Goal: Communication & Community: Answer question/provide support

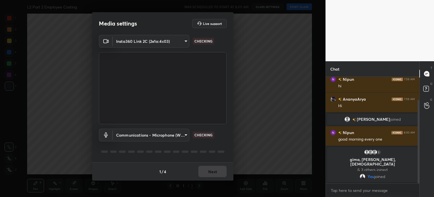
scroll to position [28117, 27974]
click at [210, 171] on button "Next" at bounding box center [213, 170] width 28 height 11
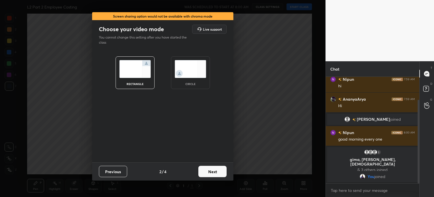
click at [211, 171] on button "Next" at bounding box center [213, 170] width 28 height 11
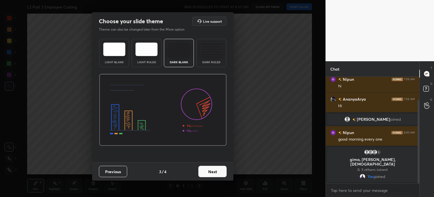
click at [212, 171] on button "Next" at bounding box center [213, 170] width 28 height 11
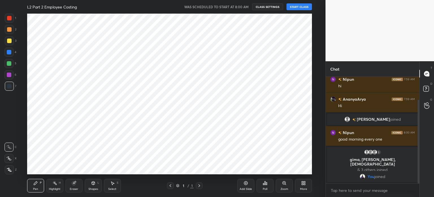
click at [213, 172] on div at bounding box center [163, 98] width 326 height 197
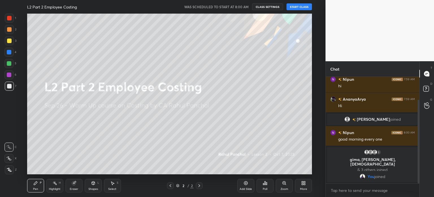
click at [292, 6] on button "START CLASS" at bounding box center [299, 6] width 25 height 7
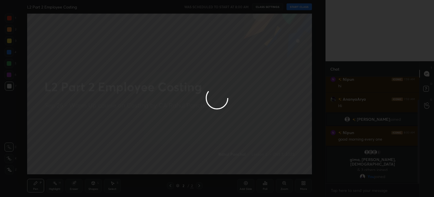
click at [293, 8] on div at bounding box center [217, 98] width 434 height 197
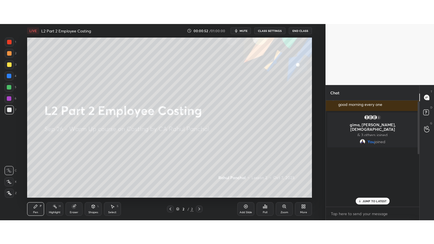
scroll to position [107, 0]
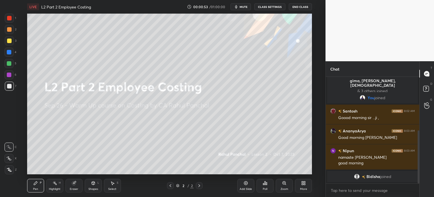
click at [304, 186] on div "More" at bounding box center [303, 185] width 17 height 14
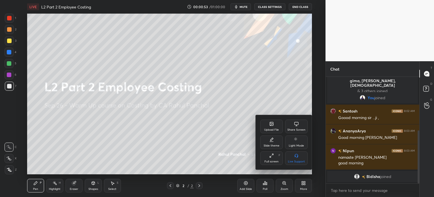
click at [270, 157] on icon at bounding box center [270, 156] width 1 height 1
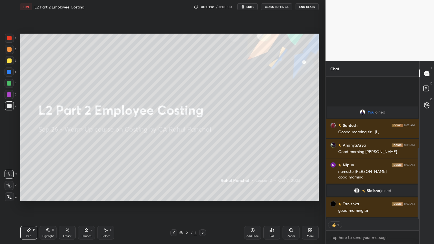
scroll to position [144, 0]
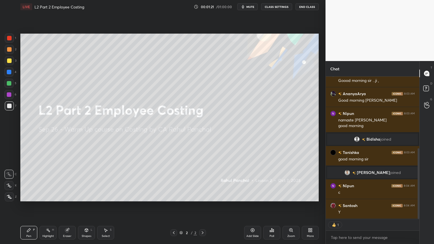
click at [250, 196] on div "Add Slide" at bounding box center [252, 233] width 17 height 14
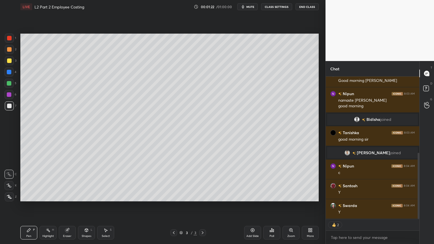
click at [311, 196] on div "More" at bounding box center [310, 236] width 7 height 3
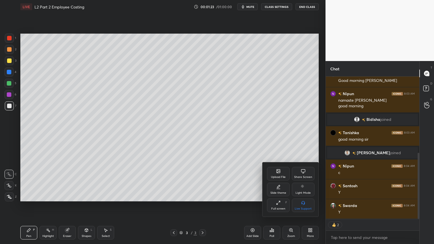
click at [275, 192] on div "Slide theme" at bounding box center [279, 193] width 16 height 3
click at [303, 196] on div "Dark Ruled" at bounding box center [303, 209] width 14 height 3
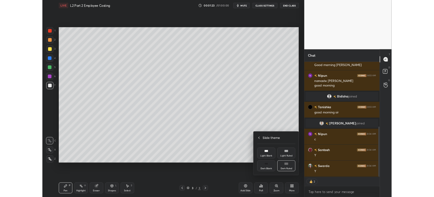
scroll to position [184, 0]
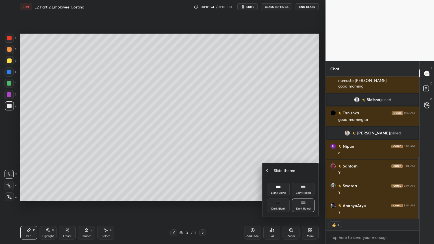
click at [268, 173] on div "Slide theme" at bounding box center [291, 171] width 48 height 6
click at [238, 180] on div at bounding box center [217, 122] width 434 height 244
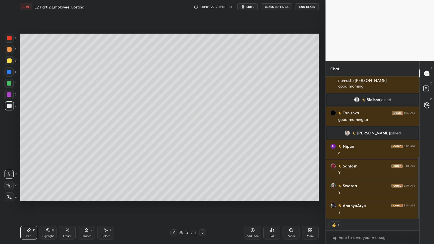
click at [261, 196] on div "Add Slide" at bounding box center [252, 233] width 17 height 14
click at [309, 196] on div "More" at bounding box center [310, 236] width 7 height 3
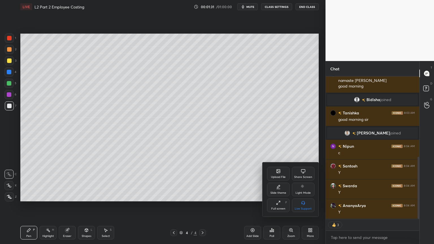
click at [275, 196] on div "Full screen F" at bounding box center [278, 206] width 23 height 14
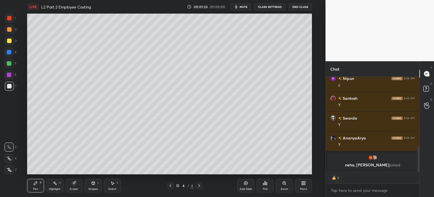
scroll to position [240, 0]
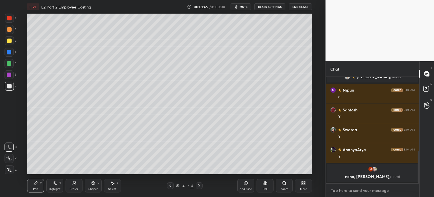
click at [343, 191] on textarea at bounding box center [373, 189] width 85 height 9
type textarea "x"
click at [336, 189] on textarea at bounding box center [373, 189] width 85 height 9
click at [335, 190] on textarea at bounding box center [373, 189] width 85 height 9
paste textarea "https://chat.whatsapp.com/BpEjBmFNchVDVAr4QiUJdl?mode=ems_copy_t"
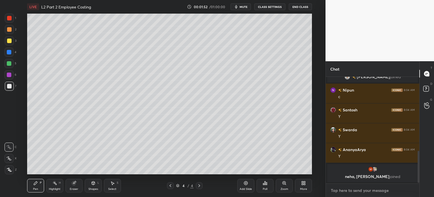
type textarea "https://chat.whatsapp.com/BpEjBmFNchVDVAr4QiUJdl?mode=ems_copy_t"
type textarea "x"
paste textarea "https://chat.whatsapp.com/BpEjBmFNchVDVAr4QiUJdl?mode=ems_copy_t"
type textarea "https://chat.whatsapp.com/BpEjBmFNchVDVAr4QiUJdl?mode=ems_copy_thttps://chat.wh…"
type textarea "x"
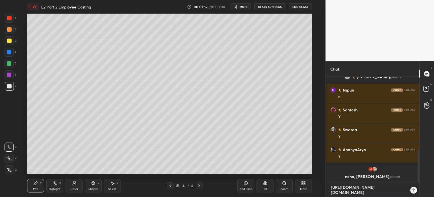
scroll to position [0, 0]
type textarea "x"
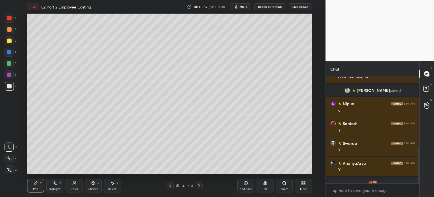
scroll to position [160, 303]
type textarea "x"
click at [339, 193] on textarea at bounding box center [373, 189] width 85 height 9
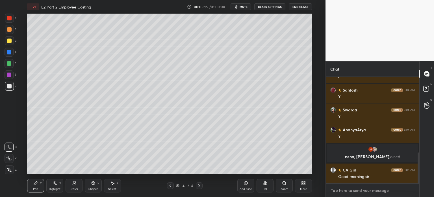
paste textarea "https://chat.whatsapp.com/BpEjBmFNchVDVAr4QiUJdl?mode=ems_copy_t"
type textarea "https://chat.whatsapp.com/BpEjBmFNchVDVAr4QiUJdl?mode=ems_copy_t"
type textarea "x"
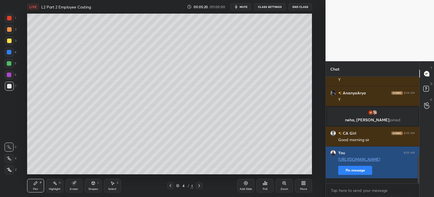
click at [356, 174] on button "Pin message" at bounding box center [355, 169] width 34 height 9
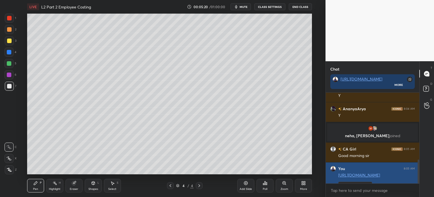
scroll to position [0, 0]
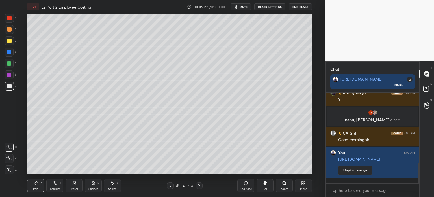
click at [298, 186] on div "More" at bounding box center [303, 185] width 17 height 14
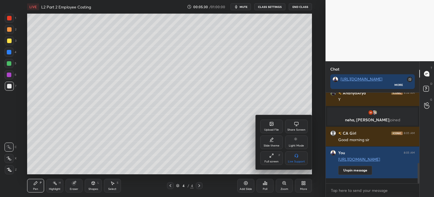
click at [270, 158] on div "Full screen F" at bounding box center [271, 158] width 23 height 14
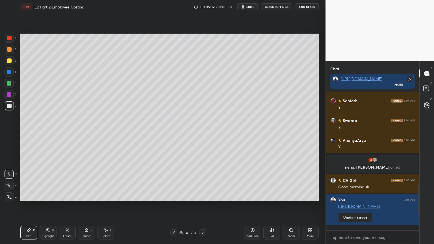
click at [67, 196] on div "Eraser" at bounding box center [67, 236] width 8 height 3
click at [8, 195] on span "Erase all" at bounding box center [9, 197] width 8 height 4
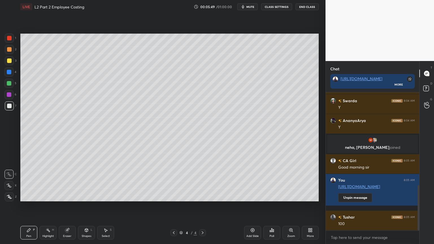
click at [9, 72] on div at bounding box center [9, 72] width 5 height 5
click at [88, 196] on div "Shapes L" at bounding box center [86, 233] width 17 height 14
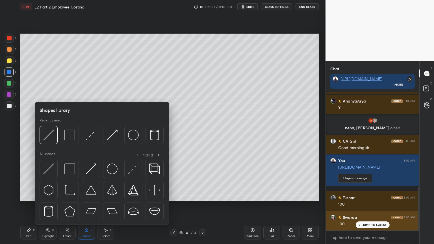
click at [74, 138] on img at bounding box center [69, 135] width 11 height 11
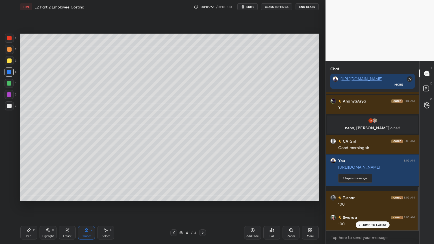
click at [27, 196] on div "Pen P" at bounding box center [28, 233] width 17 height 14
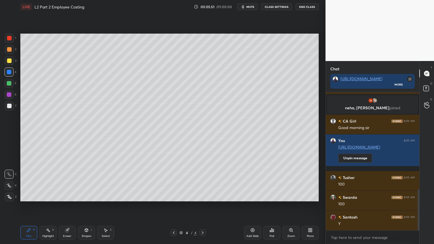
click at [8, 173] on icon at bounding box center [9, 174] width 5 height 4
click at [81, 196] on div "Shapes L" at bounding box center [86, 233] width 17 height 14
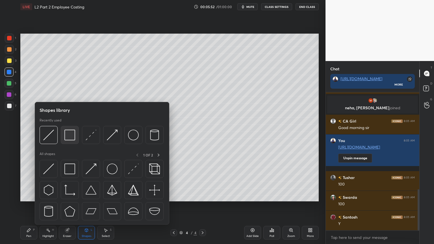
click at [71, 136] on img at bounding box center [69, 135] width 11 height 11
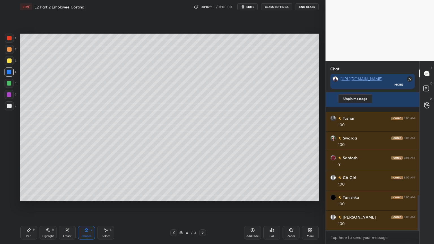
scroll to position [404, 0]
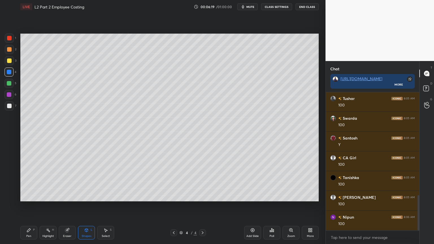
click at [25, 196] on div "Pen P" at bounding box center [28, 233] width 17 height 14
click at [12, 62] on div at bounding box center [9, 60] width 9 height 9
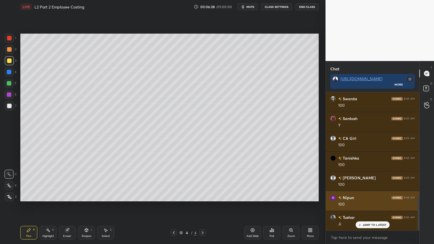
scroll to position [443, 0]
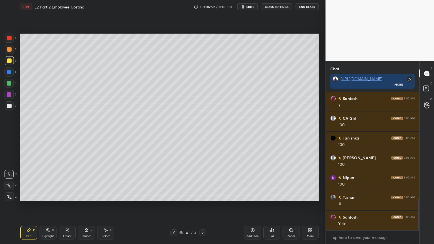
click at [104, 196] on icon at bounding box center [105, 230] width 5 height 5
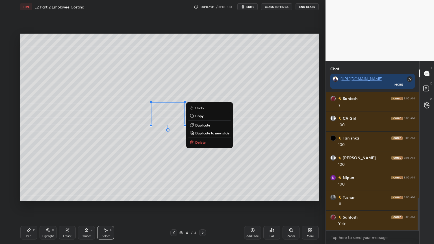
click at [208, 141] on button "Delete" at bounding box center [210, 142] width 42 height 7
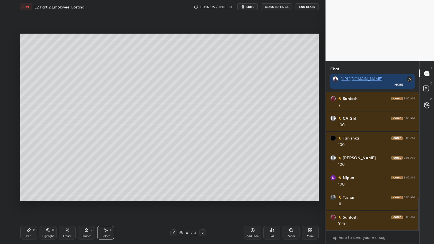
click at [34, 196] on div "Pen P" at bounding box center [28, 233] width 17 height 14
click at [11, 196] on div at bounding box center [9, 197] width 9 height 9
click at [103, 196] on icon at bounding box center [105, 230] width 5 height 5
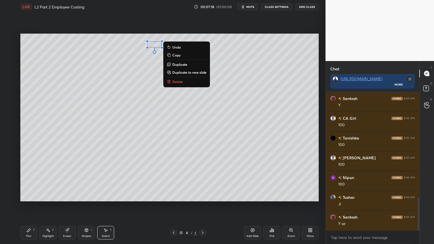
click at [176, 83] on p "Delete" at bounding box center [177, 81] width 10 height 5
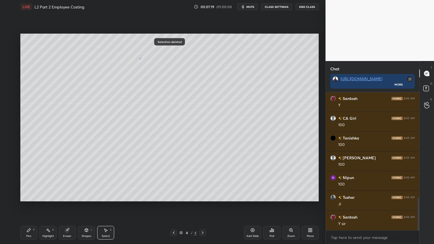
click at [139, 58] on div "0 ° Undo Copy Duplicate Duplicate to new slide Delete" at bounding box center [169, 118] width 299 height 168
click at [106, 196] on icon at bounding box center [106, 230] width 3 height 3
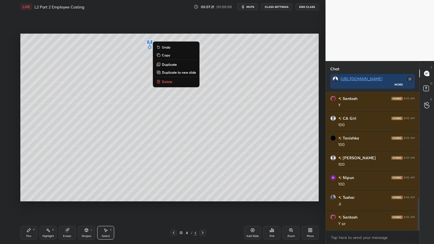
click at [165, 83] on p "Delete" at bounding box center [167, 81] width 10 height 5
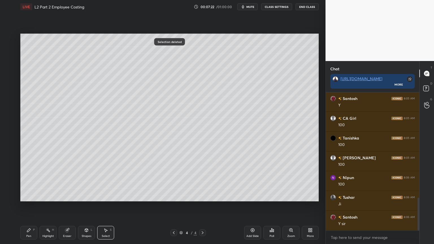
click at [32, 196] on div "Pen P" at bounding box center [28, 233] width 17 height 14
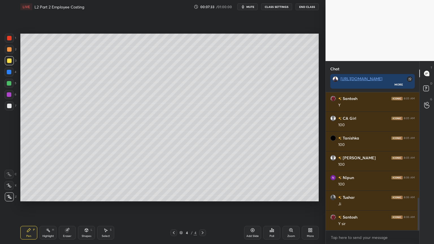
click at [11, 40] on div at bounding box center [9, 38] width 5 height 5
click at [86, 196] on icon at bounding box center [86, 230] width 3 height 3
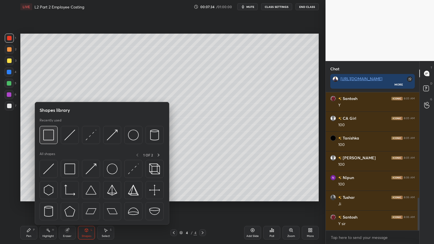
click at [51, 135] on img at bounding box center [48, 135] width 11 height 11
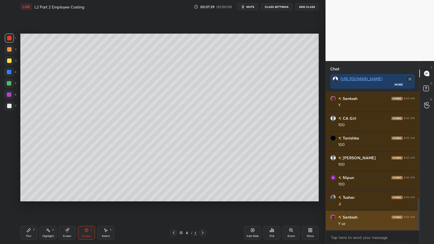
scroll to position [457, 0]
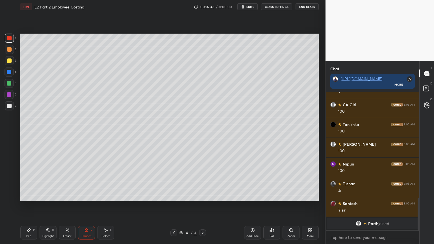
click at [34, 196] on div "Pen P" at bounding box center [28, 233] width 17 height 14
click at [13, 175] on div at bounding box center [9, 174] width 9 height 9
click at [89, 196] on div "Shapes L" at bounding box center [86, 233] width 17 height 14
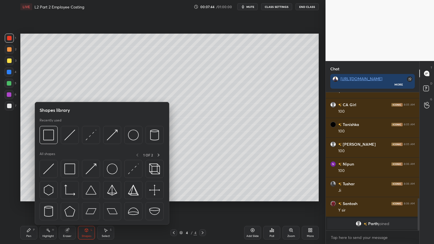
click at [68, 138] on img at bounding box center [69, 135] width 11 height 11
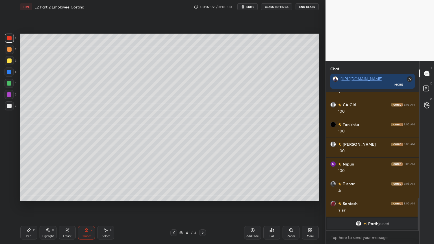
click at [28, 196] on div "Pen" at bounding box center [28, 236] width 5 height 3
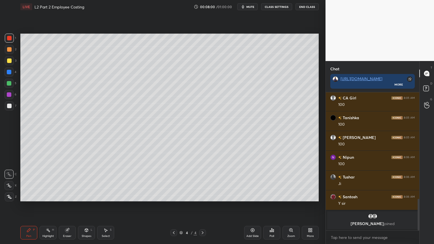
click at [11, 86] on div at bounding box center [9, 83] width 9 height 9
click at [108, 196] on div "Select S" at bounding box center [105, 233] width 17 height 14
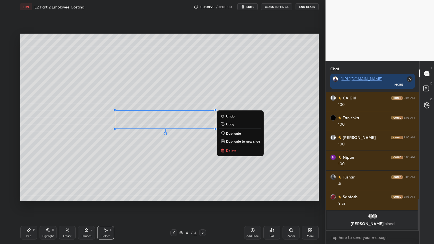
click at [226, 152] on p "Delete" at bounding box center [231, 150] width 10 height 5
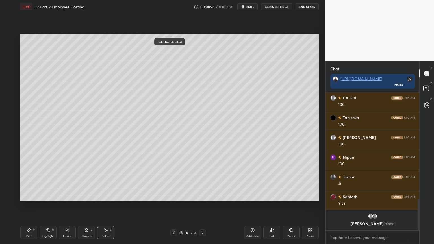
click at [41, 196] on div "Highlight H" at bounding box center [48, 233] width 17 height 14
click at [27, 196] on div "Pen P" at bounding box center [28, 233] width 17 height 14
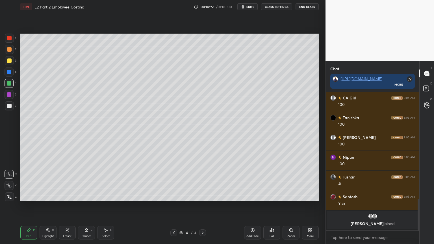
click at [71, 196] on div "Eraser" at bounding box center [67, 233] width 17 height 14
click at [32, 196] on div "Pen P" at bounding box center [28, 233] width 17 height 14
click at [10, 76] on div at bounding box center [9, 72] width 9 height 9
click at [89, 196] on div "Shapes L" at bounding box center [86, 233] width 17 height 14
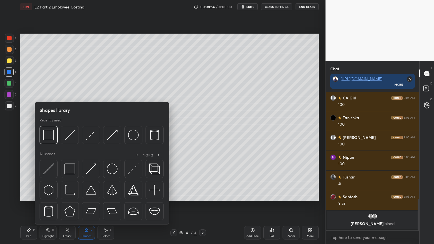
click at [50, 136] on img at bounding box center [48, 135] width 11 height 11
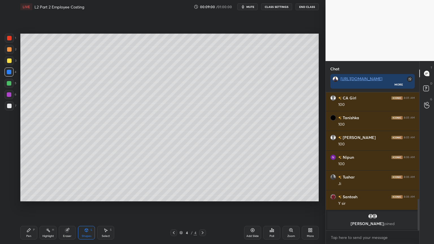
click at [27, 196] on icon at bounding box center [29, 230] width 5 height 5
click at [9, 107] on div at bounding box center [9, 106] width 5 height 5
click at [10, 74] on div at bounding box center [9, 72] width 5 height 5
click at [83, 196] on div "Shapes L" at bounding box center [86, 233] width 17 height 14
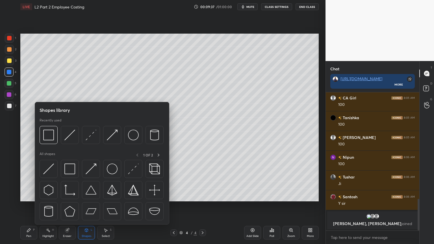
click at [70, 136] on img at bounding box center [69, 135] width 11 height 11
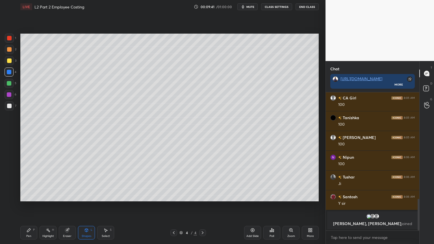
click at [105, 196] on icon at bounding box center [105, 230] width 5 height 5
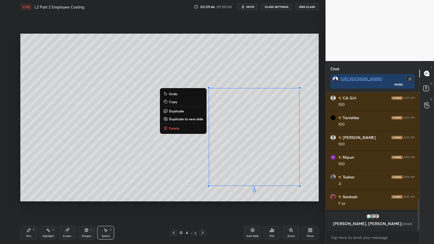
click at [21, 196] on div "0 ° Undo Copy Duplicate Duplicate to new slide Delete Setting up your live clas…" at bounding box center [169, 118] width 303 height 208
click at [27, 196] on div "Pen P Highlight H Eraser Shapes L Select S 4 / 4 Add Slide Poll Zoom More" at bounding box center [169, 233] width 299 height 23
click at [29, 196] on div "Pen P Highlight H Eraser Shapes L Select S 4 / 4 Add Slide Poll Zoom More" at bounding box center [169, 233] width 299 height 23
click at [30, 196] on icon at bounding box center [29, 230] width 5 height 5
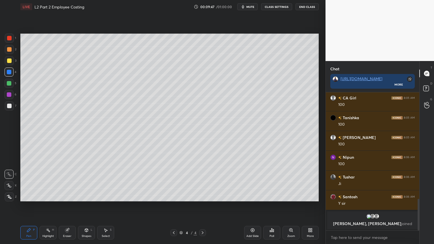
click at [11, 62] on div at bounding box center [9, 60] width 9 height 9
click at [9, 105] on div at bounding box center [9, 106] width 5 height 5
click at [45, 196] on div "Highlight H" at bounding box center [48, 233] width 17 height 14
click at [27, 196] on div "Pen P" at bounding box center [28, 233] width 17 height 14
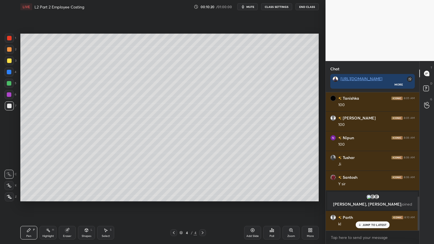
click at [27, 196] on div "Pen P" at bounding box center [28, 233] width 17 height 14
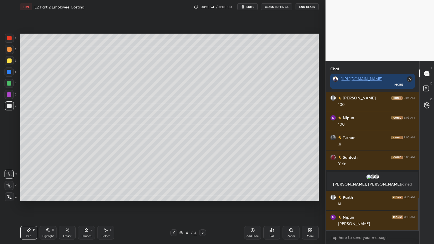
scroll to position [464, 0]
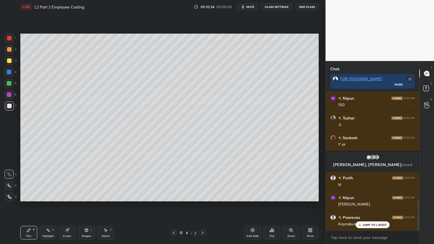
click at [10, 64] on div at bounding box center [9, 60] width 9 height 9
click at [10, 53] on div at bounding box center [9, 49] width 9 height 9
click at [87, 196] on div "Shapes L" at bounding box center [86, 233] width 17 height 14
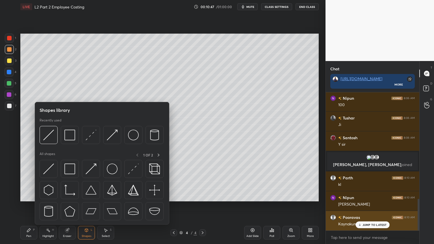
click at [114, 133] on img at bounding box center [112, 135] width 11 height 11
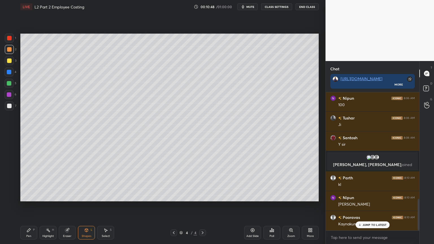
click at [11, 83] on div at bounding box center [9, 83] width 9 height 9
click at [87, 196] on icon at bounding box center [86, 230] width 3 height 3
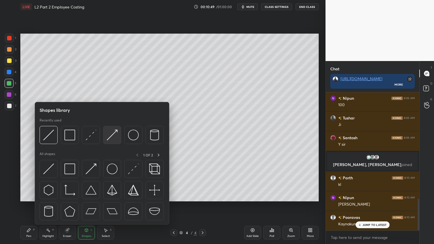
click at [113, 136] on img at bounding box center [112, 135] width 11 height 11
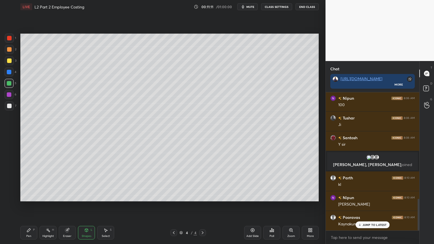
click at [88, 196] on div "Shapes L" at bounding box center [86, 233] width 17 height 14
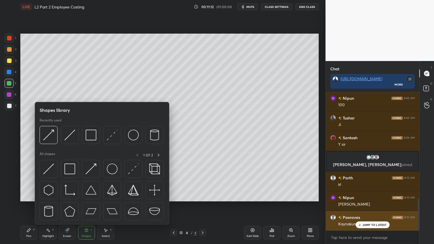
click at [112, 140] on img at bounding box center [112, 135] width 11 height 11
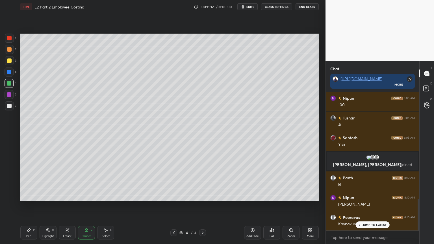
click at [88, 196] on div "Shapes" at bounding box center [87, 236] width 10 height 3
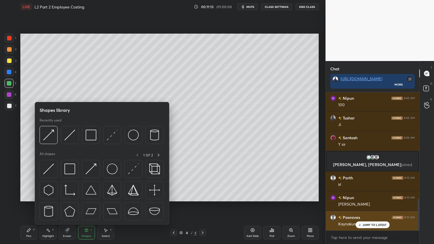
click at [112, 138] on img at bounding box center [112, 135] width 11 height 11
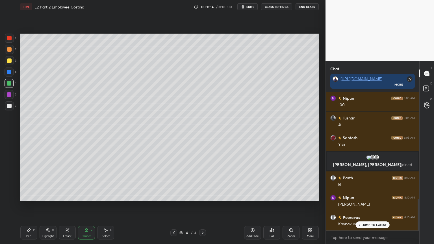
click at [10, 73] on div at bounding box center [9, 72] width 5 height 5
click at [86, 196] on div "Shapes" at bounding box center [87, 236] width 10 height 3
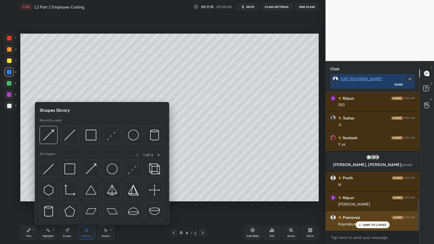
click at [110, 134] on img at bounding box center [112, 135] width 11 height 11
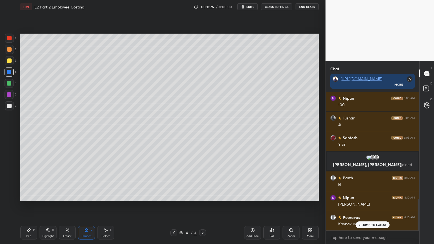
click at [12, 41] on div at bounding box center [9, 38] width 9 height 9
click at [29, 196] on icon at bounding box center [29, 230] width 5 height 5
click at [8, 103] on div at bounding box center [9, 106] width 9 height 9
click at [50, 196] on div "Highlight" at bounding box center [48, 236] width 12 height 3
click at [31, 196] on icon at bounding box center [29, 230] width 5 height 5
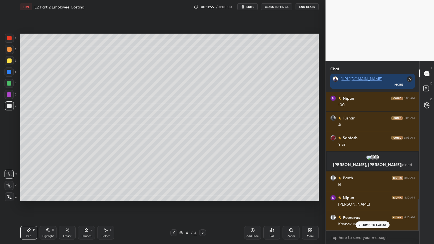
click at [107, 196] on icon at bounding box center [105, 230] width 5 height 5
click at [26, 196] on div "Pen P" at bounding box center [28, 233] width 17 height 14
click at [9, 38] on div at bounding box center [9, 38] width 5 height 5
click at [27, 196] on icon at bounding box center [29, 230] width 5 height 5
click at [87, 196] on icon at bounding box center [87, 231] width 0 height 2
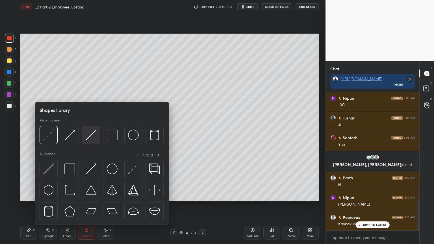
click at [91, 140] on img at bounding box center [91, 135] width 11 height 11
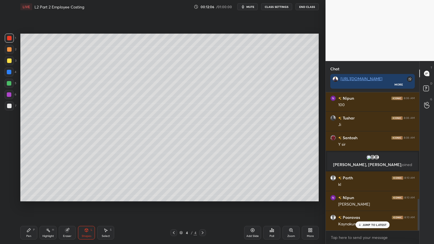
click at [31, 196] on div "Pen P" at bounding box center [28, 233] width 17 height 14
click at [86, 196] on icon at bounding box center [86, 230] width 3 height 3
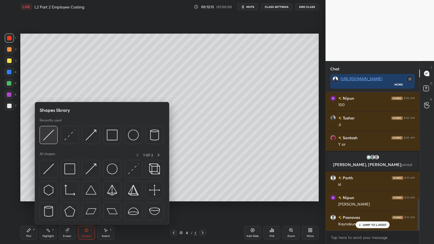
click at [50, 138] on img at bounding box center [48, 135] width 11 height 11
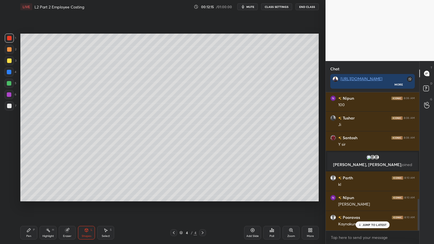
click at [12, 109] on div at bounding box center [9, 106] width 9 height 9
click at [26, 196] on div "Pen P" at bounding box center [28, 233] width 17 height 14
click at [28, 196] on icon at bounding box center [28, 230] width 3 height 3
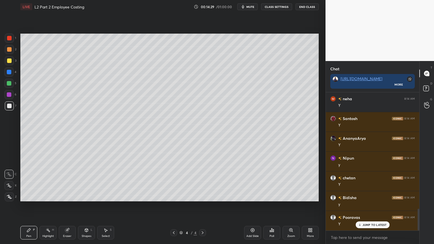
scroll to position [747, 0]
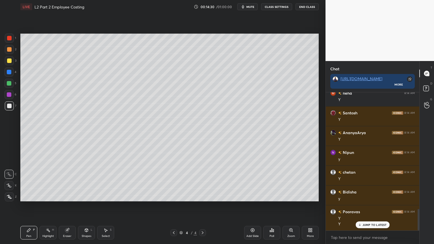
click at [29, 196] on icon at bounding box center [29, 230] width 5 height 5
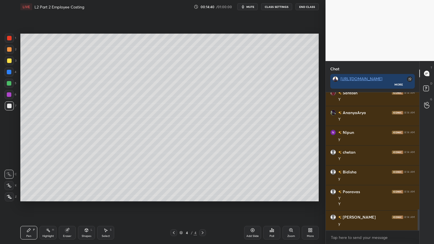
scroll to position [786, 0]
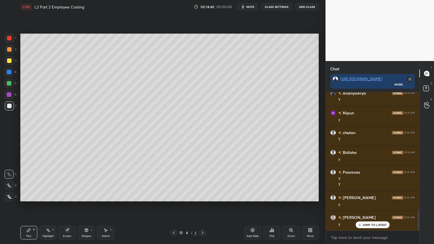
click at [103, 196] on icon at bounding box center [105, 230] width 5 height 5
click at [109, 122] on div "0 ° Undo Copy Duplicate Duplicate to new slide Delete" at bounding box center [169, 118] width 299 height 168
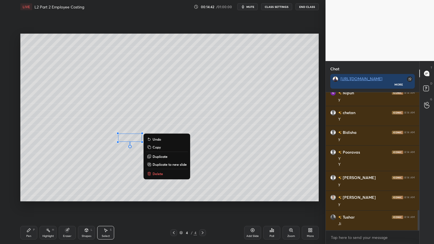
click at [156, 174] on p "Delete" at bounding box center [158, 174] width 10 height 5
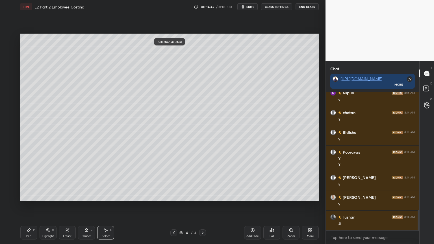
scroll to position [826, 0]
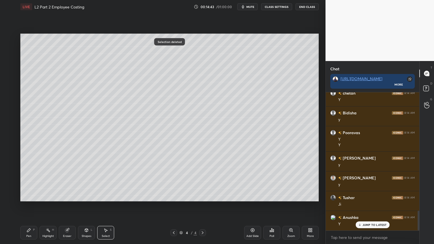
click at [28, 196] on icon at bounding box center [29, 230] width 5 height 5
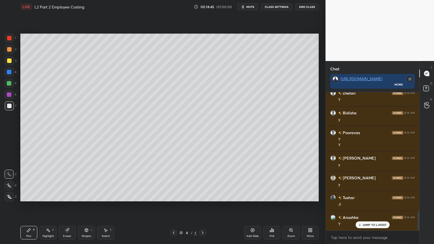
scroll to position [846, 0]
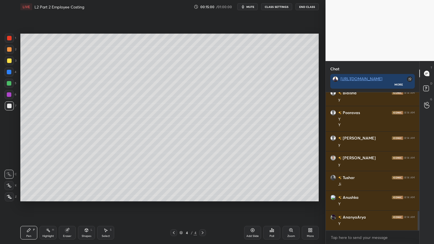
click at [8, 38] on div at bounding box center [9, 38] width 5 height 5
click at [86, 196] on icon at bounding box center [86, 230] width 3 height 3
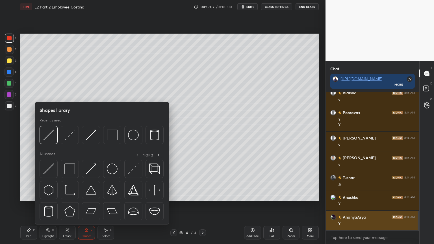
click at [117, 134] on img at bounding box center [112, 135] width 11 height 11
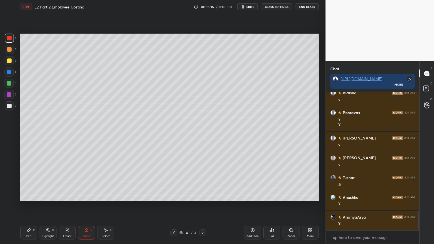
click at [31, 196] on icon at bounding box center [29, 230] width 5 height 5
click at [11, 110] on div at bounding box center [9, 106] width 9 height 9
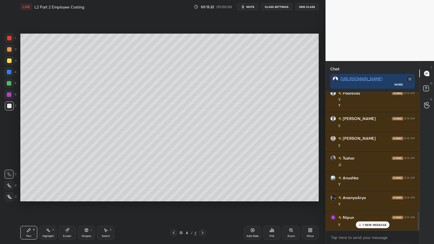
scroll to position [885, 0]
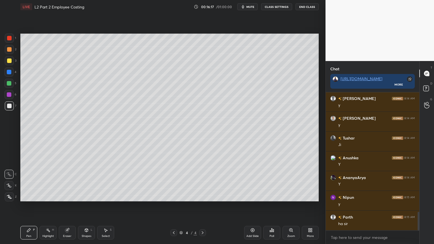
click at [12, 35] on div at bounding box center [9, 38] width 9 height 9
click at [84, 196] on div "Shapes" at bounding box center [87, 236] width 10 height 3
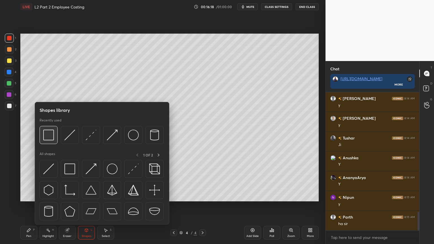
click at [45, 132] on img at bounding box center [48, 135] width 11 height 11
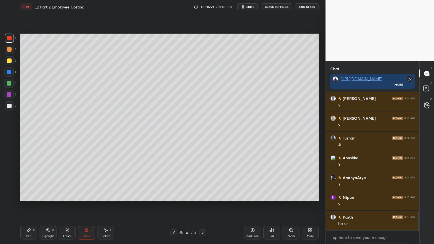
click at [29, 196] on div "Pen" at bounding box center [28, 236] width 5 height 3
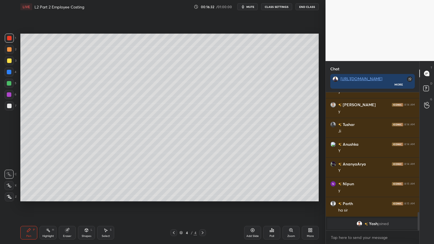
scroll to position [766, 0]
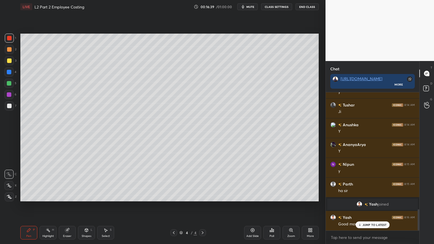
click at [32, 196] on div "Pen P" at bounding box center [28, 233] width 17 height 14
click at [9, 109] on div at bounding box center [9, 106] width 9 height 9
click at [13, 73] on div at bounding box center [9, 72] width 9 height 9
click at [88, 196] on div "Shapes L" at bounding box center [86, 233] width 17 height 14
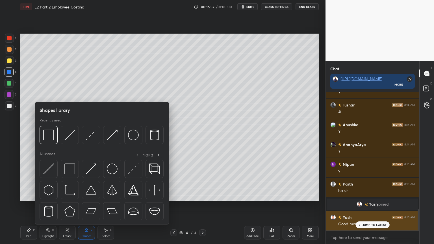
click at [72, 136] on img at bounding box center [69, 135] width 11 height 11
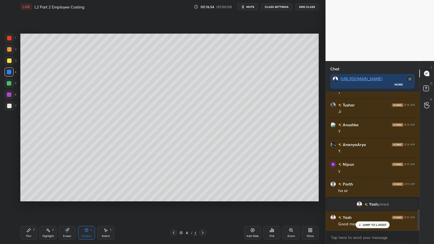
click at [31, 196] on div "Pen P" at bounding box center [28, 233] width 17 height 14
click at [11, 104] on div at bounding box center [9, 106] width 5 height 5
click at [8, 43] on div "1" at bounding box center [10, 39] width 11 height 11
click at [17, 105] on div "1 2 3 4 5 6 7 C X Z C X Z E E Erase all H H" at bounding box center [9, 118] width 18 height 168
click at [10, 107] on div at bounding box center [9, 106] width 5 height 5
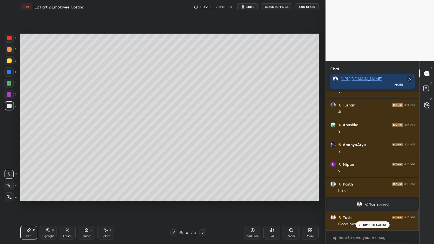
click at [10, 76] on div at bounding box center [9, 72] width 9 height 9
click at [88, 196] on icon at bounding box center [86, 230] width 3 height 3
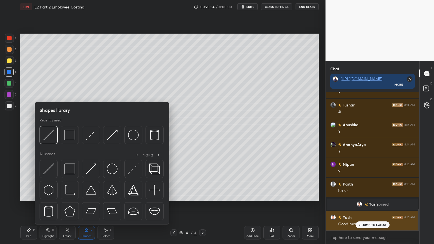
click at [48, 135] on img at bounding box center [48, 135] width 11 height 11
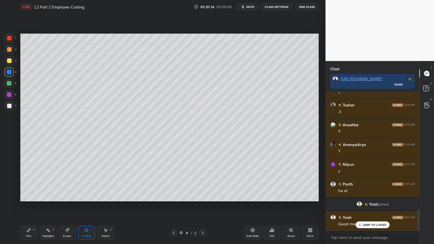
click at [9, 106] on div at bounding box center [9, 106] width 5 height 5
click at [32, 196] on div "Pen P" at bounding box center [28, 233] width 17 height 14
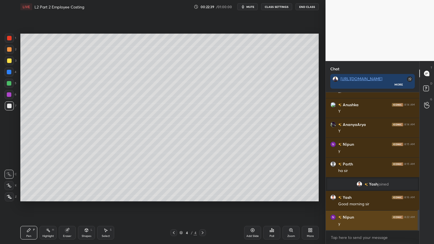
scroll to position [805, 0]
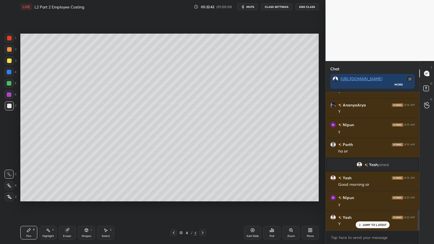
click at [11, 43] on div "1" at bounding box center [10, 39] width 11 height 11
click at [85, 196] on icon at bounding box center [86, 230] width 3 height 3
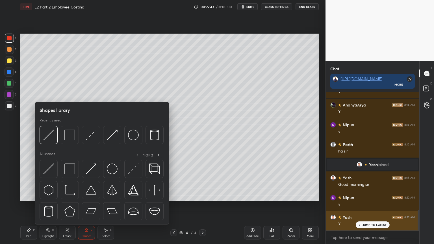
click at [70, 139] on img at bounding box center [69, 135] width 11 height 11
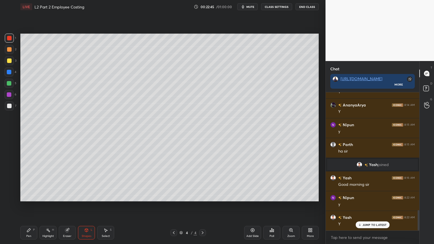
click at [11, 107] on div at bounding box center [9, 106] width 5 height 5
click at [29, 196] on div "Pen" at bounding box center [28, 236] width 5 height 3
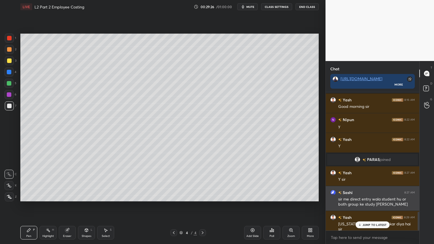
scroll to position [2, 2]
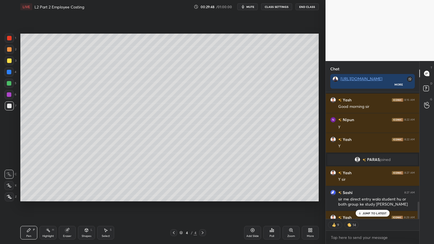
click at [363, 196] on div "JUMP TO LATEST" at bounding box center [373, 213] width 34 height 7
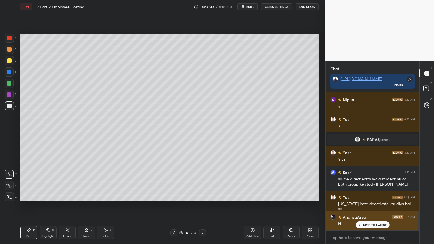
scroll to position [923, 0]
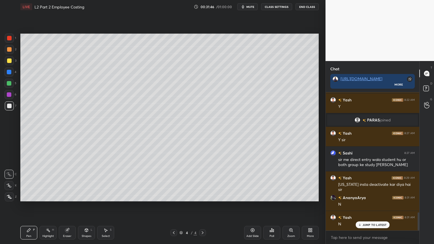
click at [64, 196] on div "Eraser" at bounding box center [67, 233] width 17 height 14
click at [30, 196] on div "Pen" at bounding box center [28, 236] width 5 height 3
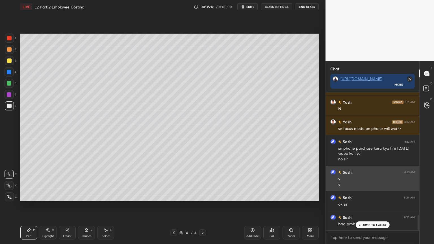
scroll to position [1063, 0]
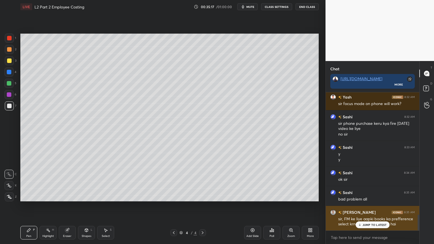
click at [378, 196] on p "JUMP TO LATEST" at bounding box center [375, 224] width 24 height 3
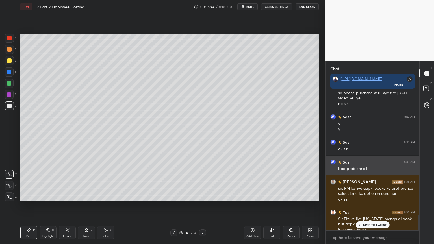
scroll to position [1099, 0]
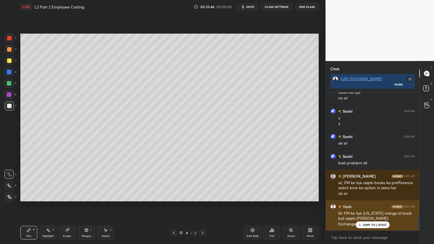
click at [371, 196] on p "JUMP TO LATEST" at bounding box center [375, 224] width 24 height 3
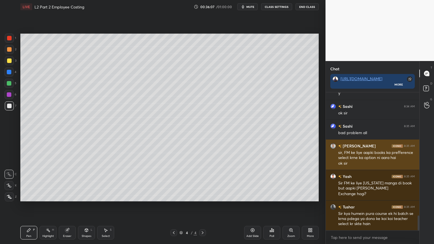
scroll to position [1149, 0]
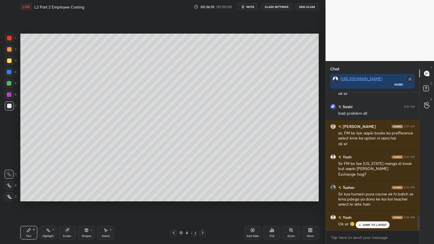
click at [10, 74] on div at bounding box center [9, 72] width 5 height 5
click at [8, 64] on div at bounding box center [9, 60] width 9 height 9
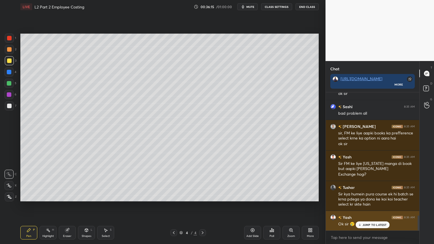
scroll to position [1174, 0]
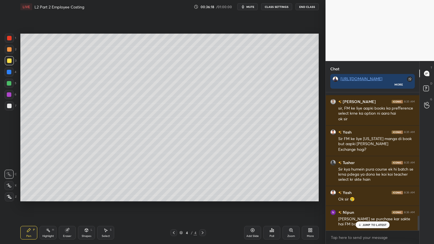
click at [10, 109] on div at bounding box center [9, 106] width 9 height 9
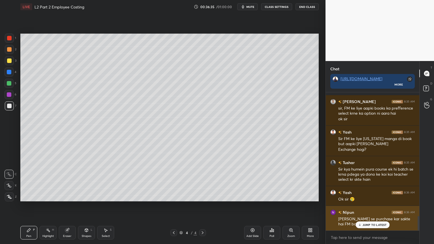
scroll to position [1199, 0]
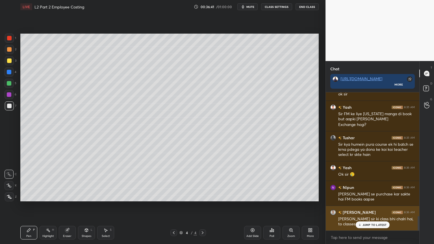
click at [367, 196] on p "JUMP TO LATEST" at bounding box center [375, 224] width 24 height 3
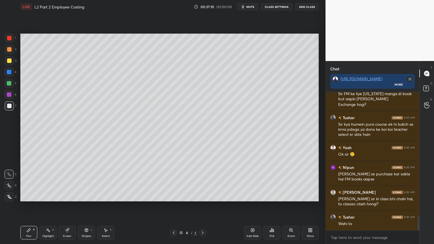
click at [105, 196] on icon at bounding box center [105, 230] width 5 height 5
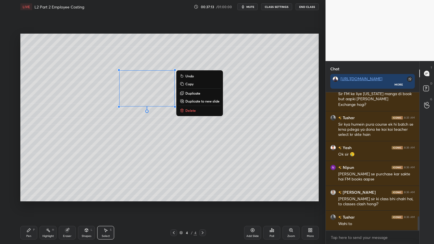
click at [193, 110] on p "Delete" at bounding box center [190, 110] width 10 height 5
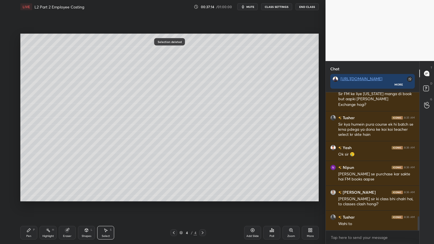
click at [32, 196] on div "Pen P" at bounding box center [28, 233] width 17 height 14
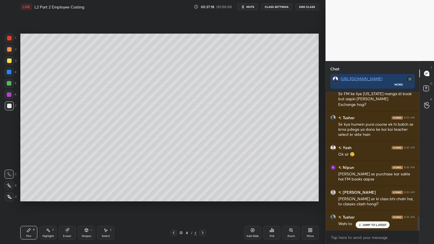
scroll to position [1239, 0]
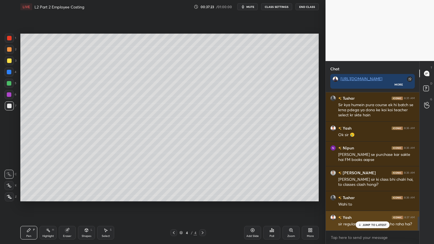
click at [366, 196] on p "JUMP TO LATEST" at bounding box center [375, 224] width 24 height 3
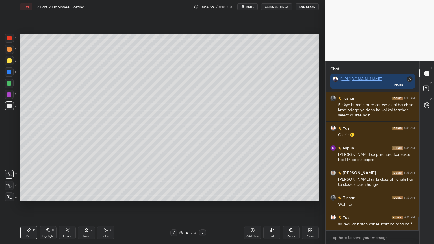
scroll to position [1259, 0]
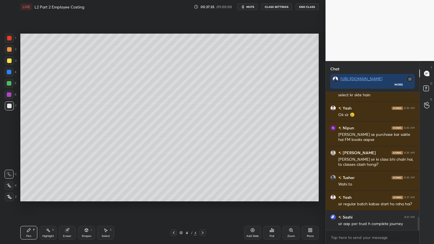
click at [10, 40] on div at bounding box center [9, 38] width 9 height 9
click at [68, 196] on div "Eraser" at bounding box center [67, 236] width 8 height 3
click at [31, 196] on div "Pen" at bounding box center [28, 236] width 5 height 3
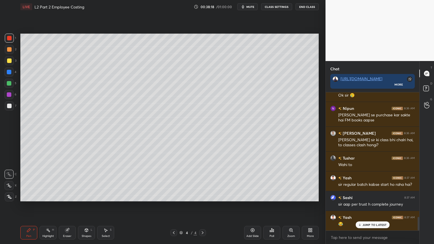
click at [10, 61] on div at bounding box center [9, 61] width 5 height 5
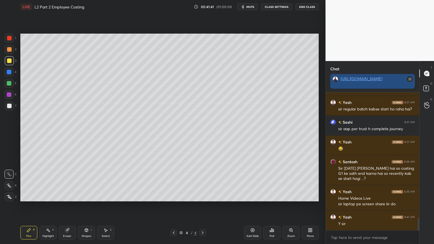
scroll to position [1393, 0]
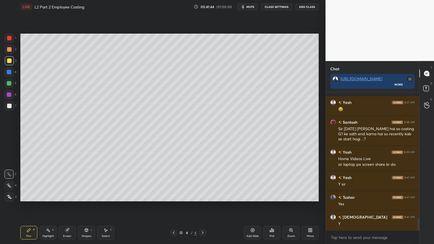
click at [7, 44] on div "1" at bounding box center [10, 39] width 11 height 11
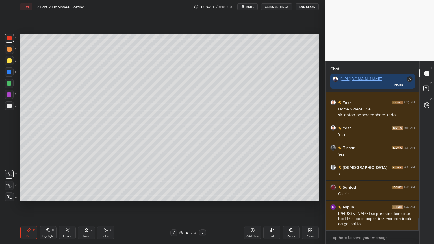
scroll to position [1463, 0]
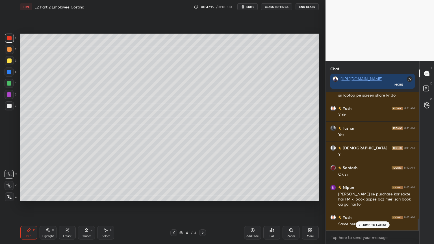
click at [203, 196] on icon at bounding box center [202, 233] width 5 height 5
click at [202, 196] on icon at bounding box center [202, 233] width 5 height 5
click at [202, 196] on icon at bounding box center [203, 233] width 2 height 3
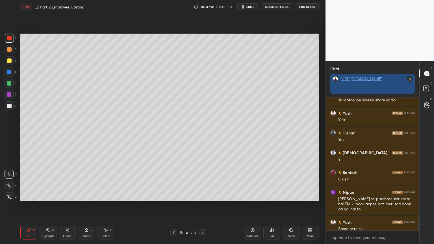
scroll to position [2, 2]
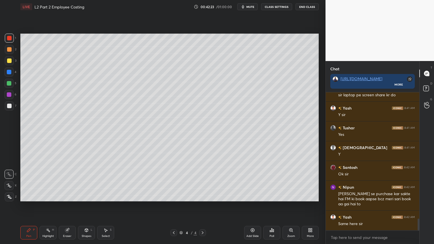
click at [9, 61] on div at bounding box center [9, 61] width 5 height 5
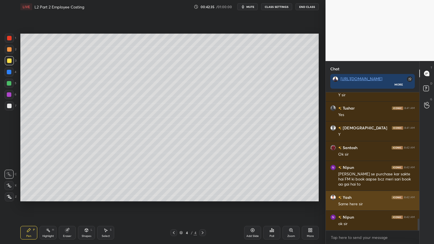
scroll to position [1502, 0]
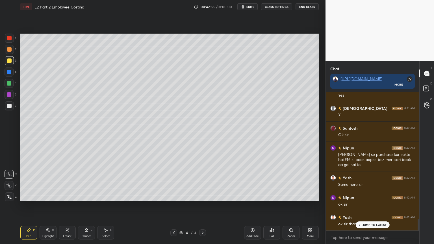
click at [202, 196] on icon at bounding box center [202, 233] width 5 height 5
click at [249, 196] on div "Add Slide" at bounding box center [252, 233] width 17 height 14
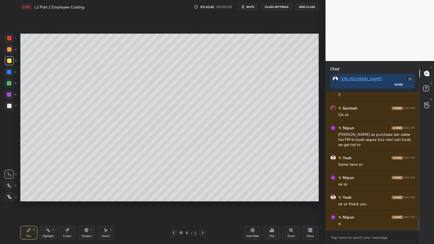
click at [5, 68] on div at bounding box center [9, 72] width 9 height 9
click at [83, 196] on div "Shapes L" at bounding box center [86, 233] width 17 height 14
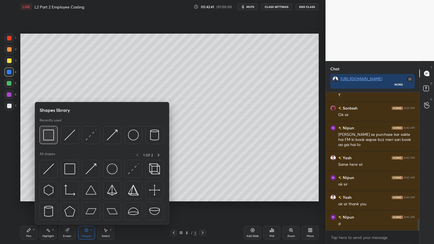
click at [46, 135] on img at bounding box center [48, 135] width 11 height 11
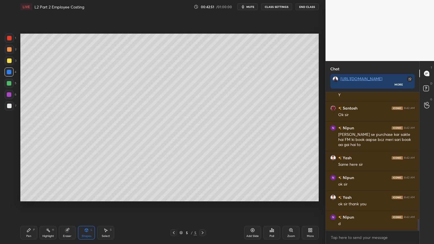
click at [29, 196] on div "Pen P" at bounding box center [28, 233] width 17 height 14
click at [10, 58] on div at bounding box center [9, 60] width 9 height 9
click at [106, 196] on icon at bounding box center [106, 230] width 3 height 3
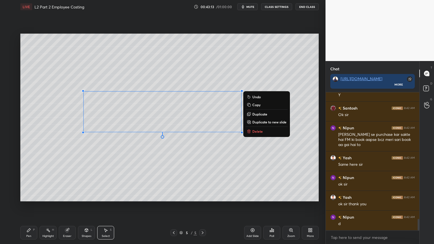
click at [253, 130] on p "Delete" at bounding box center [258, 131] width 10 height 5
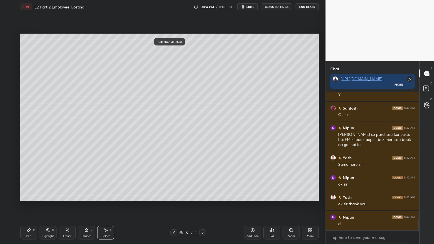
click at [33, 196] on div "Pen P" at bounding box center [28, 233] width 17 height 14
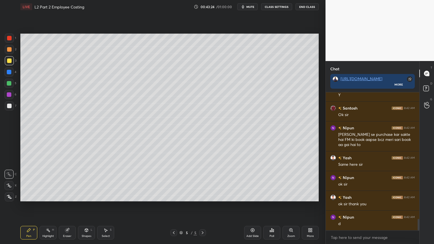
click at [33, 196] on div "P" at bounding box center [34, 230] width 2 height 3
click at [6, 170] on div at bounding box center [9, 174] width 9 height 9
click at [8, 71] on div at bounding box center [9, 72] width 5 height 5
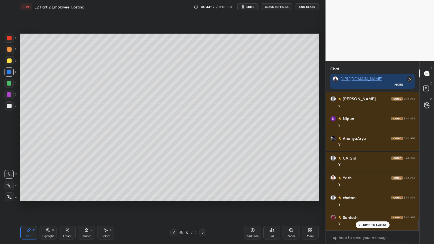
scroll to position [1532, 0]
click at [26, 196] on div "Pen P" at bounding box center [28, 233] width 17 height 14
click at [8, 62] on div at bounding box center [9, 61] width 5 height 5
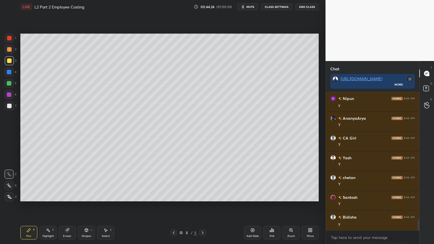
click at [10, 73] on div at bounding box center [9, 72] width 5 height 5
click at [87, 196] on div "Pen P Highlight H Eraser Shapes L Select S 5 / 5 Add Slide Poll Zoom More" at bounding box center [169, 233] width 299 height 23
click at [84, 196] on icon at bounding box center [86, 230] width 5 height 5
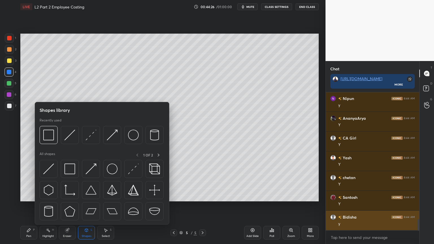
click at [111, 135] on img at bounding box center [112, 135] width 11 height 11
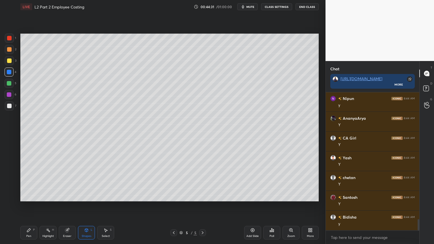
click at [29, 196] on icon at bounding box center [28, 230] width 3 height 3
click at [9, 103] on div at bounding box center [9, 106] width 9 height 9
click at [106, 196] on icon at bounding box center [106, 230] width 3 height 3
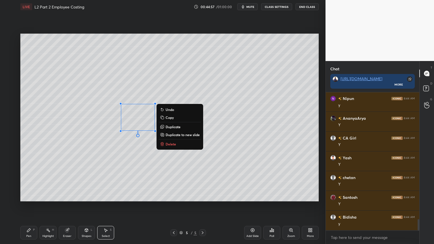
click at [180, 143] on button "Delete" at bounding box center [180, 144] width 42 height 7
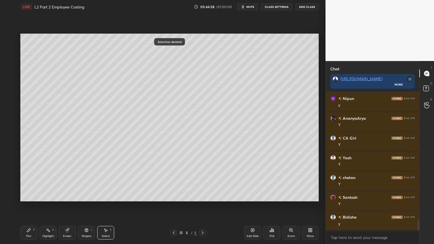
click at [24, 196] on div "Pen P" at bounding box center [28, 233] width 17 height 14
click at [11, 75] on div at bounding box center [9, 72] width 9 height 9
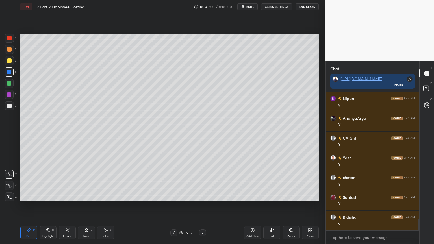
click at [78, 196] on div "Pen P Highlight H Eraser Shapes L Select S" at bounding box center [76, 233] width 112 height 14
click at [89, 196] on div "Shapes L" at bounding box center [86, 233] width 17 height 14
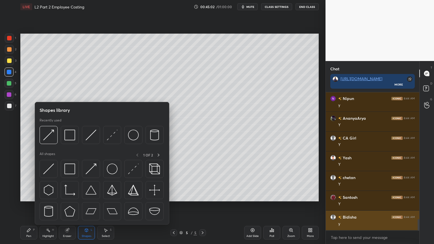
click at [46, 135] on img at bounding box center [48, 135] width 11 height 11
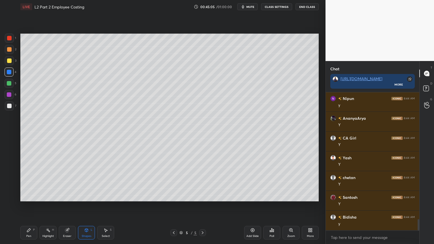
click at [29, 196] on icon at bounding box center [29, 230] width 5 height 5
click at [7, 106] on div at bounding box center [9, 106] width 5 height 5
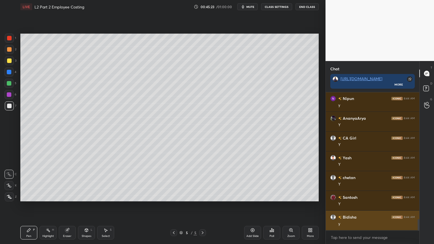
scroll to position [1552, 0]
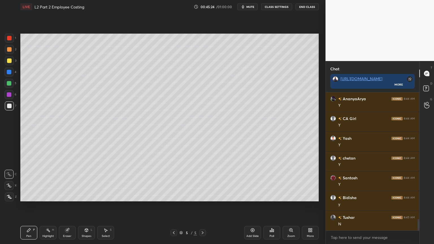
click at [102, 196] on div "Select" at bounding box center [106, 236] width 8 height 3
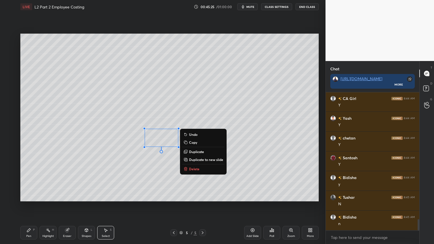
scroll to position [1591, 0]
click at [193, 168] on p "Delete" at bounding box center [194, 169] width 10 height 5
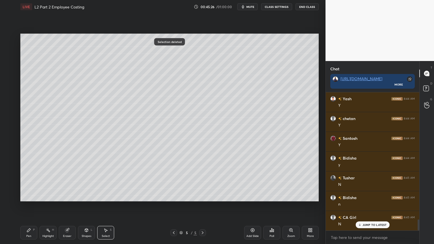
click at [31, 196] on div "Pen P" at bounding box center [28, 233] width 17 height 14
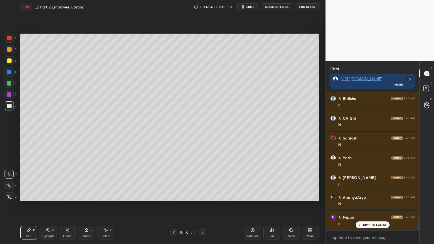
scroll to position [1710, 0]
click at [24, 196] on div "Pen P" at bounding box center [28, 233] width 17 height 14
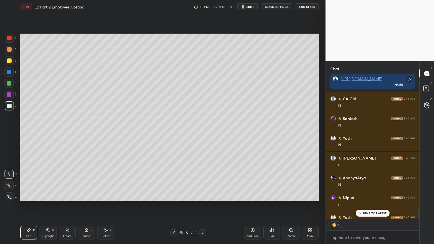
scroll to position [2, 2]
click at [10, 71] on div at bounding box center [9, 72] width 5 height 5
click at [82, 196] on div "Shapes L" at bounding box center [86, 233] width 17 height 14
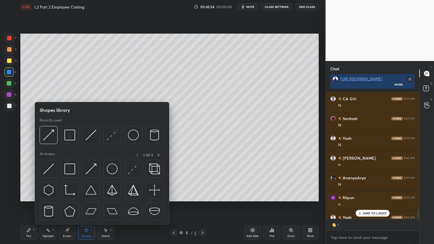
scroll to position [1742, 0]
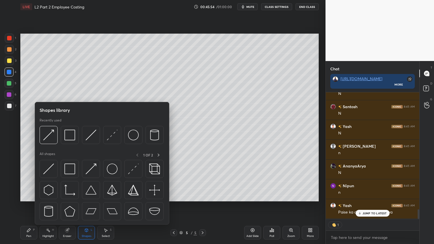
click at [92, 133] on img at bounding box center [91, 135] width 11 height 11
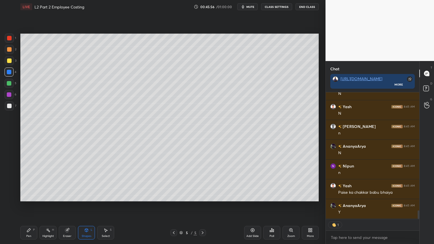
click at [28, 196] on icon at bounding box center [28, 230] width 3 height 3
click at [10, 106] on div at bounding box center [9, 106] width 5 height 5
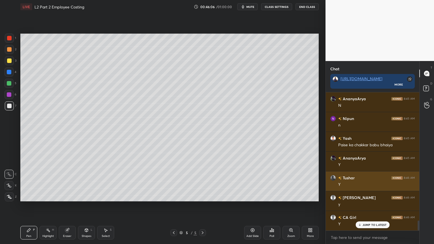
scroll to position [1809, 0]
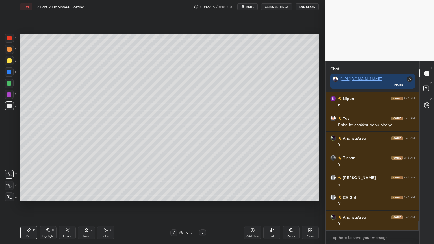
click at [173, 196] on icon at bounding box center [174, 233] width 5 height 5
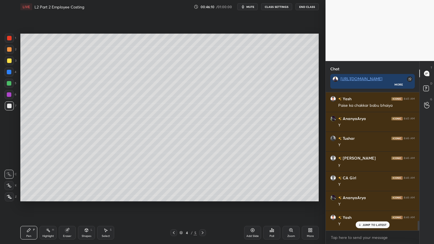
click at [202, 196] on icon at bounding box center [202, 233] width 5 height 5
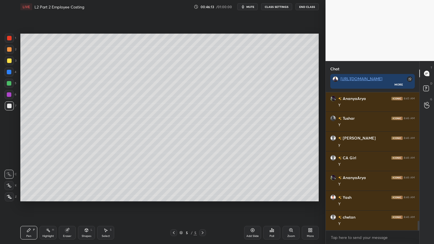
click at [6, 42] on div at bounding box center [9, 38] width 9 height 9
click at [35, 196] on div "Pen P" at bounding box center [28, 233] width 17 height 14
click at [5, 104] on div at bounding box center [9, 106] width 9 height 9
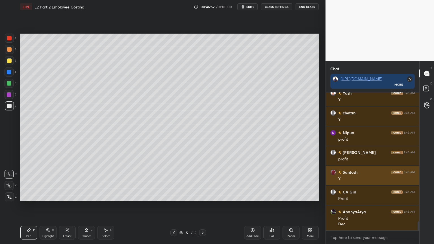
scroll to position [1973, 0]
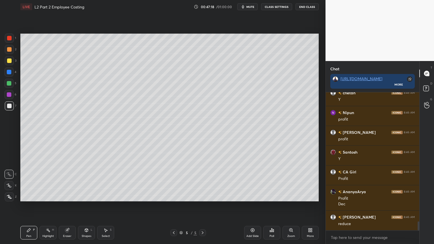
click at [11, 74] on div at bounding box center [9, 72] width 5 height 5
click at [86, 196] on div "Shapes L" at bounding box center [86, 233] width 17 height 14
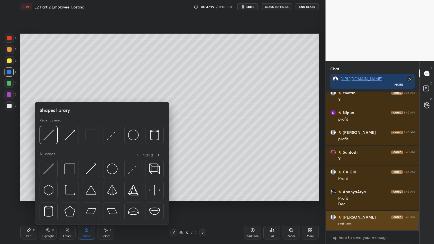
click at [51, 135] on img at bounding box center [48, 135] width 11 height 11
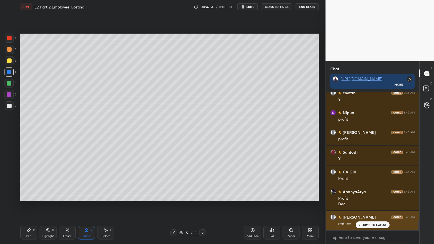
scroll to position [1993, 0]
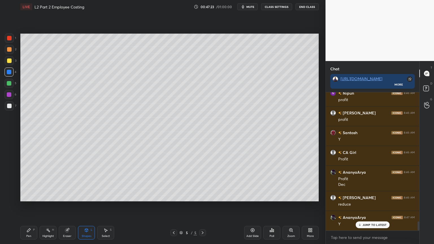
click at [31, 196] on div "Pen P" at bounding box center [28, 233] width 17 height 14
click at [13, 60] on div at bounding box center [9, 60] width 9 height 9
click at [10, 83] on div at bounding box center [9, 83] width 5 height 5
click at [11, 75] on div at bounding box center [9, 72] width 9 height 9
click at [87, 196] on icon at bounding box center [86, 230] width 3 height 3
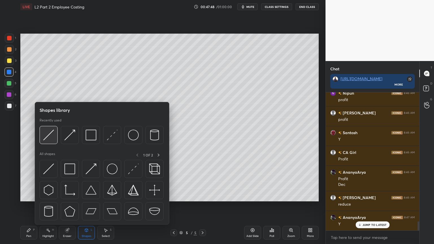
click at [51, 135] on img at bounding box center [48, 135] width 11 height 11
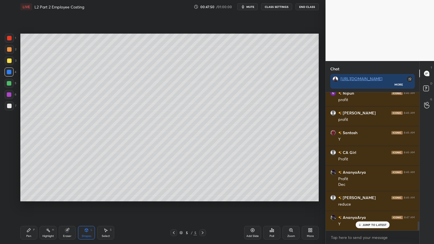
click at [26, 196] on div "Pen P" at bounding box center [28, 233] width 17 height 14
click at [12, 58] on div at bounding box center [9, 60] width 9 height 9
click at [46, 196] on icon at bounding box center [48, 230] width 5 height 5
click at [27, 196] on div "Pen" at bounding box center [28, 236] width 5 height 3
click at [8, 51] on div at bounding box center [9, 49] width 5 height 5
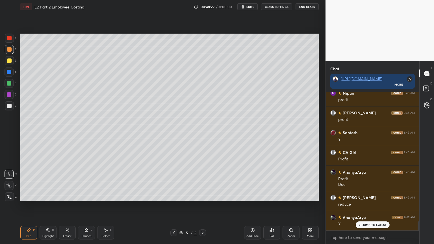
click at [72, 196] on div "Eraser" at bounding box center [67, 233] width 17 height 14
click at [87, 196] on div "Shapes L" at bounding box center [86, 233] width 17 height 14
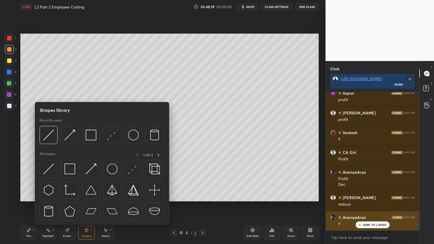
click at [50, 139] on img at bounding box center [48, 135] width 11 height 11
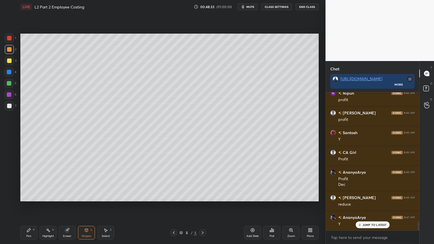
click at [5, 104] on div at bounding box center [9, 106] width 9 height 9
click at [30, 196] on div "Pen P" at bounding box center [28, 233] width 17 height 14
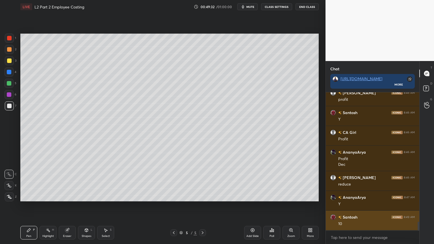
scroll to position [2033, 0]
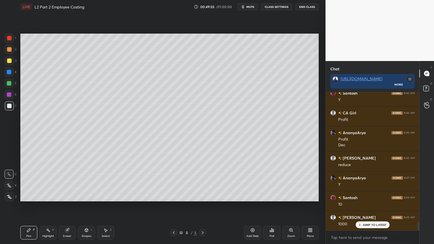
click at [68, 196] on icon at bounding box center [67, 231] width 4 height 4
click at [28, 196] on div "Pen" at bounding box center [28, 236] width 5 height 3
click at [70, 196] on div "Eraser" at bounding box center [67, 233] width 17 height 14
click at [27, 196] on icon at bounding box center [29, 230] width 5 height 5
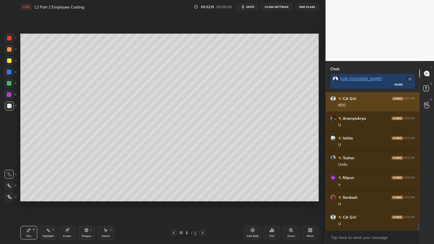
scroll to position [2270, 0]
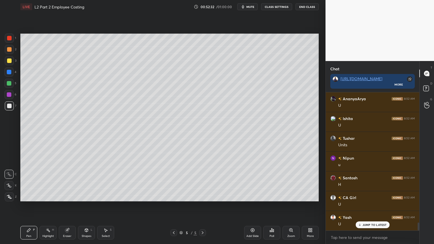
click at [104, 196] on div "Select" at bounding box center [106, 236] width 8 height 3
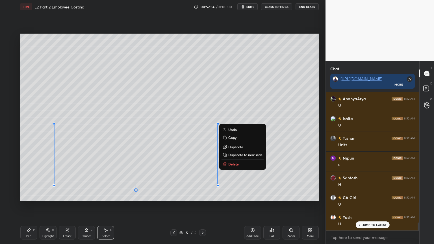
click at [237, 163] on p "Delete" at bounding box center [233, 164] width 10 height 5
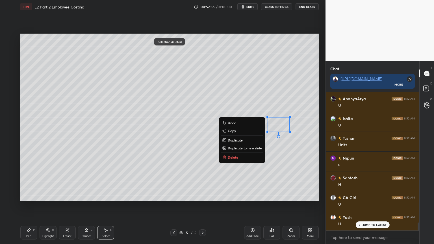
click at [228, 159] on button "Delete" at bounding box center [242, 157] width 42 height 7
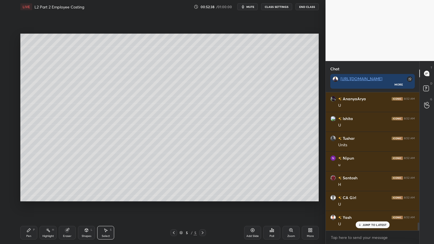
click at [27, 196] on icon at bounding box center [29, 230] width 5 height 5
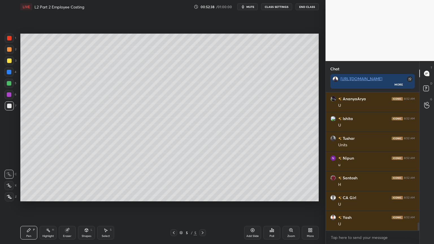
scroll to position [2290, 0]
click at [8, 74] on div at bounding box center [9, 72] width 5 height 5
click at [87, 196] on div "Shapes L" at bounding box center [86, 233] width 17 height 14
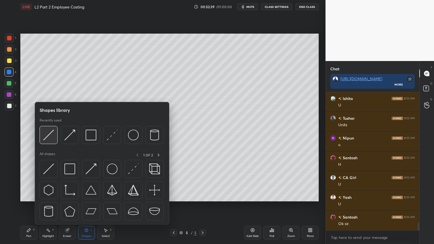
click at [46, 135] on img at bounding box center [48, 135] width 11 height 11
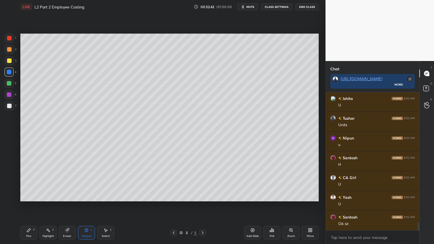
click at [84, 196] on div "Shapes L" at bounding box center [86, 233] width 17 height 14
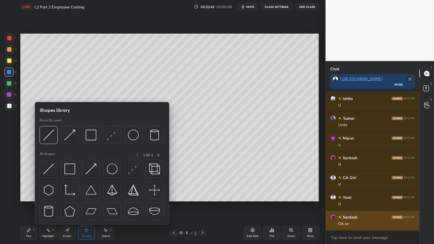
click at [68, 138] on img at bounding box center [69, 135] width 11 height 11
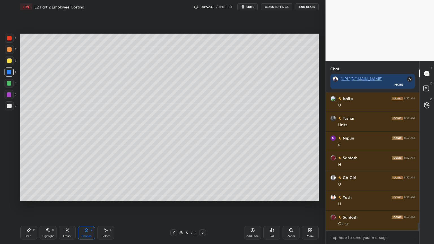
click at [85, 196] on icon at bounding box center [86, 230] width 5 height 5
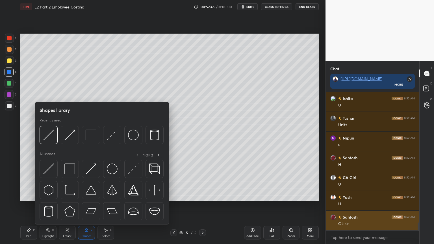
click at [48, 138] on img at bounding box center [48, 135] width 11 height 11
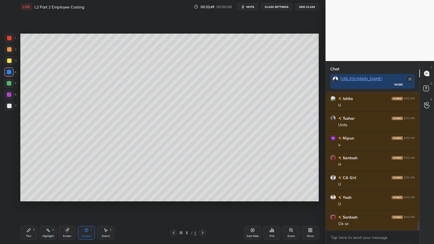
click at [25, 196] on div "Pen P" at bounding box center [28, 233] width 17 height 14
click at [86, 196] on icon at bounding box center [86, 230] width 3 height 3
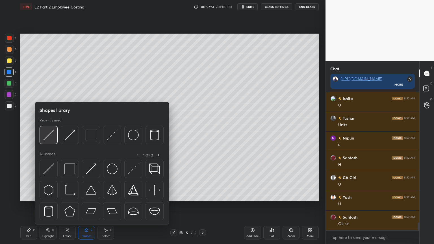
click at [50, 137] on img at bounding box center [48, 135] width 11 height 11
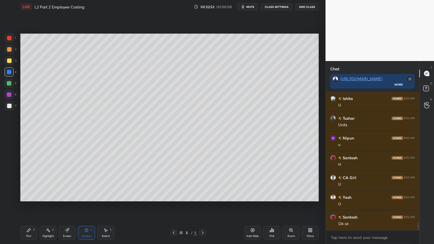
click at [22, 196] on div "Pen P" at bounding box center [28, 233] width 17 height 14
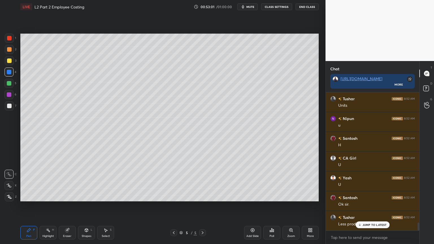
click at [67, 196] on icon at bounding box center [67, 231] width 4 height 4
click at [29, 196] on div "Pen" at bounding box center [28, 236] width 5 height 3
click at [9, 62] on div at bounding box center [9, 61] width 5 height 5
click at [101, 196] on div "Select S" at bounding box center [105, 233] width 17 height 14
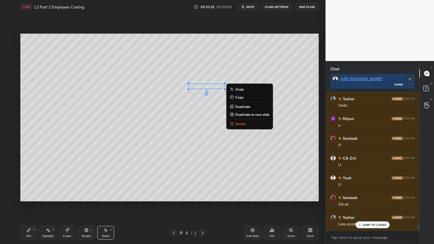
click at [30, 196] on div "Pen" at bounding box center [28, 236] width 5 height 3
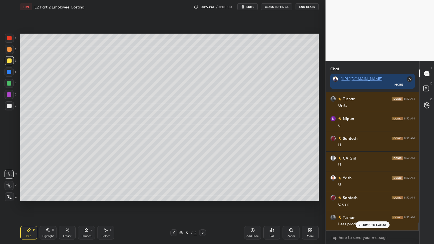
click at [10, 49] on div at bounding box center [9, 49] width 5 height 5
click at [9, 62] on div at bounding box center [9, 61] width 5 height 5
click at [87, 196] on icon at bounding box center [86, 230] width 3 height 3
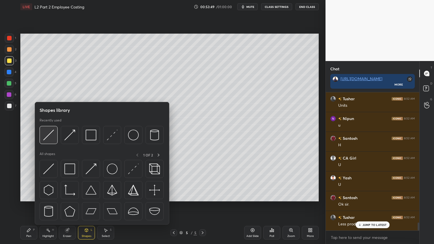
click at [51, 141] on div at bounding box center [49, 135] width 18 height 18
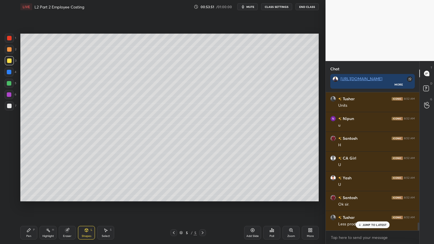
click at [27, 196] on icon at bounding box center [29, 230] width 5 height 5
click at [9, 105] on div at bounding box center [9, 106] width 5 height 5
click at [9, 53] on div at bounding box center [9, 49] width 9 height 9
click at [68, 196] on div "Eraser" at bounding box center [67, 236] width 8 height 3
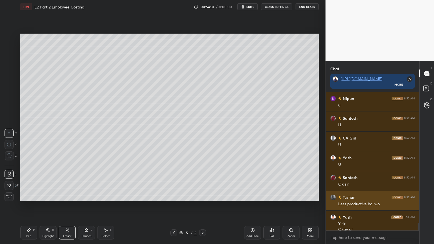
scroll to position [2335, 0]
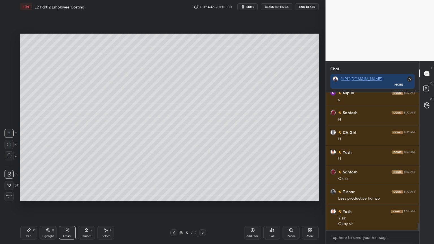
click at [108, 196] on div "Select S" at bounding box center [105, 233] width 17 height 14
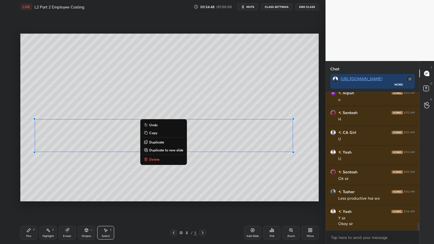
click at [154, 159] on p "Delete" at bounding box center [154, 159] width 10 height 5
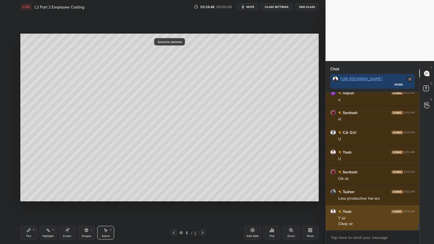
click at [69, 196] on div "Eraser" at bounding box center [67, 233] width 17 height 14
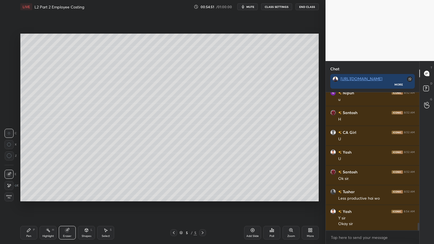
click at [12, 187] on div at bounding box center [9, 185] width 9 height 9
click at [28, 196] on div "Pen P" at bounding box center [28, 233] width 17 height 14
click at [8, 106] on div at bounding box center [9, 106] width 5 height 5
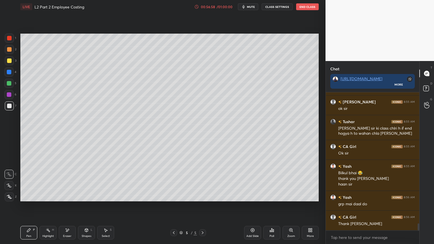
scroll to position [2549, 0]
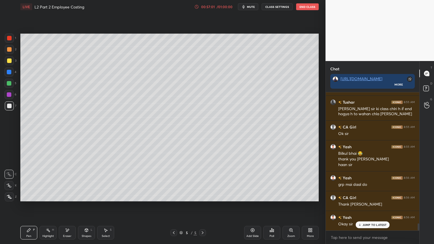
click at [307, 6] on button "End Class" at bounding box center [307, 6] width 23 height 7
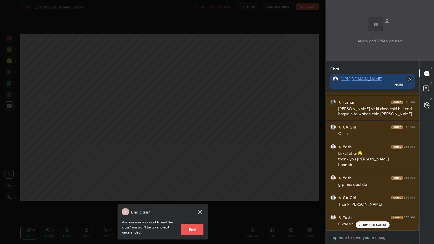
scroll to position [2570, 0]
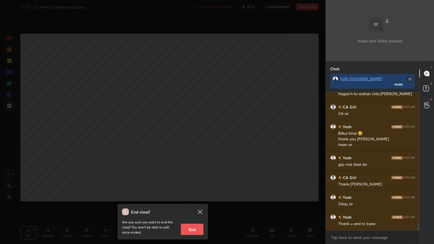
click at [193, 196] on button "End" at bounding box center [192, 229] width 23 height 11
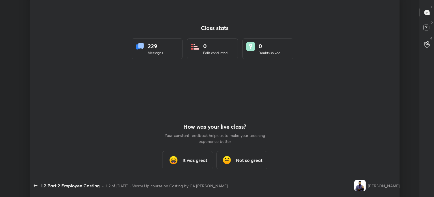
scroll to position [28117, 27848]
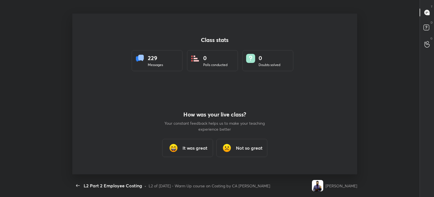
type textarea "x"
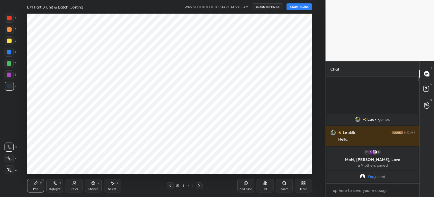
scroll to position [28117, 27974]
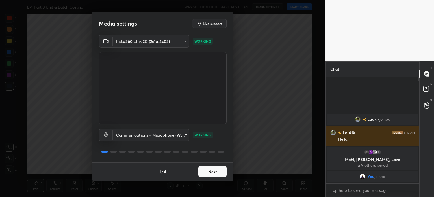
click at [210, 172] on button "Next" at bounding box center [213, 170] width 28 height 11
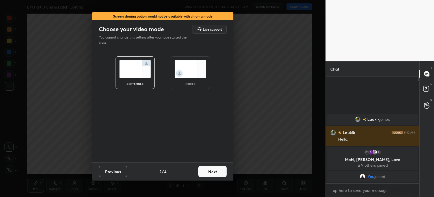
click at [212, 171] on button "Next" at bounding box center [213, 170] width 28 height 11
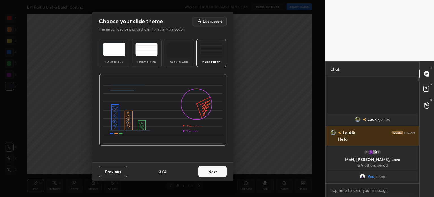
click at [213, 171] on button "Next" at bounding box center [213, 170] width 28 height 11
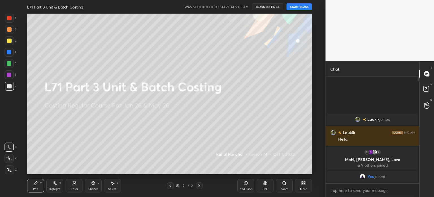
click at [293, 5] on button "START CLASS" at bounding box center [299, 6] width 25 height 7
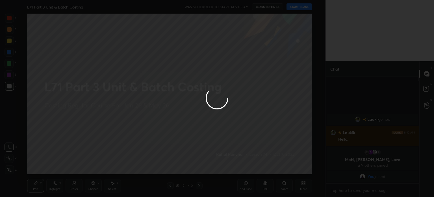
type textarea "x"
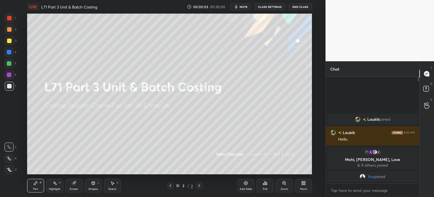
click at [304, 186] on div "More" at bounding box center [303, 185] width 17 height 14
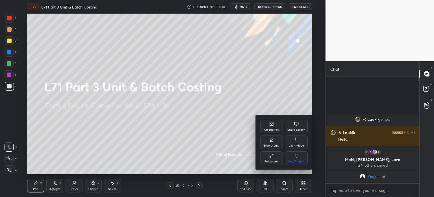
click at [267, 124] on div "Upload File" at bounding box center [271, 126] width 23 height 14
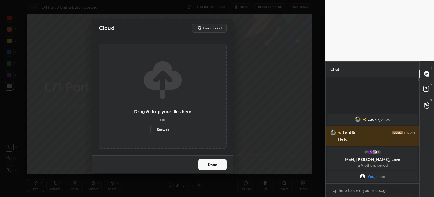
click at [160, 129] on label "Browse" at bounding box center [162, 129] width 25 height 9
click at [150, 129] on input "Browse" at bounding box center [150, 129] width 0 height 9
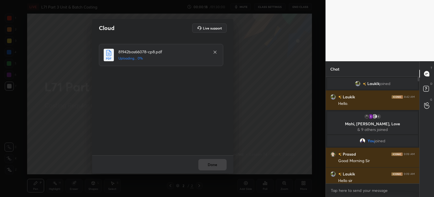
scroll to position [4, 0]
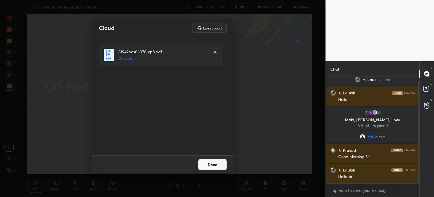
click at [215, 162] on button "Done" at bounding box center [213, 164] width 28 height 11
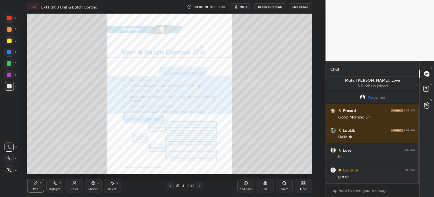
scroll to position [63, 0]
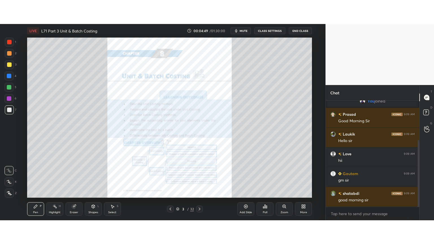
scroll to position [28117, 27974]
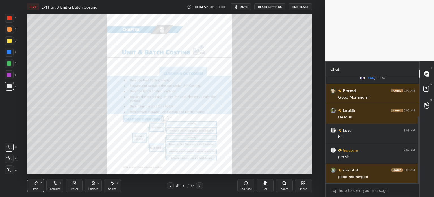
click at [304, 184] on icon at bounding box center [303, 182] width 5 height 5
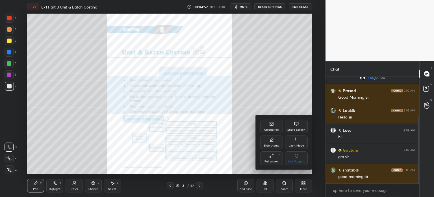
click at [266, 154] on div "Full screen F" at bounding box center [271, 158] width 23 height 14
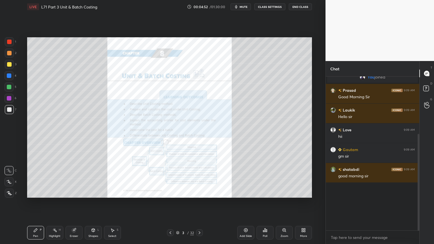
scroll to position [16, 0]
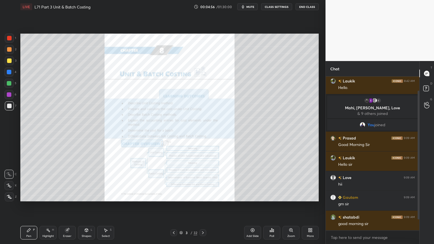
click at [171, 196] on div at bounding box center [174, 233] width 7 height 7
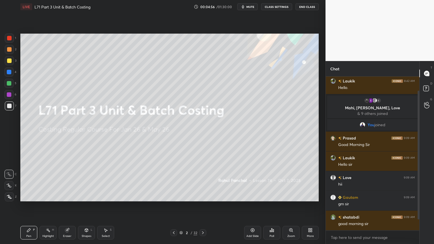
click at [172, 196] on icon at bounding box center [174, 233] width 5 height 5
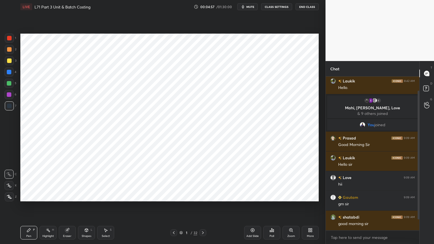
click at [206, 196] on div at bounding box center [203, 233] width 7 height 7
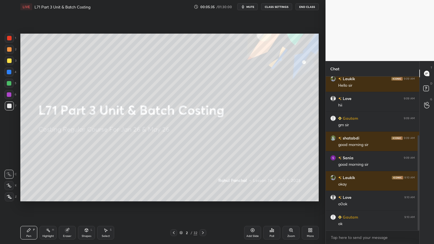
scroll to position [108, 0]
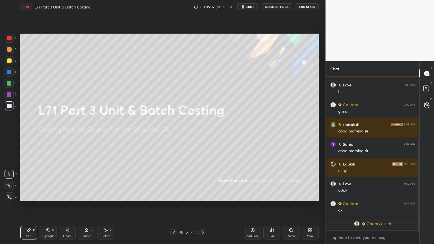
click at [167, 196] on div "2 / 32" at bounding box center [188, 233] width 112 height 7
click at [204, 196] on icon at bounding box center [203, 233] width 5 height 5
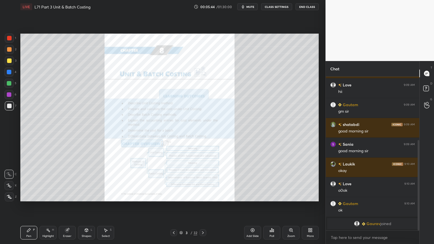
click at [204, 196] on icon at bounding box center [203, 233] width 5 height 5
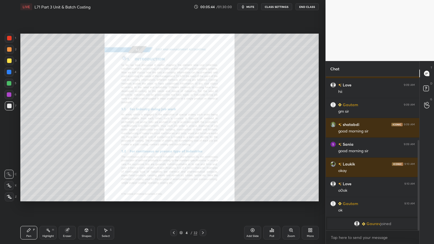
click at [204, 196] on icon at bounding box center [203, 233] width 5 height 5
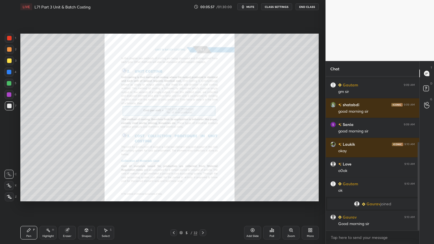
click at [204, 196] on icon at bounding box center [203, 233] width 5 height 5
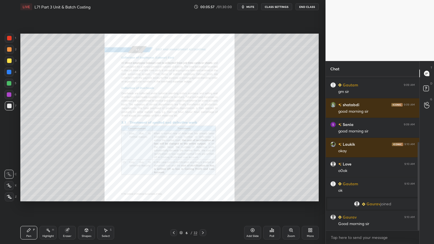
click at [203, 196] on icon at bounding box center [203, 233] width 2 height 3
click at [202, 196] on icon at bounding box center [203, 233] width 5 height 5
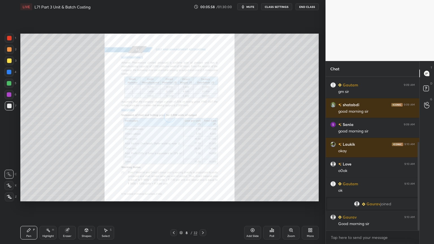
click at [202, 196] on icon at bounding box center [203, 233] width 5 height 5
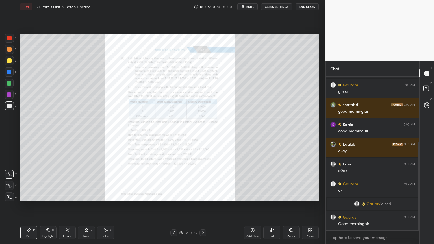
click at [201, 196] on icon at bounding box center [203, 233] width 5 height 5
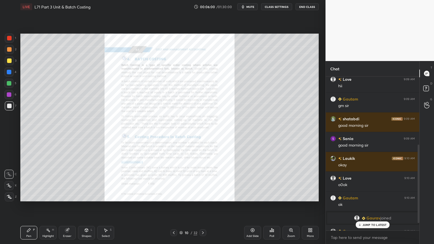
scroll to position [133, 0]
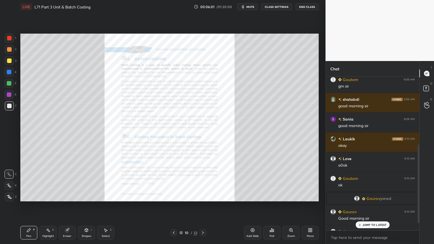
click at [202, 196] on icon at bounding box center [203, 233] width 5 height 5
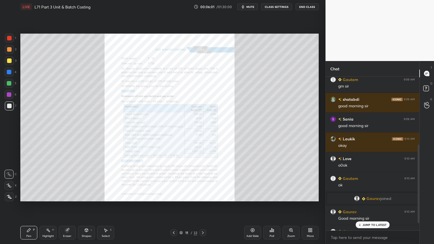
click at [202, 196] on icon at bounding box center [203, 233] width 2 height 3
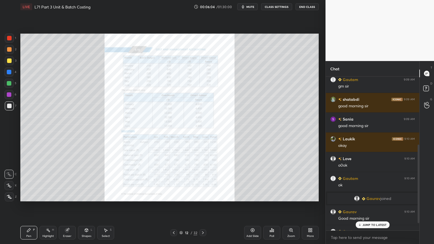
click at [171, 196] on div at bounding box center [174, 233] width 7 height 7
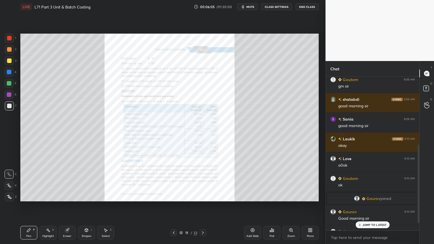
click at [201, 196] on icon at bounding box center [203, 233] width 5 height 5
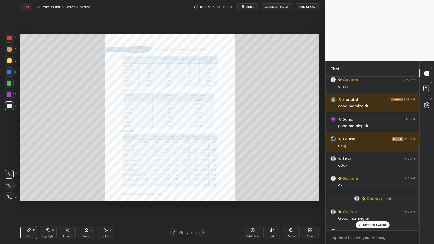
click at [199, 196] on div "12 / 32" at bounding box center [189, 233] width 36 height 7
click at [203, 196] on icon at bounding box center [203, 233] width 2 height 3
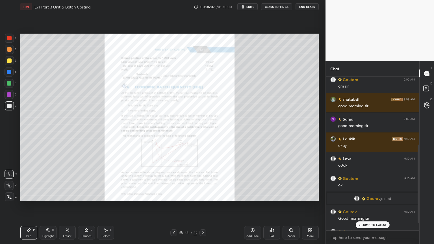
click at [202, 196] on icon at bounding box center [203, 233] width 5 height 5
click at [201, 196] on icon at bounding box center [203, 233] width 5 height 5
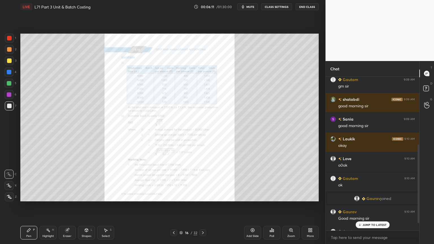
click at [174, 196] on icon at bounding box center [174, 233] width 5 height 5
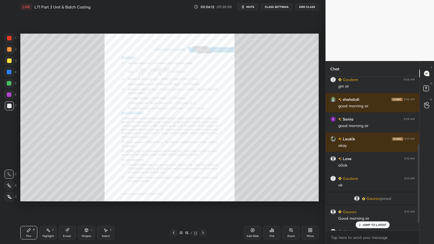
scroll to position [148, 0]
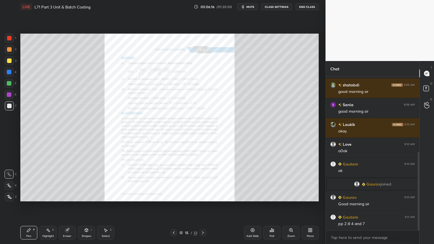
click at [288, 196] on div "Zoom" at bounding box center [291, 233] width 17 height 14
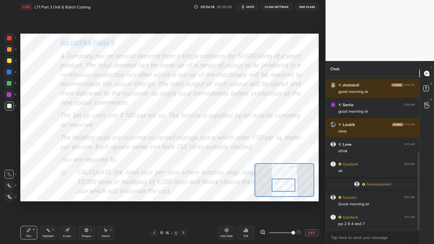
click at [262, 196] on icon at bounding box center [263, 233] width 6 height 6
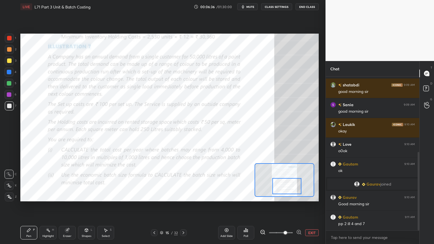
click at [309, 196] on button "EXIT" at bounding box center [312, 233] width 14 height 7
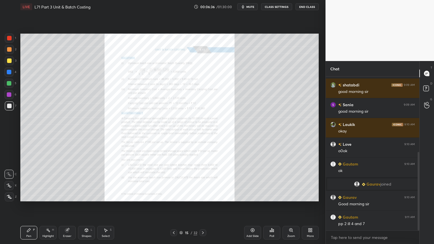
click at [252, 196] on icon at bounding box center [253, 230] width 5 height 5
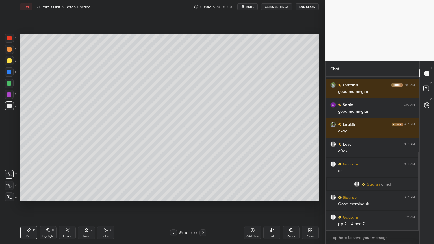
click at [173, 196] on icon at bounding box center [173, 233] width 5 height 5
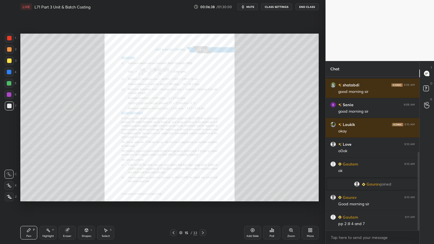
click at [308, 196] on div "More" at bounding box center [310, 233] width 17 height 14
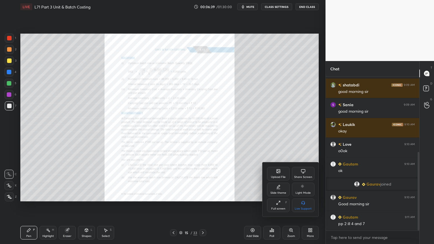
click at [280, 190] on div "Slide theme" at bounding box center [278, 190] width 23 height 14
click at [299, 196] on div "Dark Ruled" at bounding box center [303, 206] width 23 height 14
click at [269, 171] on icon at bounding box center [267, 171] width 5 height 5
click at [245, 186] on div at bounding box center [217, 122] width 434 height 244
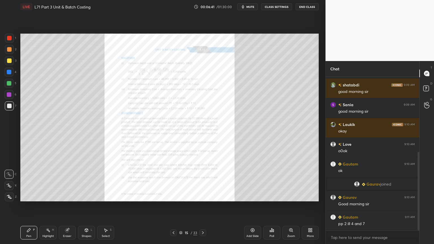
click at [253, 196] on icon at bounding box center [253, 230] width 5 height 5
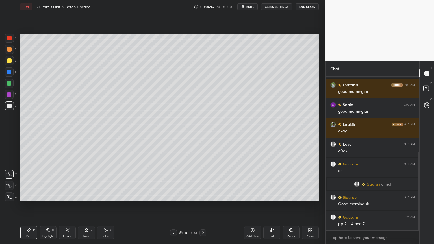
click at [8, 71] on div at bounding box center [9, 72] width 5 height 5
click at [88, 196] on div "Shapes L" at bounding box center [86, 233] width 17 height 14
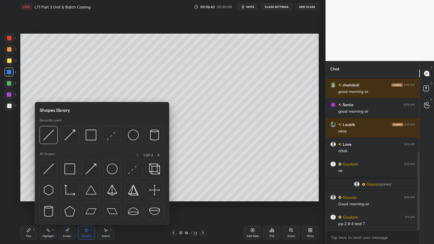
click at [91, 136] on img at bounding box center [91, 135] width 11 height 11
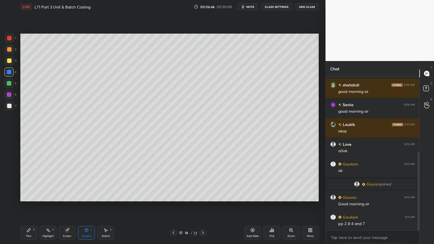
click at [176, 196] on div at bounding box center [173, 233] width 7 height 7
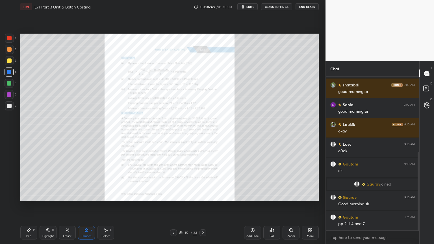
click at [292, 196] on div "Zoom" at bounding box center [292, 236] width 8 height 3
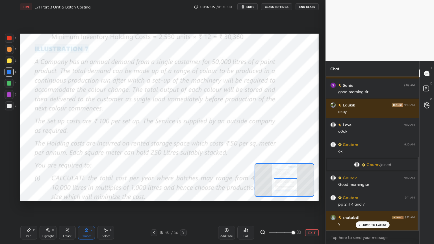
scroll to position [187, 0]
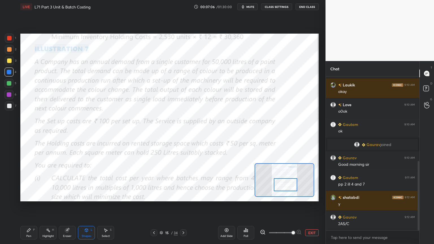
click at [87, 196] on icon at bounding box center [86, 230] width 3 height 3
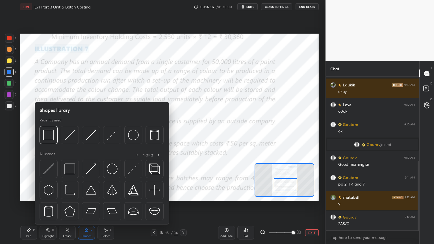
click at [31, 196] on div "Pen P Highlight H Eraser Shapes L Select S 15 / 34 Add Slide Poll EXIT" at bounding box center [169, 233] width 299 height 23
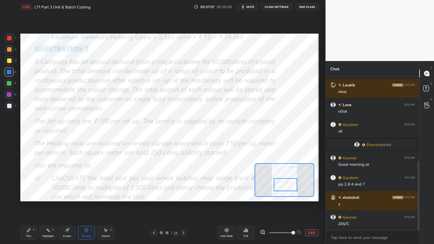
click at [86, 196] on icon at bounding box center [86, 230] width 3 height 1
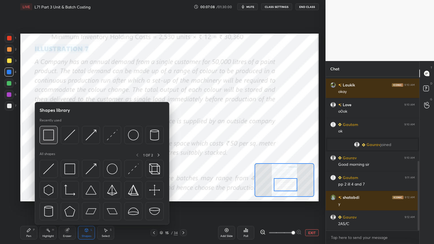
click at [48, 133] on img at bounding box center [48, 135] width 11 height 11
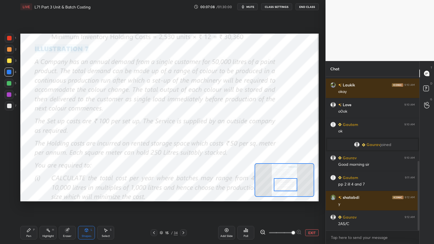
click at [11, 40] on div at bounding box center [9, 38] width 5 height 5
click at [86, 196] on icon at bounding box center [86, 230] width 5 height 5
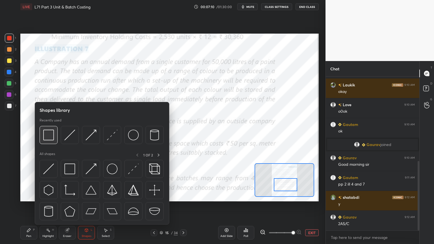
click at [45, 137] on img at bounding box center [48, 135] width 11 height 11
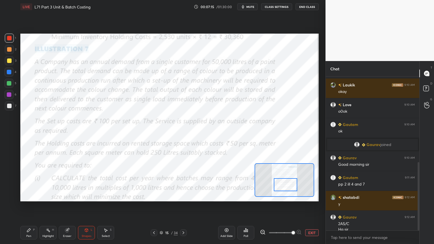
scroll to position [193, 0]
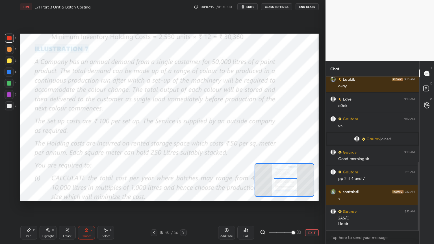
click at [85, 196] on icon at bounding box center [86, 230] width 3 height 3
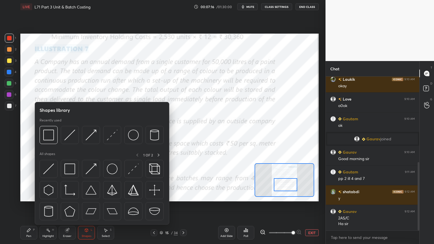
click at [69, 138] on img at bounding box center [69, 135] width 11 height 11
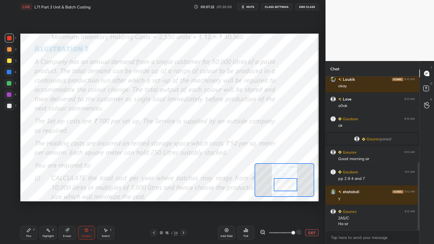
click at [29, 196] on div "Pen" at bounding box center [28, 236] width 5 height 3
click at [8, 109] on div at bounding box center [9, 106] width 9 height 9
click at [89, 196] on div "Shapes" at bounding box center [87, 236] width 10 height 3
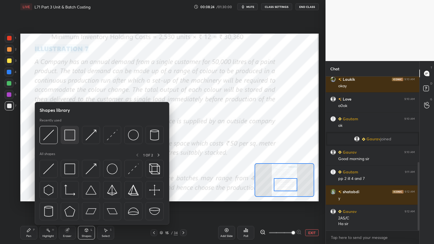
click at [68, 136] on img at bounding box center [69, 135] width 11 height 11
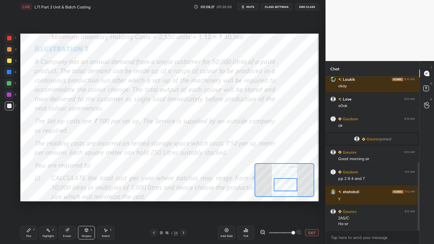
click at [9, 38] on div at bounding box center [9, 38] width 5 height 5
click at [86, 196] on div "Shapes" at bounding box center [87, 236] width 10 height 3
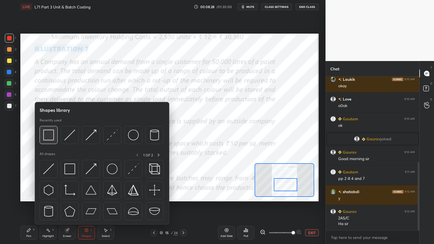
click at [51, 131] on img at bounding box center [48, 135] width 11 height 11
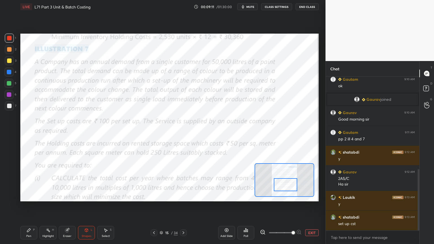
scroll to position [252, 0]
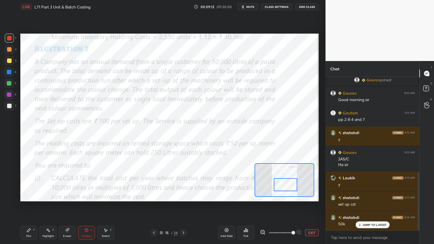
click at [90, 196] on div "Shapes L" at bounding box center [86, 233] width 17 height 14
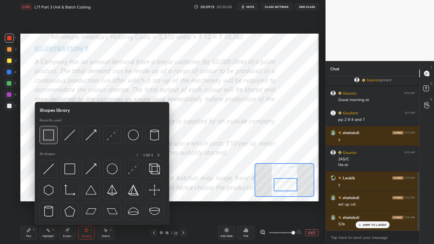
click at [47, 134] on img at bounding box center [48, 135] width 11 height 11
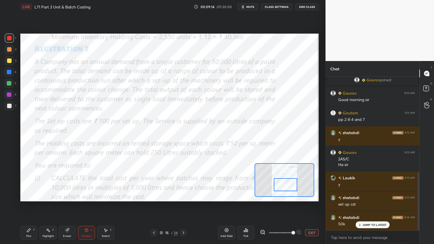
scroll to position [258, 0]
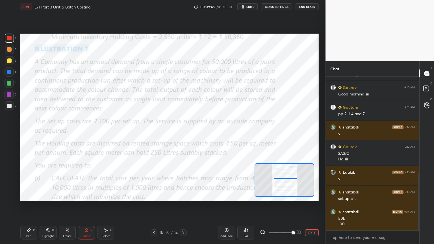
click at [183, 196] on icon at bounding box center [183, 233] width 5 height 5
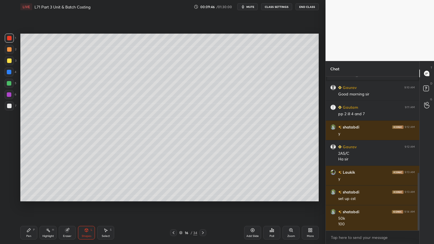
click at [11, 62] on div at bounding box center [9, 61] width 5 height 5
click at [27, 196] on icon at bounding box center [29, 230] width 5 height 5
click at [9, 196] on div at bounding box center [9, 197] width 9 height 9
click at [9, 37] on div at bounding box center [9, 38] width 5 height 5
click at [11, 62] on div at bounding box center [9, 61] width 5 height 5
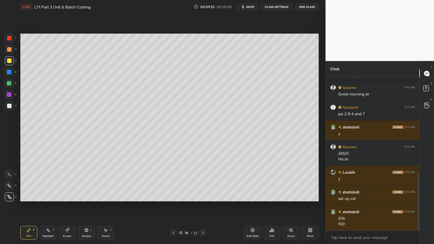
click at [16, 37] on div "1 2 3 4 5 6 7" at bounding box center [11, 73] width 12 height 79
click at [87, 196] on icon at bounding box center [86, 230] width 3 height 1
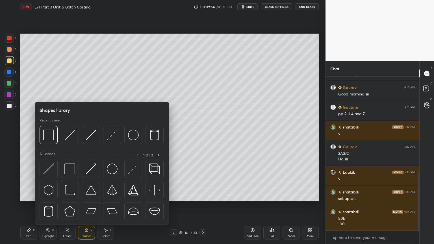
click at [51, 135] on img at bounding box center [48, 135] width 11 height 11
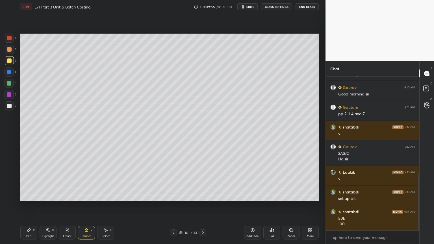
click at [12, 51] on div at bounding box center [9, 49] width 9 height 9
click at [11, 37] on div at bounding box center [9, 38] width 5 height 5
click at [81, 196] on div "Shapes L" at bounding box center [86, 233] width 17 height 14
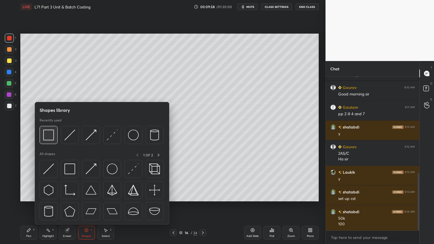
click at [45, 138] on img at bounding box center [48, 135] width 11 height 11
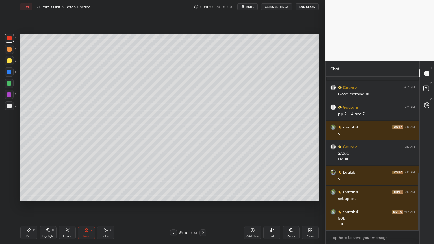
click at [29, 196] on icon at bounding box center [28, 230] width 3 height 3
click at [9, 174] on icon at bounding box center [9, 174] width 5 height 4
click at [10, 66] on div "3" at bounding box center [11, 61] width 12 height 11
click at [102, 196] on div "Select S" at bounding box center [105, 233] width 17 height 14
click at [85, 196] on div "Shapes L" at bounding box center [86, 233] width 17 height 14
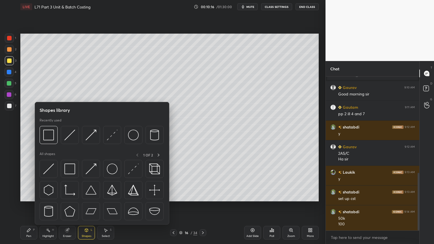
click at [73, 135] on img at bounding box center [69, 135] width 11 height 11
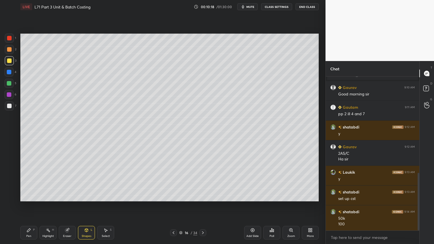
click at [29, 196] on icon at bounding box center [29, 230] width 5 height 5
click at [7, 53] on div at bounding box center [9, 49] width 9 height 9
click at [8, 107] on div at bounding box center [9, 106] width 5 height 5
click at [22, 196] on div "Pen P Highlight H Eraser Shapes L Select S 16 / 34 Add Slide Poll Zoom More" at bounding box center [169, 233] width 299 height 23
click at [172, 196] on icon at bounding box center [173, 233] width 5 height 5
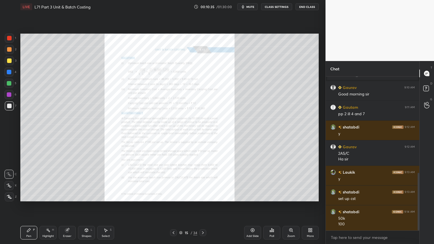
click at [204, 196] on icon at bounding box center [203, 233] width 5 height 5
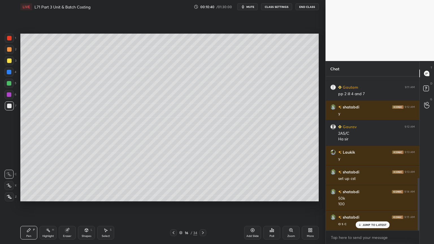
scroll to position [297, 0]
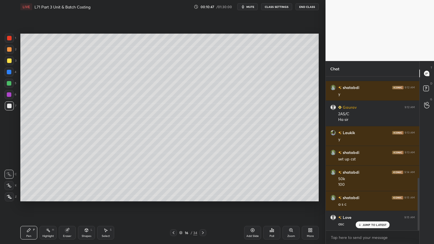
click at [69, 196] on div "Eraser" at bounding box center [67, 236] width 8 height 3
click at [28, 196] on icon at bounding box center [28, 230] width 3 height 3
click at [10, 54] on div at bounding box center [9, 49] width 9 height 9
click at [9, 107] on div at bounding box center [9, 106] width 5 height 5
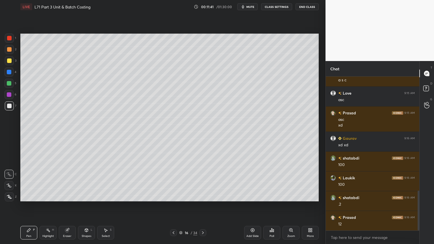
scroll to position [442, 0]
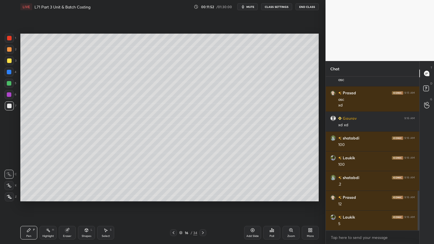
click at [173, 196] on icon at bounding box center [173, 233] width 5 height 5
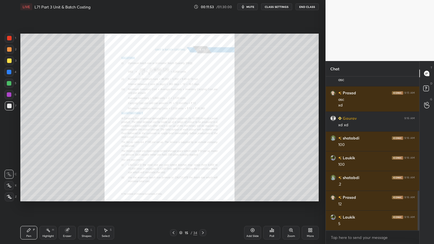
click at [292, 196] on icon at bounding box center [291, 230] width 5 height 5
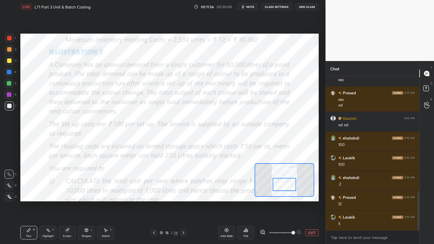
click at [10, 40] on div at bounding box center [9, 38] width 5 height 5
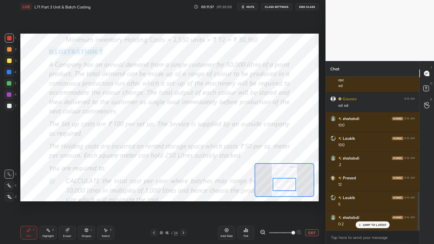
click at [87, 196] on icon at bounding box center [86, 230] width 3 height 3
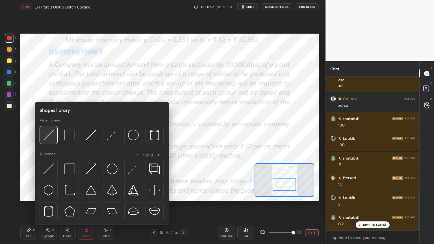
click at [46, 139] on img at bounding box center [48, 135] width 11 height 11
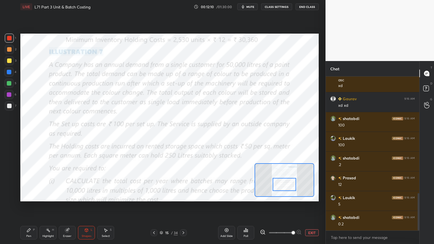
scroll to position [482, 0]
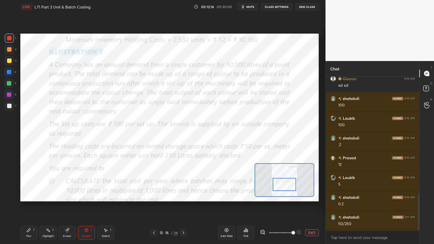
click at [29, 196] on icon at bounding box center [29, 230] width 5 height 5
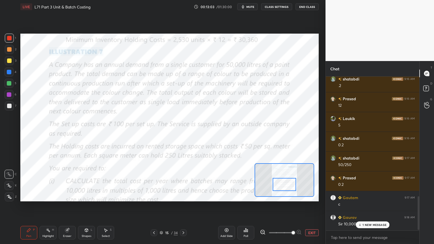
scroll to position [561, 0]
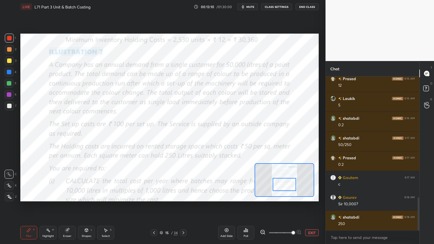
click at [181, 196] on icon at bounding box center [183, 233] width 5 height 5
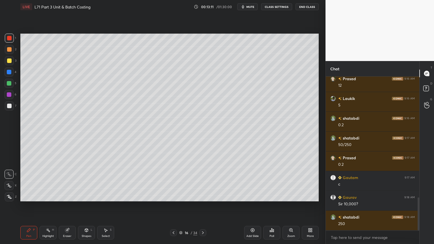
click at [24, 196] on div "Pen P" at bounding box center [28, 233] width 17 height 14
click at [10, 105] on div at bounding box center [9, 106] width 5 height 5
click at [8, 53] on div at bounding box center [9, 49] width 9 height 9
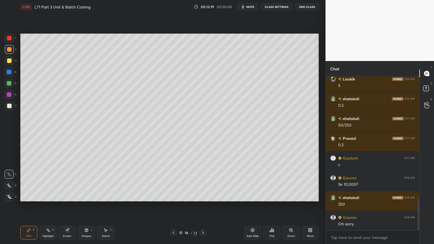
click at [173, 196] on icon at bounding box center [173, 233] width 5 height 5
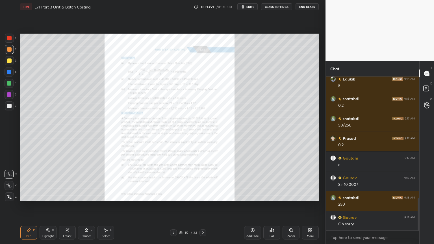
click at [203, 196] on icon at bounding box center [203, 233] width 5 height 5
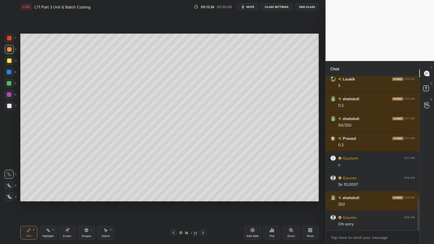
click at [10, 75] on div at bounding box center [9, 72] width 9 height 9
click at [84, 196] on div "Shapes L" at bounding box center [86, 233] width 17 height 14
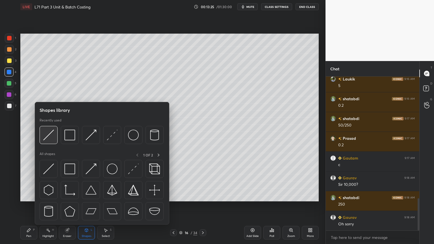
click at [50, 141] on div at bounding box center [49, 135] width 18 height 18
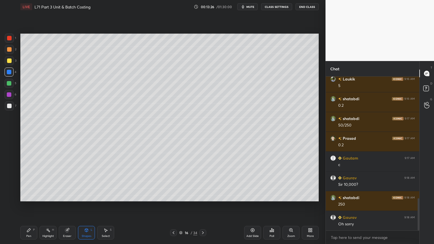
click at [28, 196] on div "Pen P" at bounding box center [28, 233] width 17 height 14
click at [10, 105] on div at bounding box center [9, 106] width 5 height 5
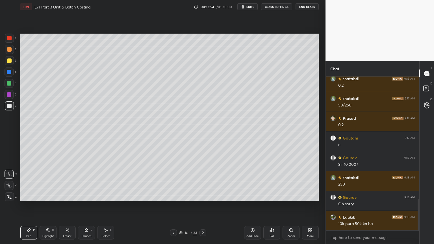
click at [10, 74] on div at bounding box center [9, 72] width 9 height 9
click at [90, 196] on div "Shapes L" at bounding box center [86, 233] width 17 height 14
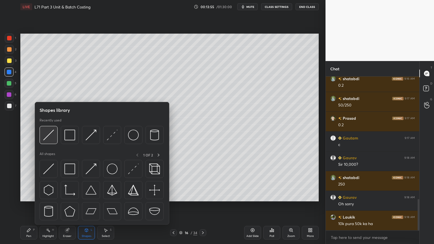
click at [51, 135] on img at bounding box center [48, 135] width 11 height 11
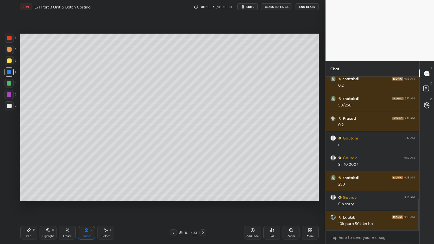
click at [29, 196] on icon at bounding box center [28, 230] width 3 height 3
click at [8, 109] on div at bounding box center [9, 106] width 9 height 9
click at [9, 42] on div at bounding box center [9, 38] width 9 height 9
click at [84, 196] on icon at bounding box center [86, 230] width 5 height 5
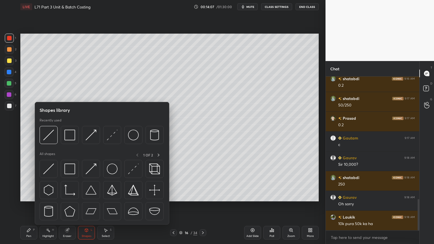
click at [75, 135] on img at bounding box center [69, 135] width 11 height 11
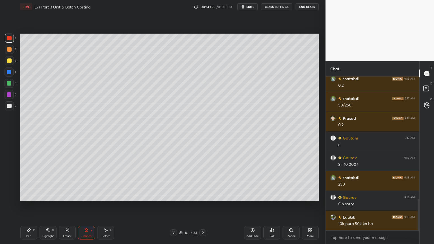
click at [7, 109] on div at bounding box center [9, 106] width 9 height 9
click at [32, 196] on div "Pen P" at bounding box center [28, 233] width 17 height 14
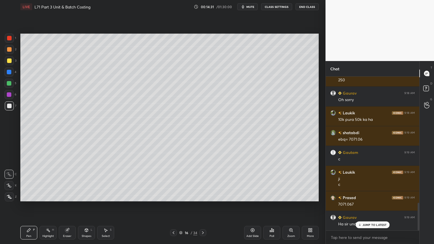
scroll to position [725, 0]
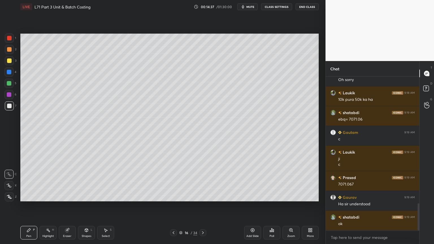
click at [174, 196] on icon at bounding box center [173, 233] width 5 height 5
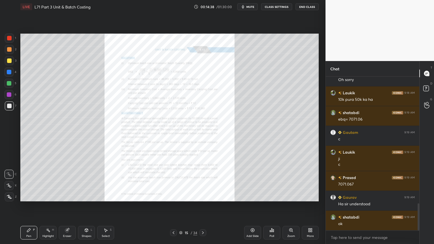
click at [70, 196] on div "Eraser" at bounding box center [67, 233] width 17 height 14
click at [8, 196] on span "Erase all" at bounding box center [9, 197] width 8 height 4
click at [289, 196] on icon at bounding box center [291, 230] width 5 height 5
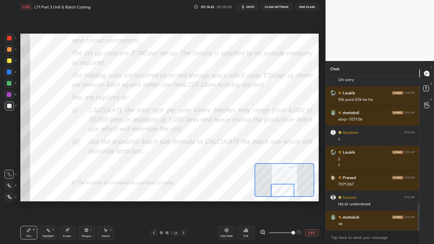
click at [12, 39] on div at bounding box center [9, 38] width 9 height 9
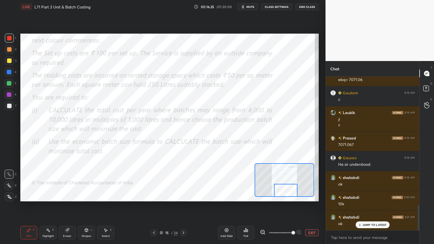
scroll to position [784, 0]
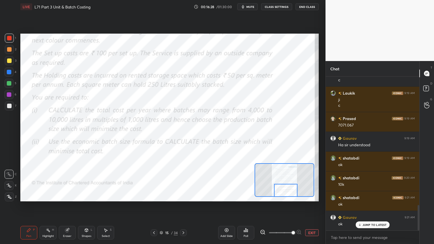
click at [186, 196] on div at bounding box center [183, 233] width 7 height 7
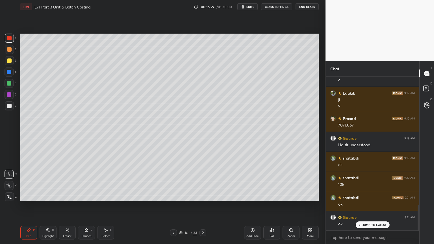
click at [10, 84] on div at bounding box center [9, 83] width 5 height 5
click at [106, 196] on div "Select" at bounding box center [106, 236] width 8 height 3
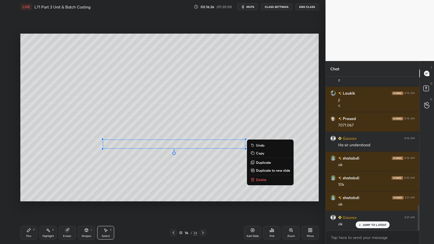
click at [254, 178] on icon at bounding box center [253, 180] width 5 height 5
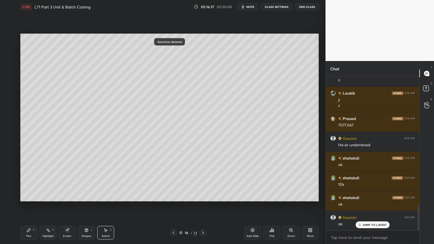
click at [28, 196] on div "Pen P" at bounding box center [28, 233] width 17 height 14
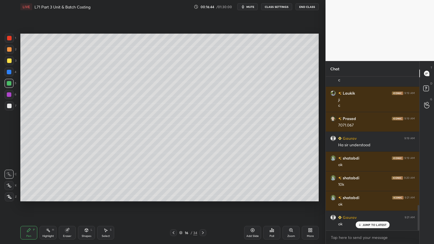
click at [105, 196] on div "Select" at bounding box center [106, 236] width 8 height 3
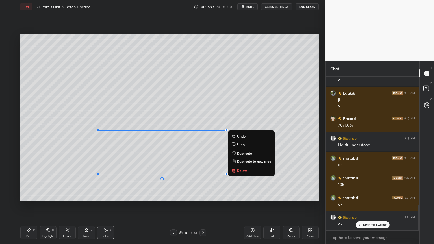
click at [238, 171] on p "Delete" at bounding box center [242, 171] width 10 height 5
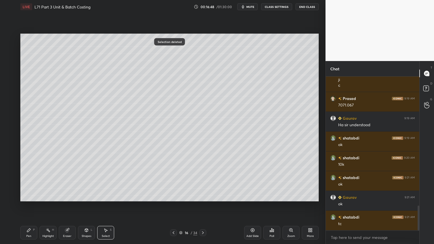
click at [204, 196] on icon at bounding box center [203, 233] width 5 height 5
click at [172, 196] on div "Pen P Highlight H Eraser Shapes L Select S 17 / 34 Add Slide Poll Zoom More" at bounding box center [169, 233] width 299 height 23
click at [174, 196] on icon at bounding box center [173, 233] width 5 height 5
click at [247, 196] on div "Add Slide" at bounding box center [252, 233] width 17 height 14
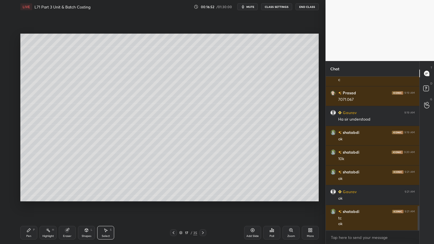
click at [31, 196] on div "Pen P" at bounding box center [28, 233] width 17 height 14
click at [8, 72] on div at bounding box center [9, 72] width 5 height 5
click at [86, 196] on icon at bounding box center [86, 230] width 3 height 3
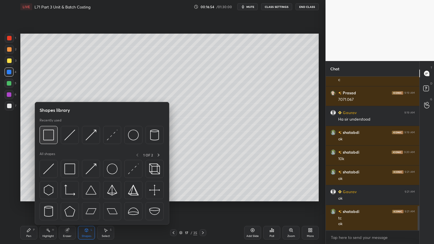
click at [50, 137] on img at bounding box center [48, 135] width 11 height 11
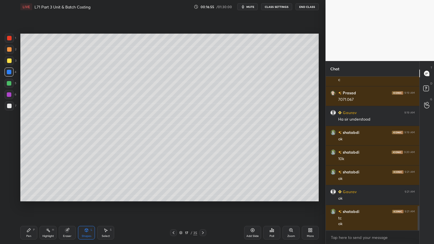
scroll to position [829, 0]
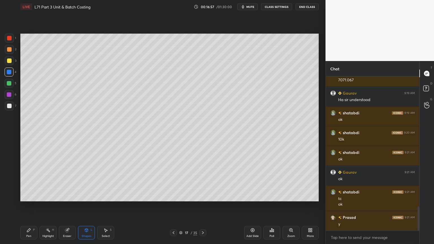
click at [9, 59] on div at bounding box center [9, 61] width 5 height 5
click at [9, 51] on div at bounding box center [9, 49] width 5 height 5
click at [26, 196] on div "Pen P" at bounding box center [28, 233] width 17 height 14
click at [9, 60] on div at bounding box center [9, 61] width 5 height 5
click at [29, 196] on icon at bounding box center [28, 230] width 3 height 3
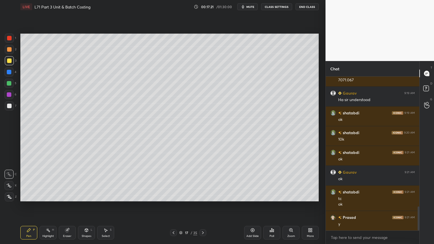
click at [87, 196] on div "Shapes L" at bounding box center [86, 233] width 17 height 14
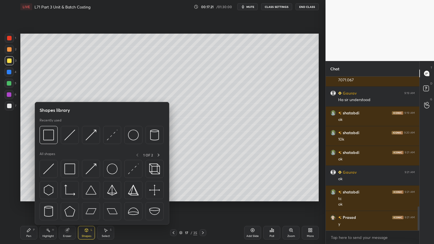
click at [74, 133] on img at bounding box center [69, 135] width 11 height 11
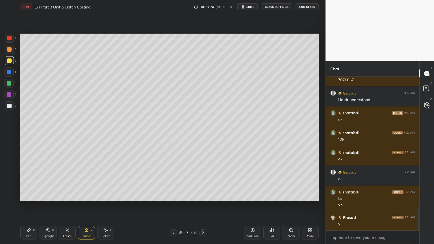
click at [23, 196] on div "Pen P" at bounding box center [28, 233] width 17 height 14
click at [9, 47] on div at bounding box center [9, 49] width 5 height 5
click at [88, 196] on icon at bounding box center [86, 230] width 3 height 3
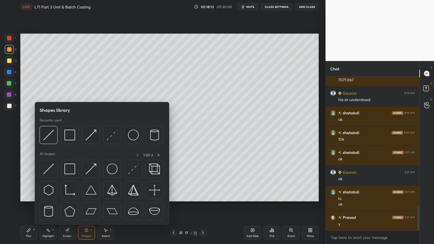
click at [51, 141] on div at bounding box center [49, 135] width 18 height 18
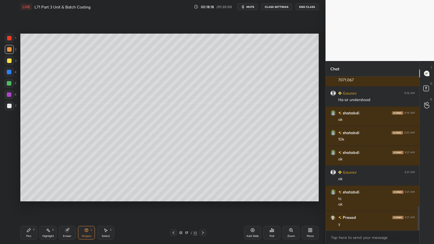
click at [30, 196] on div "Pen P" at bounding box center [28, 233] width 17 height 14
click at [9, 83] on div at bounding box center [9, 83] width 5 height 5
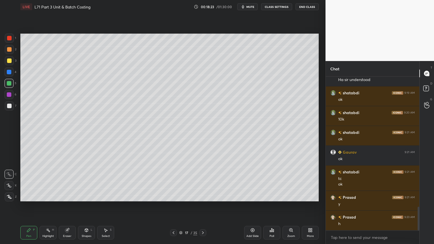
click at [30, 196] on div "Pen" at bounding box center [28, 236] width 5 height 3
click at [8, 53] on div at bounding box center [9, 49] width 9 height 9
click at [8, 61] on div at bounding box center [9, 61] width 5 height 5
click at [9, 51] on div at bounding box center [9, 49] width 5 height 5
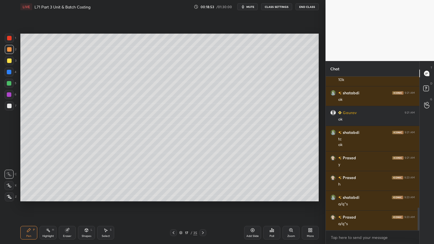
scroll to position [894, 0]
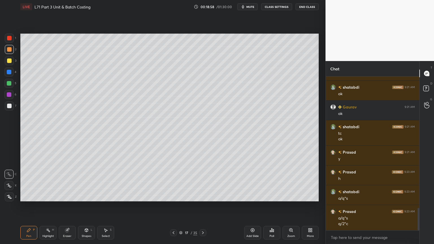
click at [31, 196] on div "Pen P" at bounding box center [28, 233] width 17 height 14
click at [6, 61] on div at bounding box center [9, 60] width 9 height 9
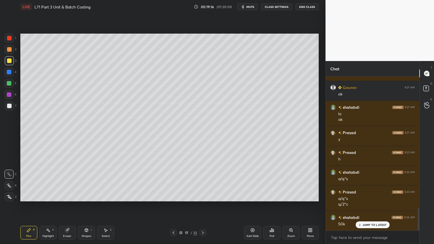
scroll to position [920, 0]
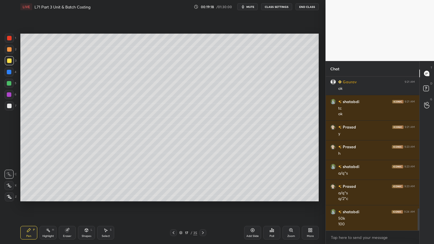
click at [8, 106] on div at bounding box center [9, 106] width 5 height 5
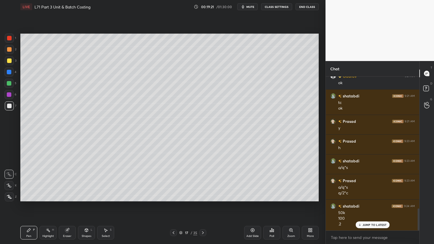
click at [173, 196] on icon at bounding box center [173, 233] width 5 height 5
click at [205, 196] on icon at bounding box center [203, 233] width 5 height 5
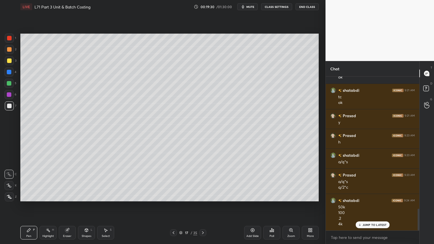
scroll to position [951, 0]
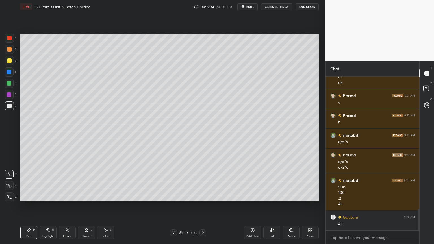
click at [9, 83] on div at bounding box center [9, 83] width 5 height 5
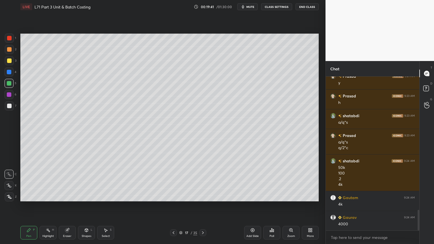
scroll to position [991, 0]
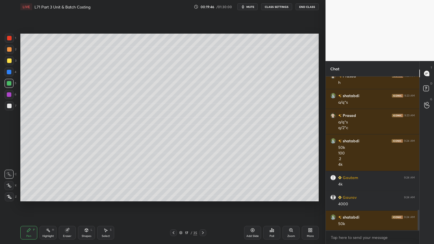
click at [85, 196] on icon at bounding box center [86, 230] width 5 height 5
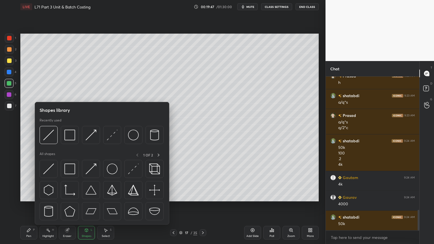
click at [52, 139] on img at bounding box center [48, 135] width 11 height 11
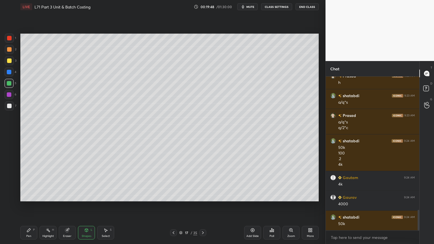
click at [19, 196] on div "LIVE L71 Part 3 Unit & Batch Costing 00:19:48 / 01:30:00 mute CLASS SETTINGS En…" at bounding box center [169, 122] width 303 height 244
click at [35, 196] on div "Pen P" at bounding box center [28, 233] width 17 height 14
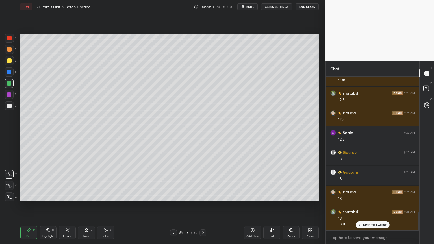
scroll to position [1155, 0]
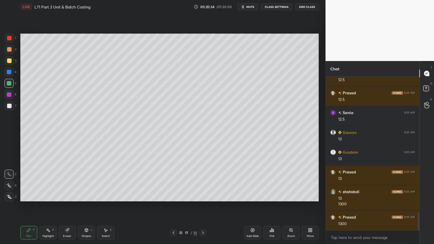
click at [14, 100] on div "6" at bounding box center [11, 95] width 12 height 11
click at [14, 104] on div at bounding box center [9, 106] width 9 height 9
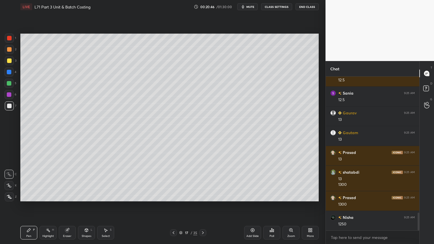
scroll to position [1194, 0]
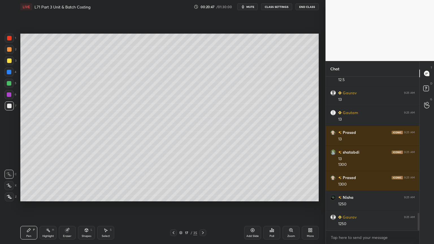
click at [105, 196] on div "Select" at bounding box center [106, 236] width 8 height 3
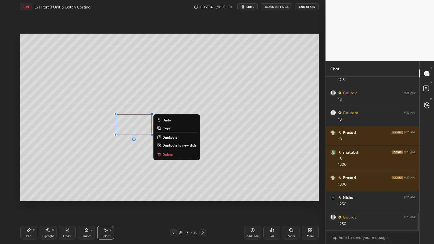
click at [171, 153] on p "Delete" at bounding box center [168, 154] width 10 height 5
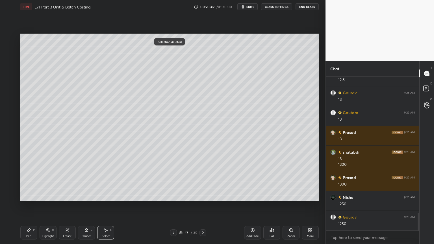
click at [34, 196] on div "Pen P" at bounding box center [28, 233] width 17 height 14
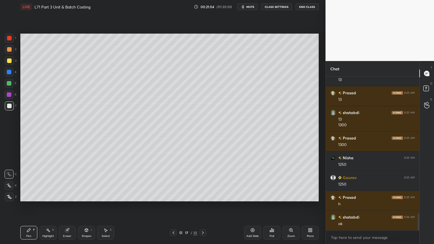
scroll to position [1239, 0]
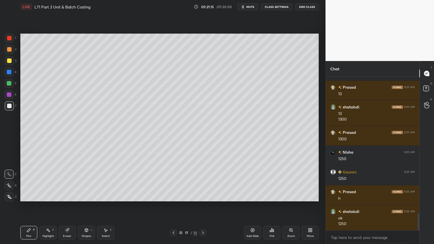
click at [7, 86] on div at bounding box center [9, 83] width 9 height 9
click at [88, 196] on icon at bounding box center [86, 230] width 3 height 3
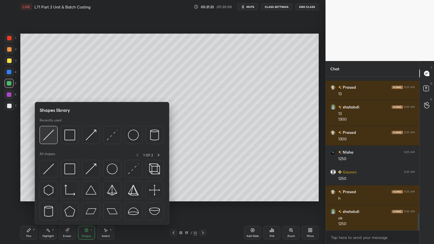
click at [48, 140] on img at bounding box center [48, 135] width 11 height 11
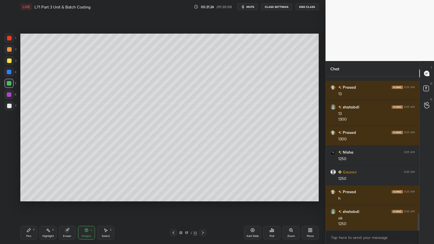
click at [26, 196] on div "Pen P" at bounding box center [28, 233] width 17 height 14
click at [10, 109] on div at bounding box center [9, 106] width 9 height 9
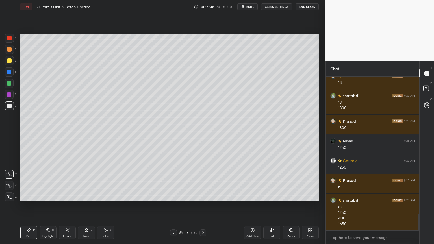
scroll to position [1270, 0]
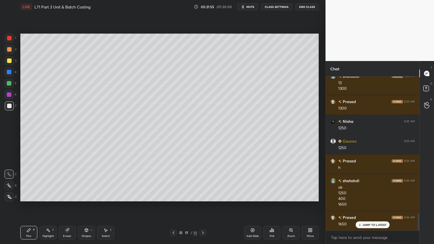
click at [10, 79] on div at bounding box center [9, 83] width 9 height 9
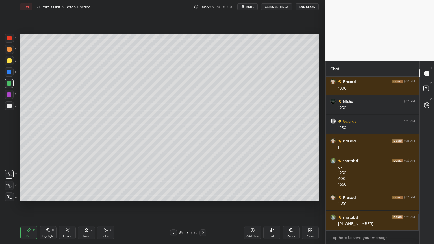
click at [86, 196] on icon at bounding box center [86, 230] width 5 height 5
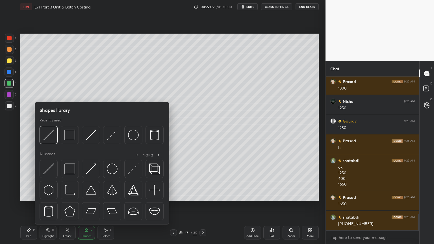
click at [52, 137] on img at bounding box center [48, 135] width 11 height 11
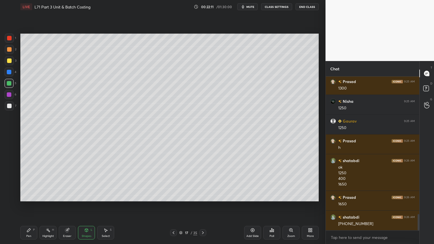
click at [25, 196] on div "Pen P" at bounding box center [28, 233] width 17 height 14
click at [7, 105] on div at bounding box center [9, 106] width 5 height 5
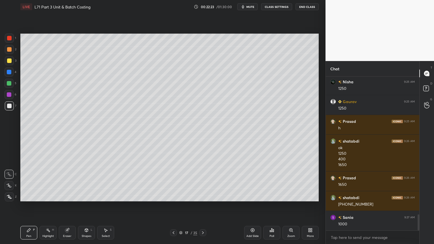
scroll to position [1330, 0]
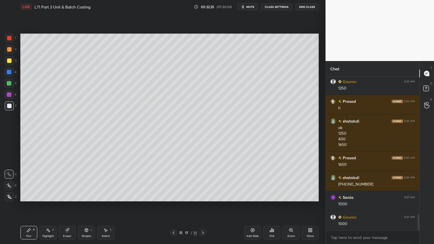
click at [11, 86] on div at bounding box center [9, 83] width 9 height 9
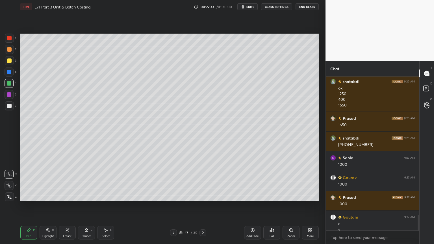
scroll to position [1375, 0]
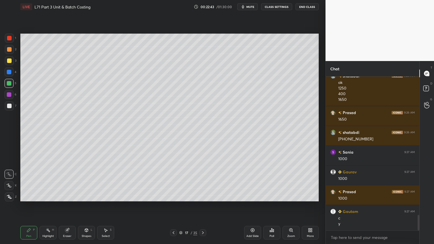
click at [90, 196] on div "Shapes L" at bounding box center [86, 233] width 17 height 14
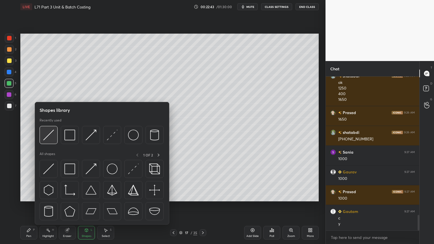
click at [53, 135] on img at bounding box center [48, 135] width 11 height 11
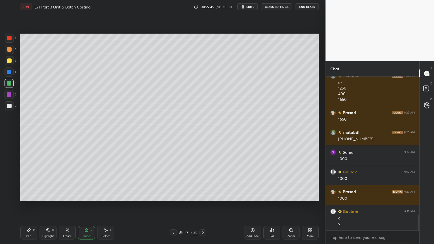
click at [25, 196] on div "Pen P" at bounding box center [28, 233] width 17 height 14
click at [12, 110] on div at bounding box center [9, 106] width 9 height 9
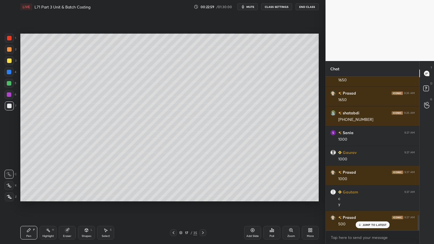
click at [49, 196] on div "Highlight" at bounding box center [48, 236] width 12 height 3
click at [28, 196] on icon at bounding box center [28, 230] width 3 height 3
click at [8, 109] on div at bounding box center [9, 106] width 9 height 9
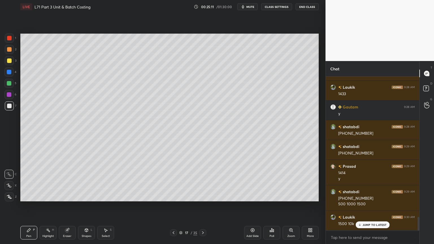
scroll to position [1604, 0]
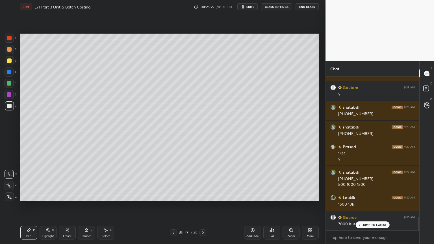
click at [10, 40] on div at bounding box center [9, 38] width 9 height 9
click at [83, 196] on div "Shapes L" at bounding box center [86, 233] width 17 height 14
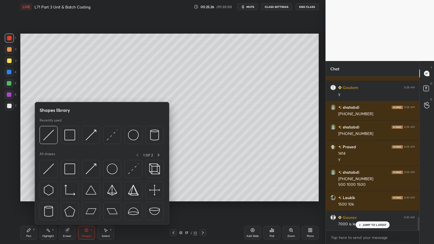
click at [70, 140] on img at bounding box center [69, 135] width 11 height 11
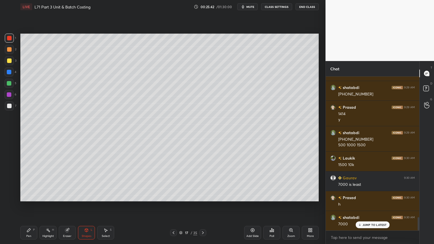
scroll to position [1664, 0]
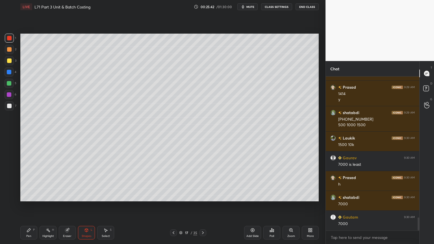
click at [88, 196] on icon at bounding box center [86, 230] width 5 height 5
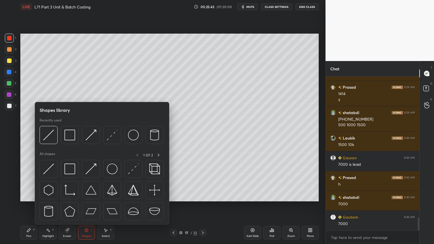
click at [69, 140] on img at bounding box center [69, 135] width 11 height 11
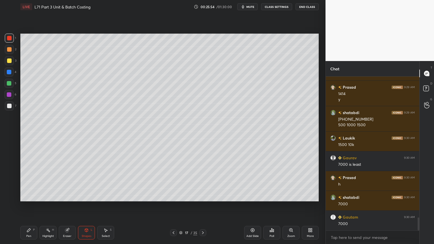
scroll to position [1683, 0]
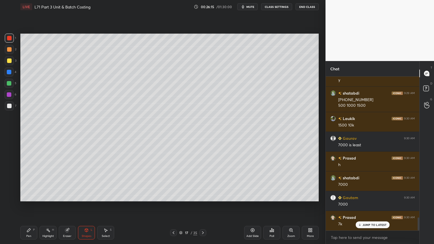
click at [30, 196] on div "Pen P" at bounding box center [28, 233] width 17 height 14
click at [172, 196] on icon at bounding box center [173, 233] width 5 height 5
click at [174, 196] on icon at bounding box center [173, 233] width 5 height 5
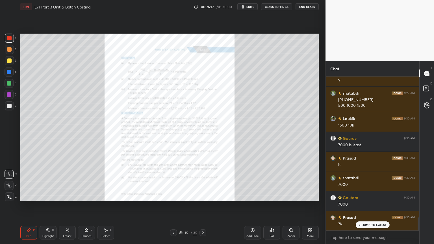
click at [291, 196] on div "Zoom" at bounding box center [291, 233] width 17 height 14
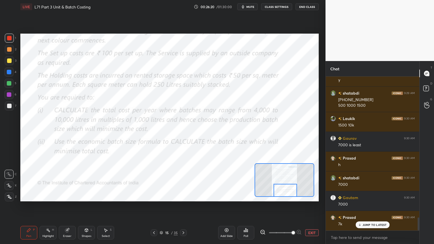
click at [70, 196] on div "Eraser" at bounding box center [67, 233] width 17 height 14
click at [9, 196] on span "Erase all" at bounding box center [9, 197] width 8 height 4
click at [184, 196] on icon at bounding box center [184, 233] width 2 height 3
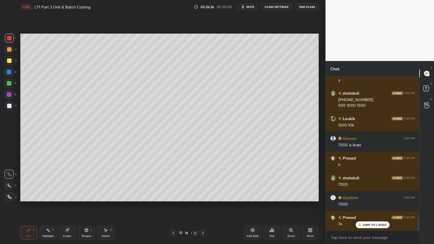
click at [204, 196] on icon at bounding box center [203, 233] width 5 height 5
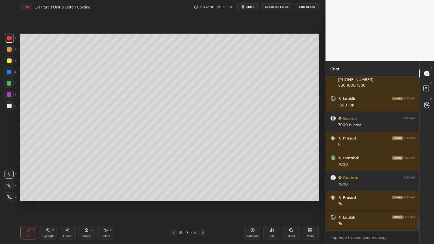
click at [21, 196] on div "Pen P" at bounding box center [28, 233] width 17 height 14
click at [12, 109] on div at bounding box center [9, 106] width 9 height 9
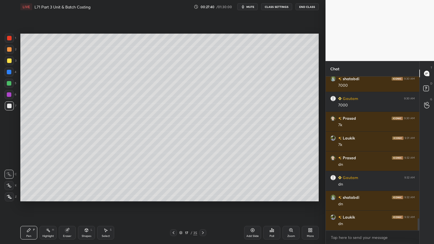
scroll to position [1802, 0]
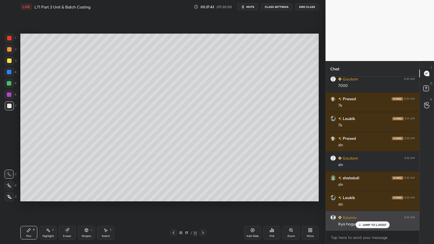
click at [362, 196] on div "JUMP TO LATEST" at bounding box center [373, 225] width 34 height 7
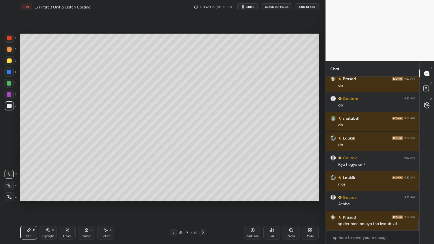
scroll to position [1881, 0]
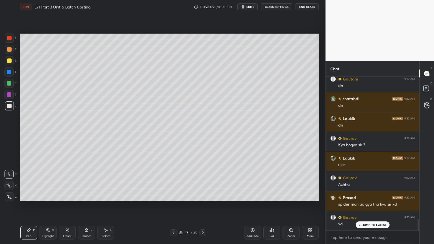
click at [9, 61] on div at bounding box center [9, 61] width 5 height 5
click at [174, 196] on icon at bounding box center [173, 233] width 5 height 5
click at [176, 196] on icon at bounding box center [173, 233] width 5 height 5
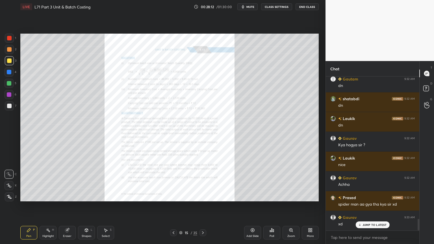
click at [294, 196] on div "Zoom" at bounding box center [291, 233] width 17 height 14
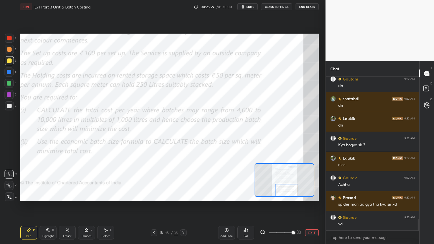
scroll to position [1901, 0]
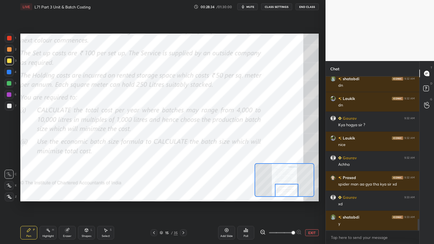
click at [192, 196] on div "Pen P Highlight H Eraser Shapes L Select S 15 / 35 Add Slide Poll EXIT" at bounding box center [169, 233] width 299 height 23
click at [185, 196] on icon at bounding box center [183, 233] width 5 height 5
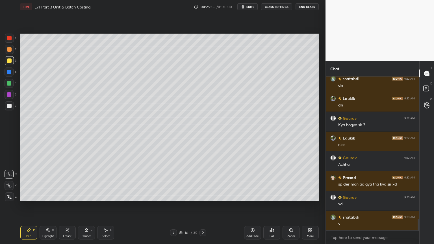
click at [203, 196] on icon at bounding box center [203, 233] width 2 height 3
click at [34, 196] on div "Pen P" at bounding box center [28, 233] width 17 height 14
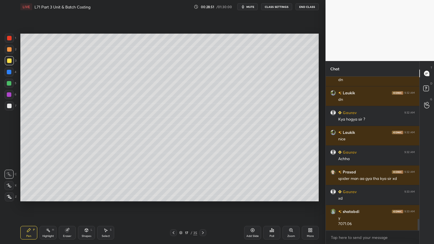
click at [86, 196] on icon at bounding box center [86, 230] width 5 height 5
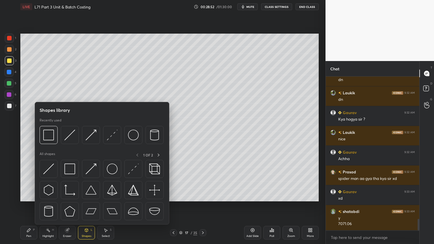
click at [69, 134] on img at bounding box center [69, 135] width 11 height 11
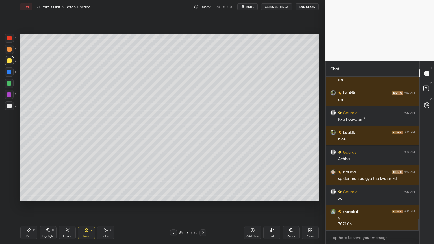
click at [8, 52] on div at bounding box center [9, 49] width 9 height 9
click at [27, 196] on icon at bounding box center [29, 230] width 5 height 5
click at [8, 111] on div "7" at bounding box center [11, 107] width 12 height 11
click at [88, 196] on icon at bounding box center [86, 230] width 3 height 3
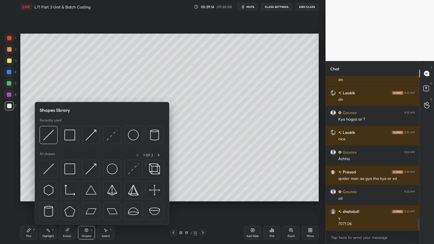
click at [49, 136] on img at bounding box center [48, 135] width 11 height 11
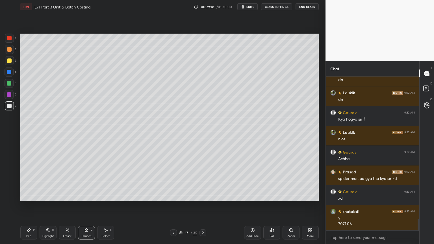
click at [31, 196] on div "Pen P" at bounding box center [28, 233] width 17 height 14
click at [10, 44] on div "1" at bounding box center [10, 39] width 11 height 11
click at [88, 196] on icon at bounding box center [86, 230] width 5 height 5
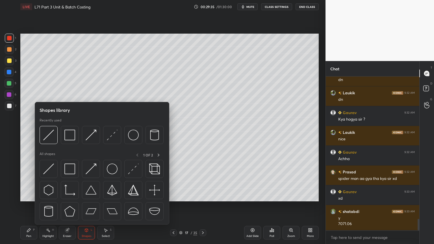
click at [67, 140] on img at bounding box center [69, 135] width 11 height 11
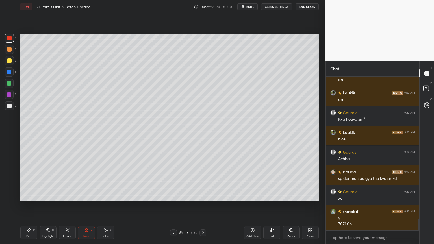
scroll to position [1926, 0]
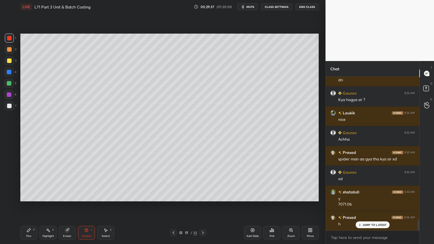
click at [8, 107] on div at bounding box center [9, 106] width 5 height 5
click at [32, 196] on div "Pen P" at bounding box center [28, 233] width 17 height 14
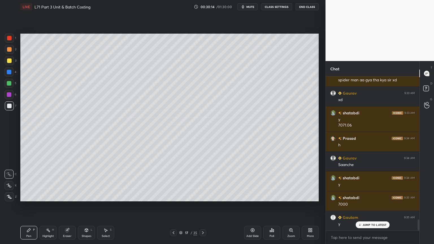
scroll to position [2026, 0]
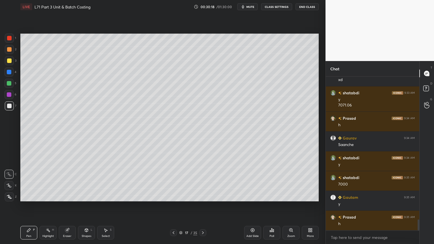
click at [174, 196] on icon at bounding box center [173, 233] width 5 height 5
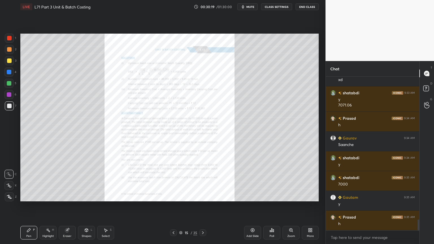
click at [290, 196] on div "Zoom" at bounding box center [291, 233] width 17 height 14
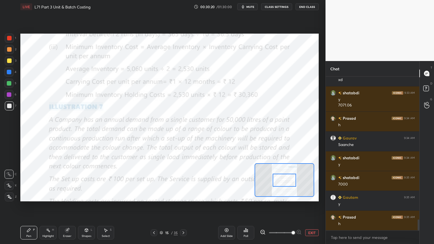
click at [9, 42] on div at bounding box center [9, 38] width 9 height 9
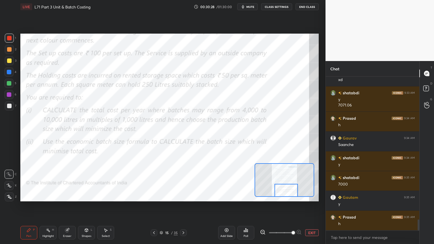
click at [185, 196] on div at bounding box center [183, 233] width 7 height 7
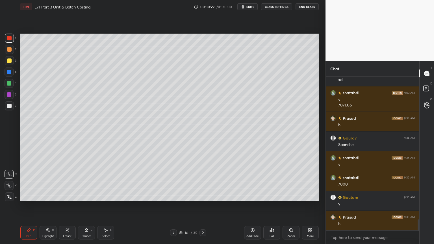
click at [205, 196] on icon at bounding box center [203, 233] width 5 height 5
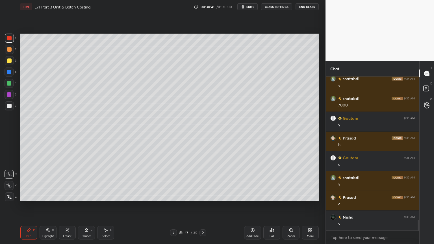
scroll to position [2124, 0]
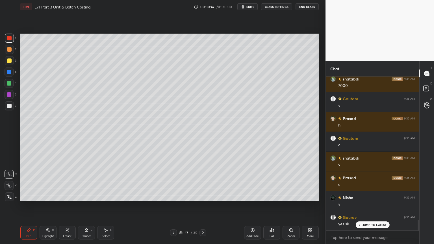
click at [172, 196] on icon at bounding box center [173, 233] width 5 height 5
click at [202, 196] on icon at bounding box center [203, 233] width 5 height 5
click at [250, 196] on div "Add Slide" at bounding box center [252, 233] width 17 height 14
click at [176, 196] on div at bounding box center [173, 233] width 7 height 7
click at [105, 196] on icon at bounding box center [106, 230] width 3 height 3
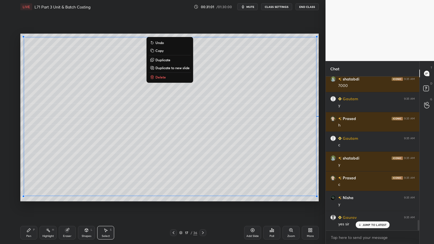
click at [154, 51] on icon at bounding box center [152, 50] width 5 height 5
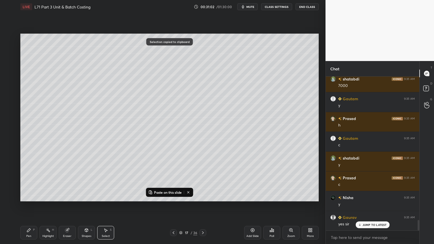
click at [202, 196] on icon at bounding box center [203, 233] width 5 height 5
click at [161, 195] on button "Paste on this slide" at bounding box center [165, 192] width 36 height 7
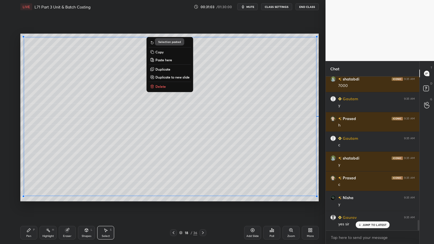
click at [32, 196] on div "Pen P" at bounding box center [28, 233] width 17 height 14
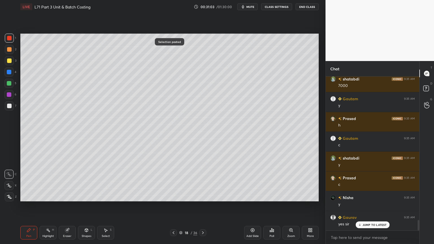
click at [68, 196] on div "Eraser" at bounding box center [67, 233] width 17 height 14
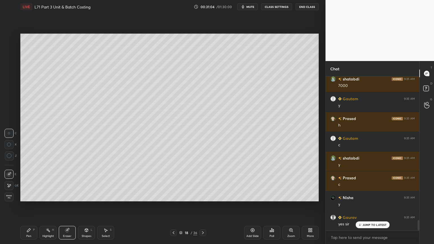
click at [105, 196] on icon at bounding box center [106, 230] width 3 height 3
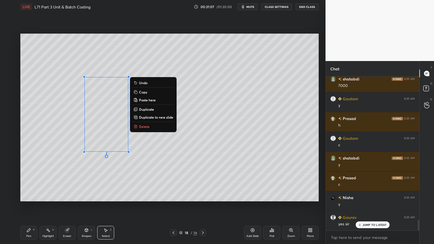
click at [68, 141] on div "0 ° Undo Copy Paste here Duplicate Duplicate to new slide Delete" at bounding box center [169, 118] width 299 height 168
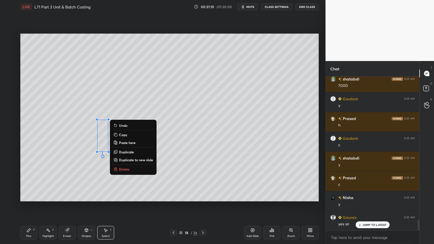
click at [120, 170] on p "Delete" at bounding box center [124, 169] width 10 height 5
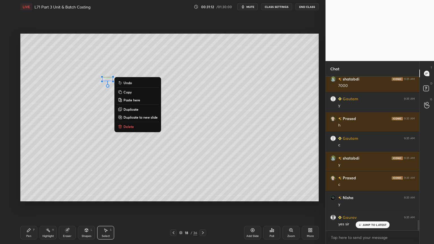
click at [127, 128] on p "Delete" at bounding box center [129, 126] width 10 height 5
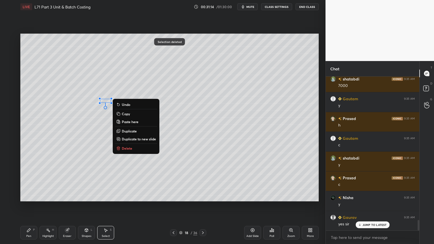
click at [121, 150] on button "Delete" at bounding box center [136, 148] width 42 height 7
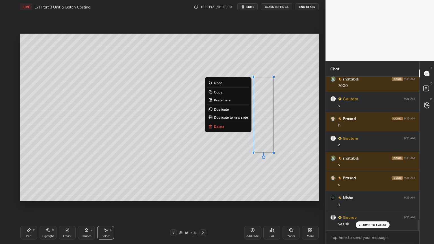
click at [215, 127] on p "Delete" at bounding box center [219, 126] width 10 height 5
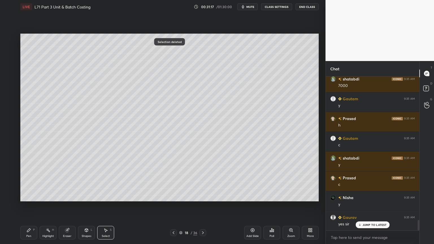
click at [27, 196] on icon at bounding box center [29, 230] width 5 height 5
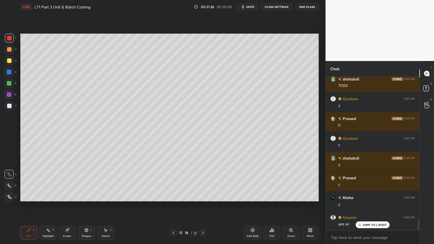
click at [10, 105] on div at bounding box center [9, 106] width 5 height 5
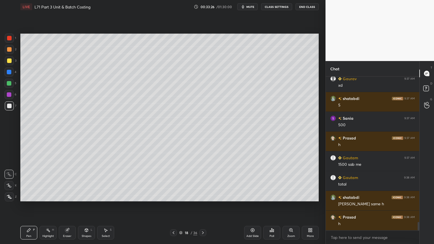
scroll to position [2676, 0]
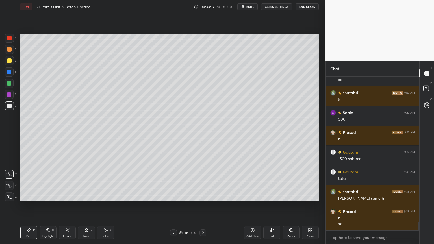
click at [203, 196] on icon at bounding box center [203, 233] width 5 height 5
click at [204, 196] on icon at bounding box center [203, 233] width 5 height 5
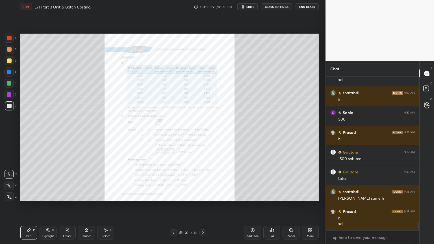
click at [294, 196] on div "Zoom" at bounding box center [292, 236] width 8 height 3
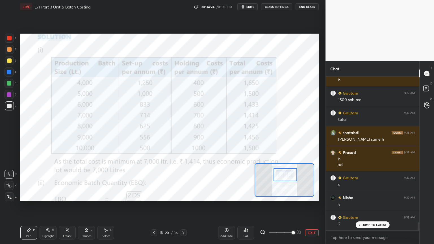
scroll to position [2755, 0]
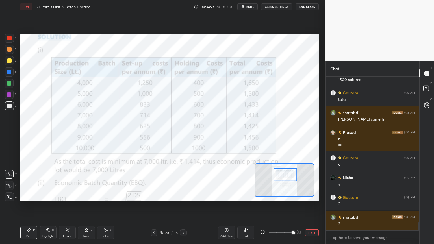
click at [309, 196] on div "Add Slide Poll EXIT" at bounding box center [268, 233] width 101 height 32
click at [311, 196] on button "EXIT" at bounding box center [312, 233] width 14 height 7
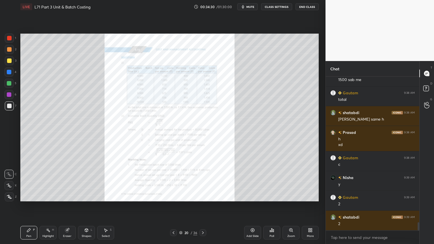
click at [181, 196] on icon at bounding box center [180, 232] width 3 height 3
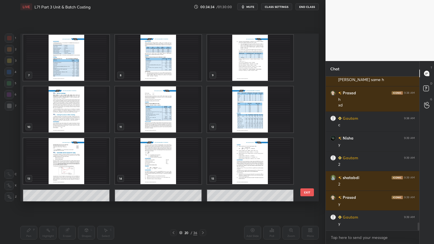
scroll to position [105, 0]
click at [233, 118] on img "grid" at bounding box center [250, 110] width 86 height 46
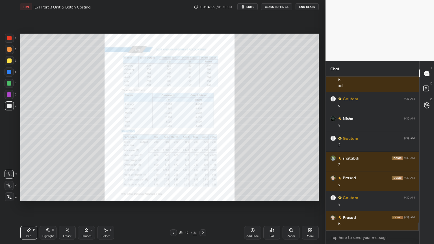
scroll to position [2834, 0]
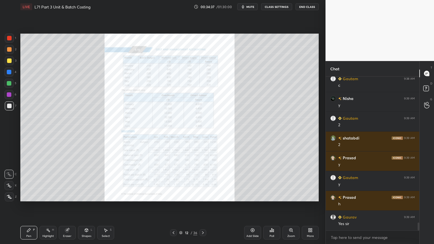
click at [204, 196] on div at bounding box center [203, 233] width 7 height 7
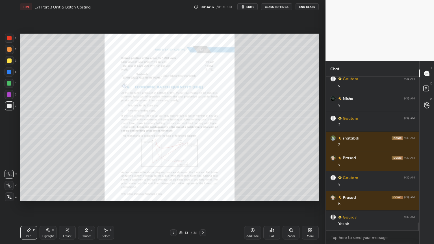
click at [204, 196] on div at bounding box center [203, 233] width 7 height 7
click at [203, 196] on div at bounding box center [203, 233] width 7 height 7
click at [202, 196] on icon at bounding box center [203, 233] width 5 height 5
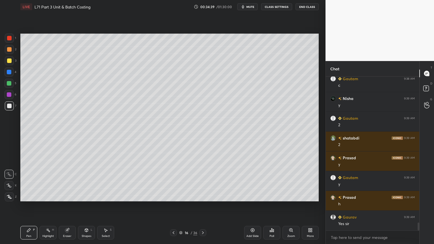
click at [202, 196] on icon at bounding box center [203, 233] width 5 height 5
click at [202, 196] on div at bounding box center [203, 233] width 7 height 7
click at [201, 196] on div at bounding box center [203, 233] width 7 height 7
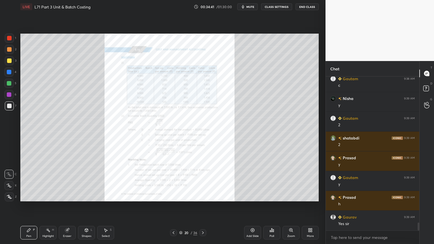
click at [202, 196] on icon at bounding box center [203, 233] width 5 height 5
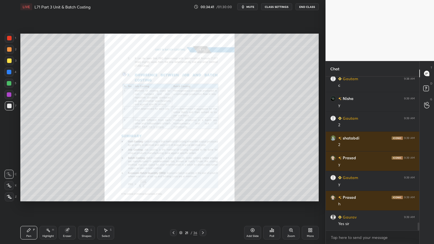
click at [201, 196] on icon at bounding box center [203, 233] width 5 height 5
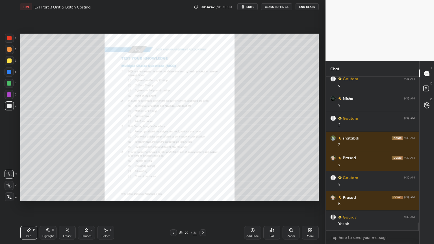
click at [201, 196] on div at bounding box center [203, 233] width 7 height 7
click at [201, 196] on icon at bounding box center [203, 233] width 5 height 5
click at [200, 196] on div at bounding box center [203, 233] width 7 height 7
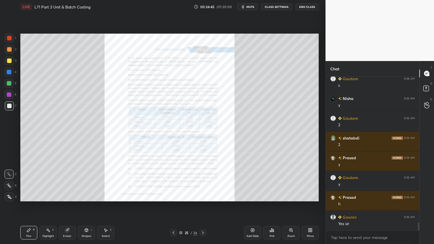
click at [290, 196] on div "Zoom" at bounding box center [292, 236] width 8 height 3
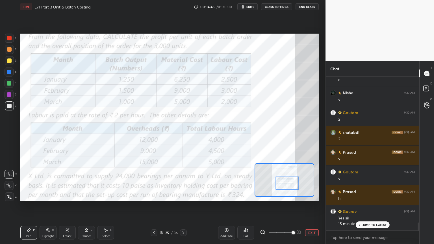
scroll to position [2859, 0]
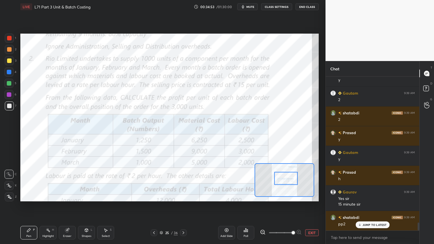
click at [263, 196] on icon at bounding box center [263, 233] width 6 height 6
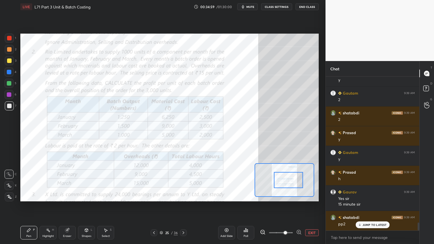
click at [297, 196] on icon at bounding box center [299, 233] width 6 height 6
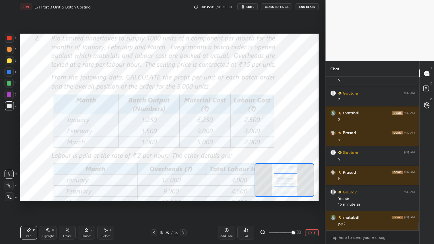
scroll to position [2879, 0]
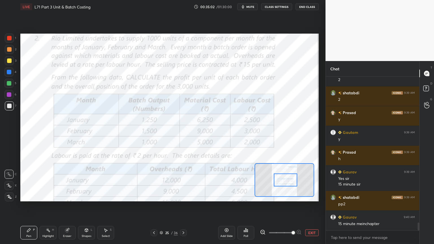
click at [262, 196] on icon at bounding box center [263, 233] width 6 height 6
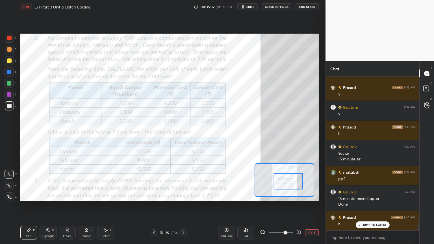
scroll to position [2925, 0]
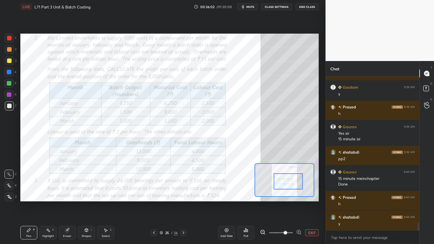
click at [311, 196] on button "EXIT" at bounding box center [312, 233] width 14 height 7
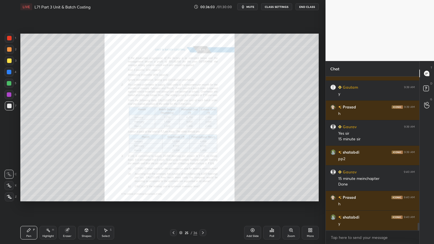
click at [254, 196] on icon at bounding box center [253, 230] width 5 height 5
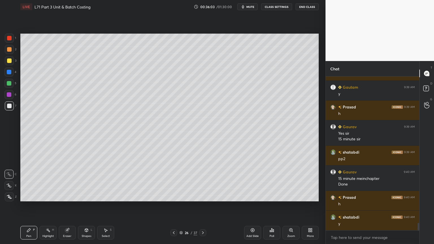
click at [8, 74] on div at bounding box center [9, 72] width 5 height 5
click at [82, 196] on div "Shapes L" at bounding box center [86, 233] width 17 height 14
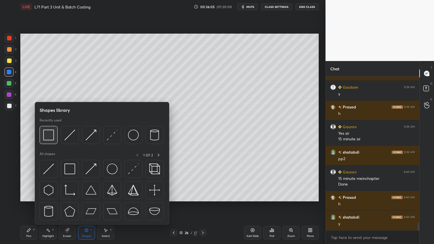
click at [51, 137] on img at bounding box center [48, 135] width 11 height 11
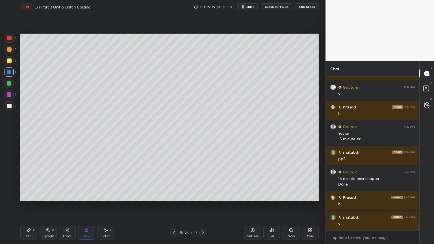
click at [29, 196] on div "Pen" at bounding box center [28, 236] width 5 height 3
click at [10, 196] on div at bounding box center [9, 197] width 9 height 9
click at [11, 64] on div at bounding box center [9, 60] width 9 height 9
click at [11, 37] on div at bounding box center [9, 38] width 5 height 5
click at [90, 196] on div "Shapes L" at bounding box center [86, 233] width 17 height 14
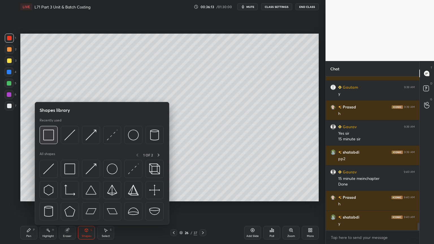
click at [49, 137] on img at bounding box center [48, 135] width 11 height 11
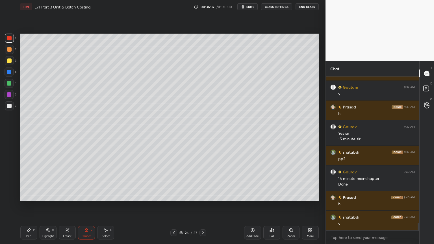
click at [174, 196] on icon at bounding box center [174, 233] width 5 height 5
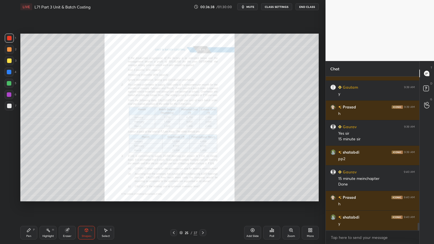
click at [291, 196] on icon at bounding box center [291, 230] width 5 height 5
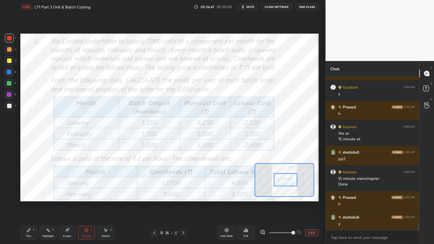
click at [87, 196] on icon at bounding box center [87, 231] width 0 height 2
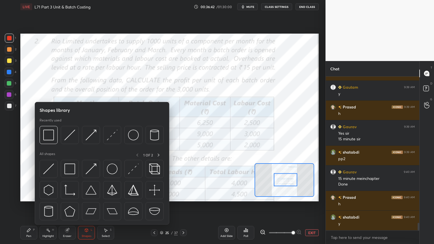
click at [51, 135] on img at bounding box center [48, 135] width 11 height 11
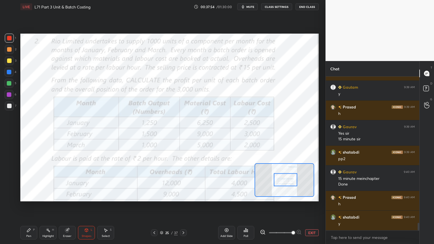
click at [25, 196] on div "Pen P" at bounding box center [28, 233] width 17 height 14
click at [71, 196] on div "Eraser" at bounding box center [67, 233] width 17 height 14
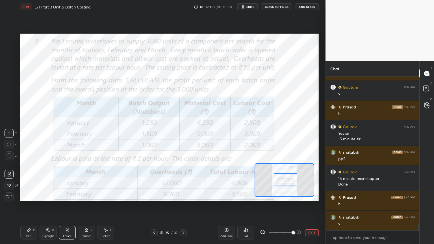
click at [10, 196] on span "Erase all" at bounding box center [9, 197] width 8 height 4
click at [10, 39] on div at bounding box center [9, 38] width 5 height 5
click at [8, 174] on icon at bounding box center [9, 174] width 5 height 4
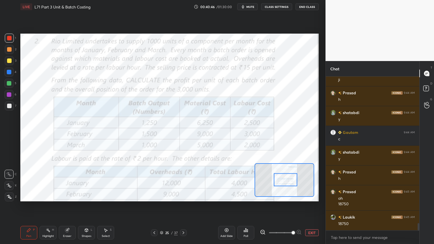
scroll to position [3148, 0]
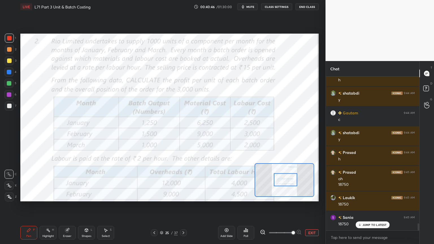
click at [46, 196] on icon at bounding box center [48, 230] width 5 height 5
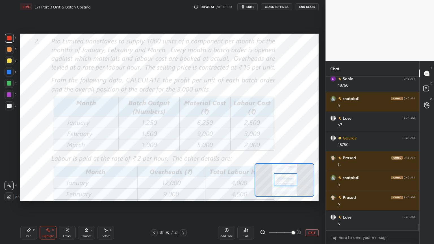
scroll to position [3292, 0]
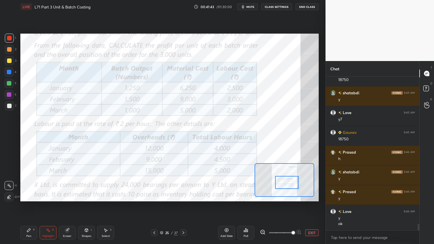
click at [66, 196] on div "Eraser" at bounding box center [67, 236] width 8 height 3
click at [5, 196] on span "Erase all" at bounding box center [9, 197] width 8 height 4
click at [23, 196] on div "Pen P Highlight H Eraser Shapes L Select S 25 / 37 Add Slide Poll EXIT" at bounding box center [169, 233] width 299 height 23
click at [84, 196] on div "Shapes L" at bounding box center [86, 233] width 17 height 14
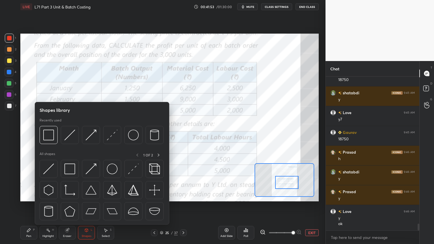
click at [70, 128] on div at bounding box center [70, 135] width 18 height 18
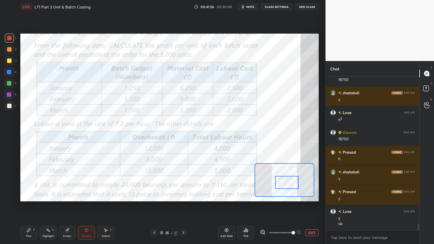
click at [29, 196] on div "Pen" at bounding box center [28, 236] width 5 height 3
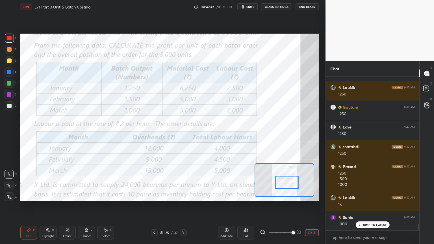
scroll to position [3462, 0]
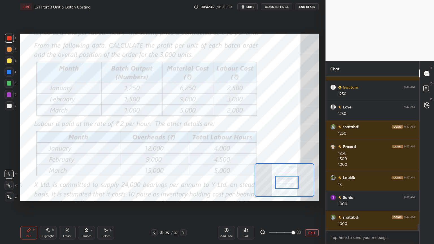
click at [67, 196] on icon at bounding box center [67, 231] width 4 height 4
click at [31, 196] on div "Pen P" at bounding box center [28, 233] width 17 height 14
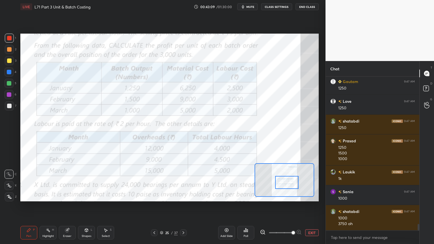
click at [7, 38] on div at bounding box center [9, 38] width 5 height 5
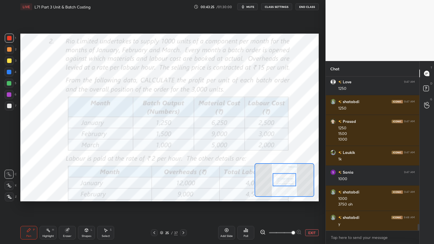
scroll to position [3507, 0]
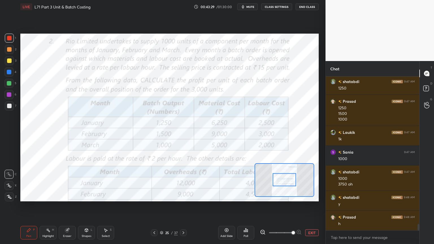
click at [51, 196] on div "Highlight H" at bounding box center [48, 233] width 17 height 14
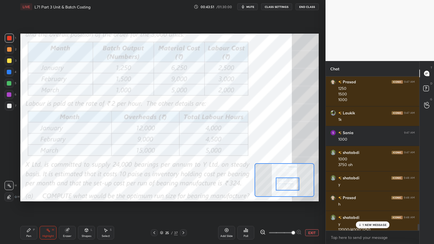
scroll to position [3532, 0]
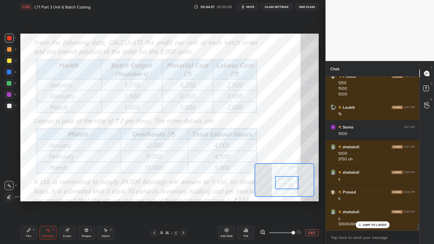
click at [25, 196] on div "Pen P" at bounding box center [28, 233] width 17 height 14
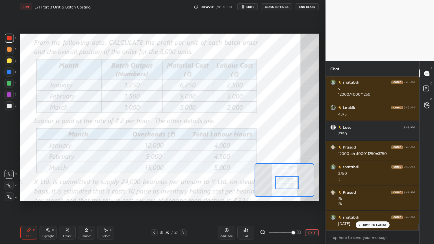
scroll to position [3682, 0]
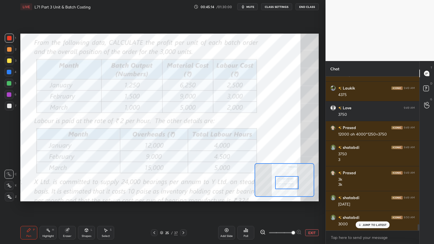
click at [183, 196] on icon at bounding box center [183, 233] width 5 height 5
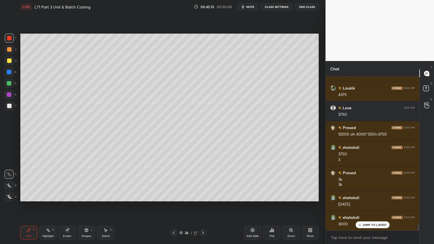
click at [29, 196] on div "Pen P Highlight H Eraser Shapes L Select S 26 / 37 Add Slide Poll Zoom More" at bounding box center [169, 233] width 299 height 23
click at [28, 196] on icon at bounding box center [28, 230] width 3 height 3
click at [13, 52] on div at bounding box center [9, 49] width 9 height 9
click at [9, 61] on div at bounding box center [9, 61] width 5 height 5
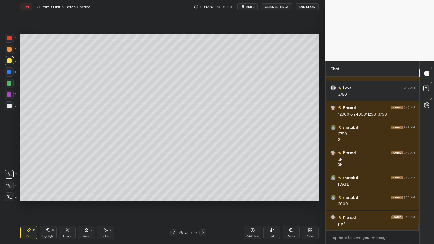
click at [81, 196] on div "Shapes L" at bounding box center [86, 233] width 17 height 14
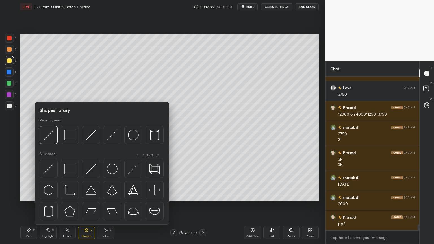
click at [49, 133] on img at bounding box center [48, 135] width 11 height 11
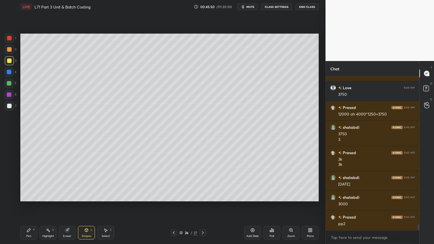
click at [9, 52] on div at bounding box center [9, 49] width 9 height 9
click at [23, 196] on div "Pen P" at bounding box center [28, 233] width 17 height 14
click at [87, 196] on icon at bounding box center [87, 231] width 0 height 2
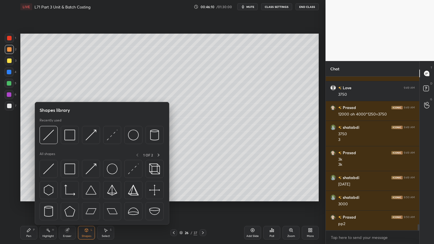
click at [52, 141] on div at bounding box center [49, 135] width 18 height 18
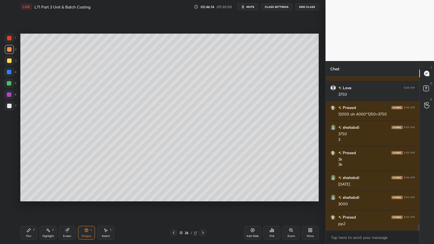
click at [29, 196] on icon at bounding box center [29, 230] width 5 height 5
click at [8, 107] on div at bounding box center [9, 106] width 5 height 5
click at [67, 196] on icon at bounding box center [67, 231] width 4 height 4
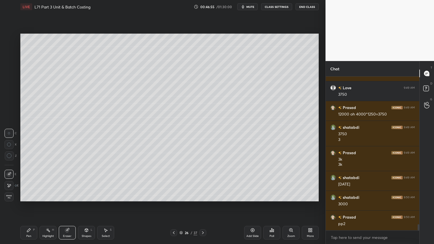
click at [31, 196] on div "Pen P" at bounding box center [28, 233] width 17 height 14
click at [10, 75] on div at bounding box center [9, 72] width 9 height 9
click at [84, 196] on icon at bounding box center [86, 230] width 5 height 5
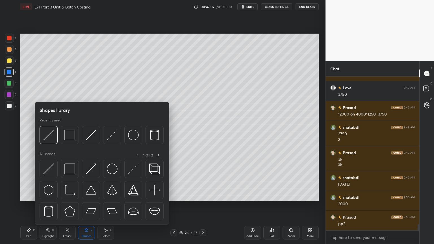
click at [50, 139] on img at bounding box center [48, 135] width 11 height 11
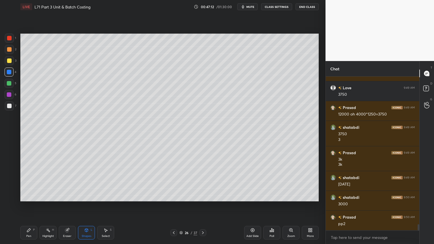
click at [28, 196] on icon at bounding box center [28, 230] width 3 height 3
click at [7, 110] on div at bounding box center [9, 106] width 9 height 9
click at [172, 196] on icon at bounding box center [174, 233] width 5 height 5
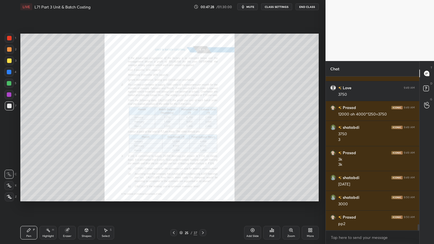
click at [290, 196] on icon at bounding box center [291, 230] width 3 height 3
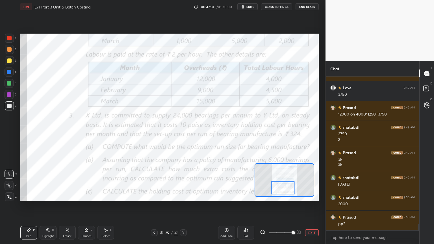
click at [184, 196] on icon at bounding box center [184, 233] width 2 height 3
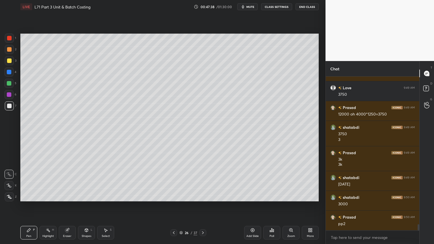
scroll to position [3721, 0]
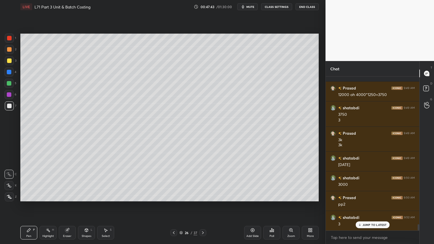
click at [11, 85] on div at bounding box center [9, 83] width 9 height 9
click at [176, 196] on div at bounding box center [174, 233] width 7 height 7
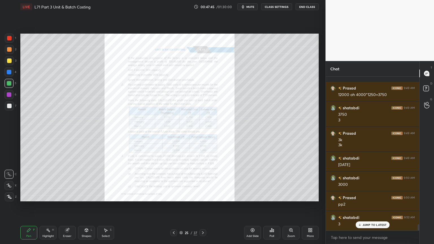
click at [201, 196] on icon at bounding box center [203, 233] width 5 height 5
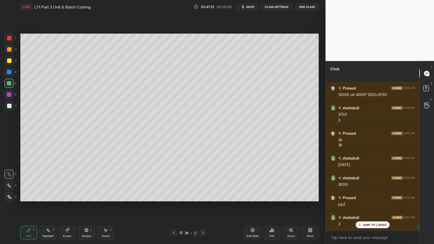
click at [86, 196] on div "Shapes" at bounding box center [87, 236] width 10 height 3
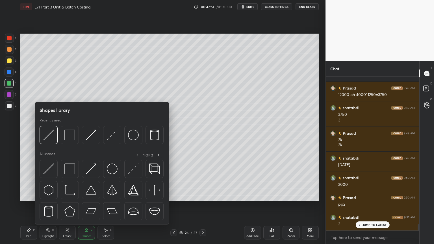
scroll to position [3727, 0]
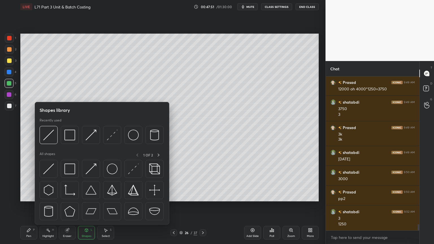
click at [50, 137] on img at bounding box center [48, 135] width 11 height 11
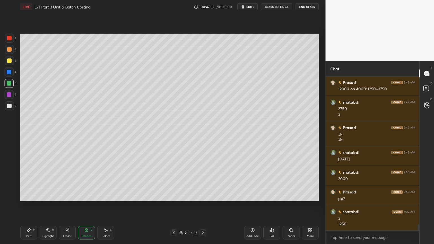
click at [32, 196] on div "Pen P Highlight H Eraser Shapes L Select S 26 / 37 Add Slide Poll Zoom More" at bounding box center [169, 233] width 299 height 23
click at [27, 196] on icon at bounding box center [29, 230] width 5 height 5
click at [9, 105] on div at bounding box center [9, 106] width 5 height 5
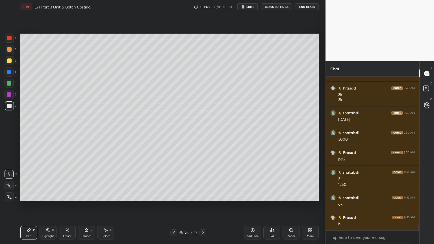
scroll to position [3787, 0]
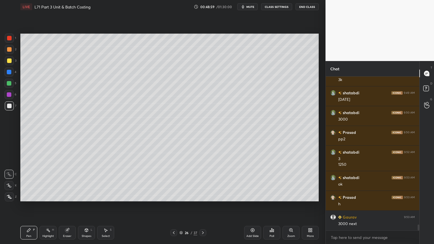
click at [171, 196] on div at bounding box center [174, 233] width 7 height 7
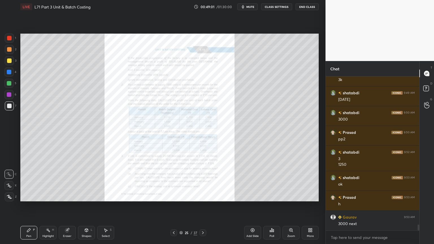
scroll to position [3806, 0]
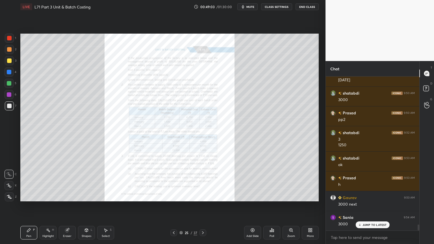
click at [204, 196] on icon at bounding box center [203, 233] width 5 height 5
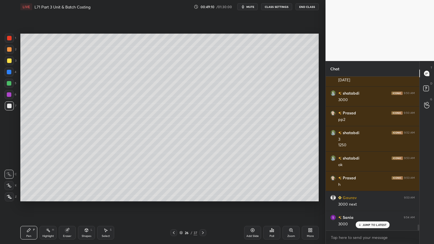
scroll to position [3826, 0]
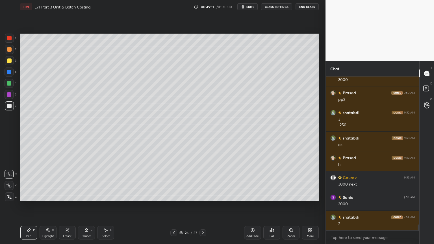
click at [174, 196] on icon at bounding box center [174, 233] width 5 height 5
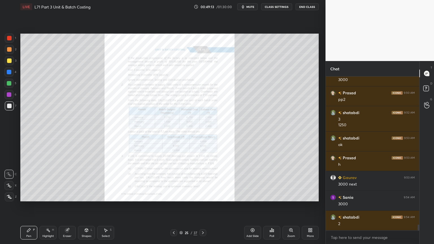
click at [205, 196] on div at bounding box center [203, 233] width 7 height 7
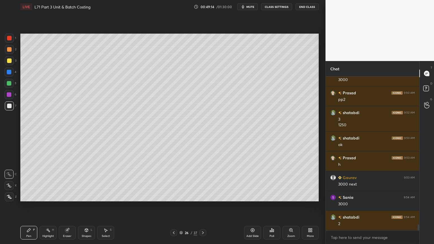
click at [11, 87] on div at bounding box center [9, 83] width 9 height 9
click at [10, 106] on div at bounding box center [9, 106] width 5 height 5
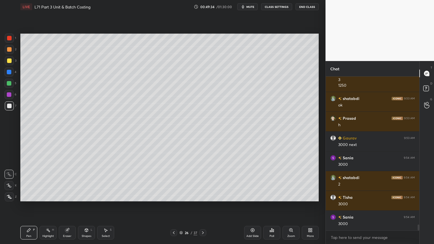
scroll to position [3885, 0]
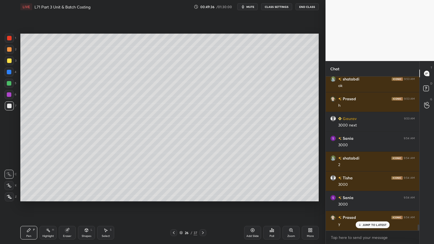
click at [7, 85] on div at bounding box center [9, 83] width 5 height 5
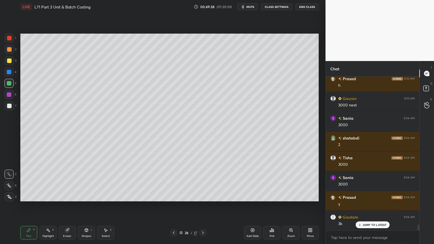
scroll to position [3925, 0]
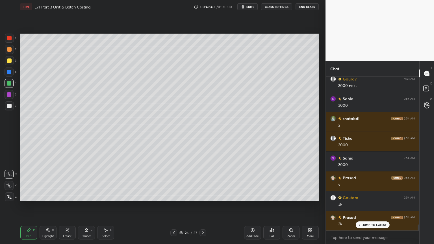
click at [174, 196] on icon at bounding box center [174, 233] width 5 height 5
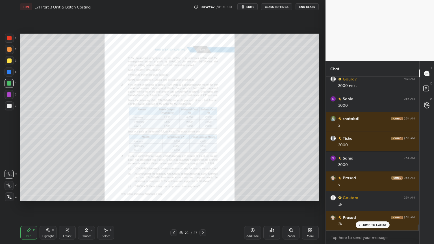
scroll to position [3931, 0]
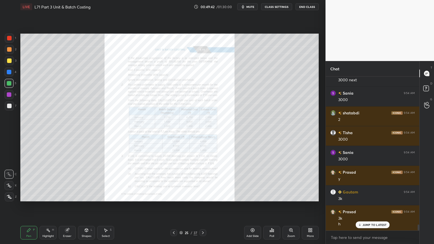
click at [201, 196] on icon at bounding box center [203, 233] width 5 height 5
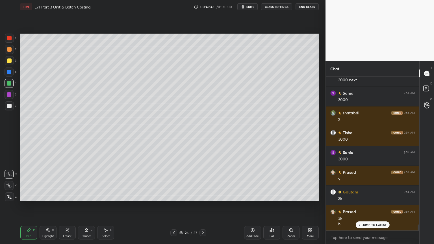
click at [7, 107] on div at bounding box center [9, 106] width 5 height 5
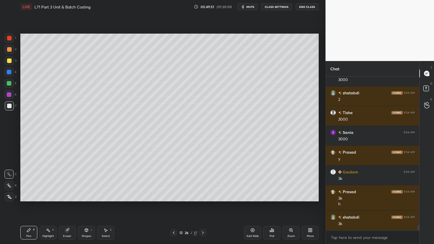
click at [7, 89] on div "5" at bounding box center [11, 84] width 12 height 11
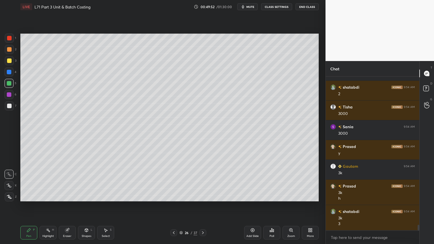
click at [175, 196] on icon at bounding box center [174, 233] width 5 height 5
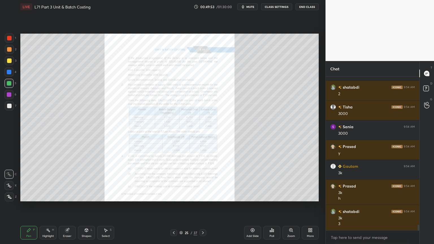
click at [204, 196] on icon at bounding box center [203, 233] width 5 height 5
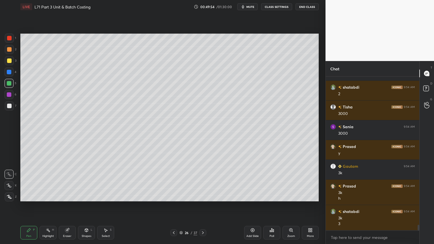
scroll to position [3962, 0]
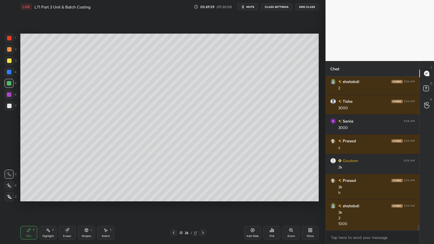
click at [11, 107] on div at bounding box center [9, 106] width 9 height 9
click at [64, 196] on div "Eraser" at bounding box center [67, 233] width 17 height 14
click at [23, 196] on div "Pen P" at bounding box center [28, 233] width 17 height 14
click at [175, 196] on icon at bounding box center [174, 233] width 5 height 5
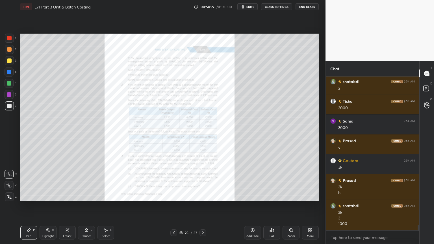
click at [292, 196] on div "Zoom" at bounding box center [292, 236] width 8 height 3
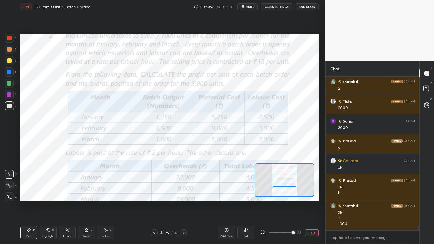
click at [61, 196] on div "Eraser" at bounding box center [67, 233] width 17 height 14
click at [8, 196] on span "Erase all" at bounding box center [9, 197] width 8 height 4
click at [23, 196] on div "Pen P" at bounding box center [28, 233] width 17 height 14
click at [10, 38] on div at bounding box center [9, 38] width 5 height 5
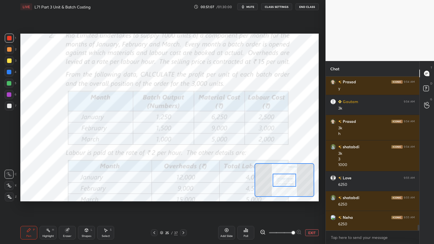
scroll to position [4041, 0]
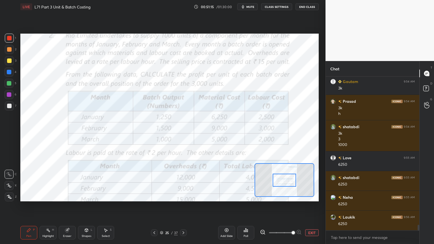
click at [182, 196] on icon at bounding box center [183, 233] width 5 height 5
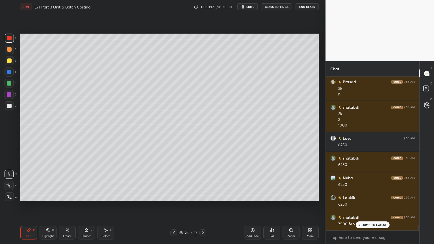
scroll to position [4081, 0]
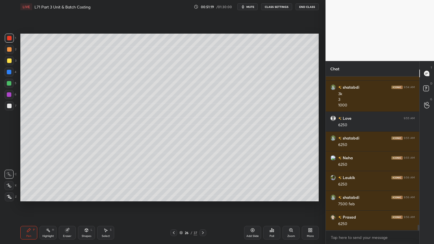
click at [202, 196] on icon at bounding box center [203, 233] width 5 height 5
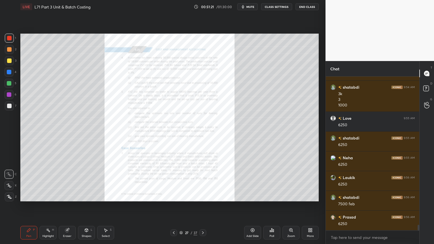
click at [175, 196] on icon at bounding box center [174, 233] width 5 height 5
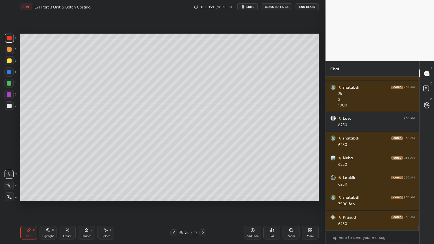
scroll to position [4100, 0]
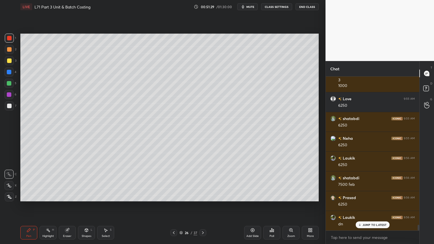
click at [10, 63] on div at bounding box center [9, 60] width 9 height 9
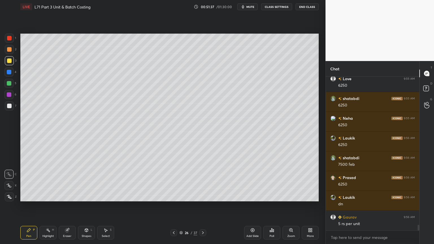
click at [66, 196] on icon at bounding box center [67, 231] width 4 height 4
click at [31, 196] on div "Pen P" at bounding box center [28, 233] width 17 height 14
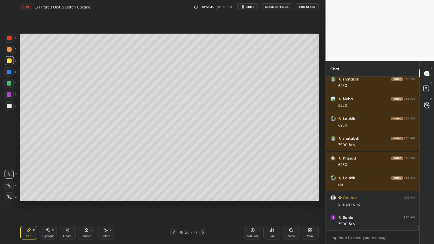
scroll to position [4160, 0]
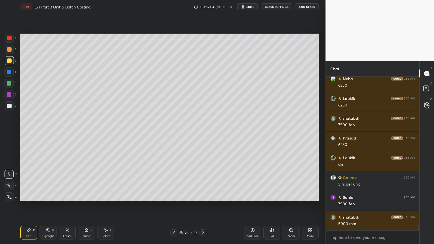
click at [84, 196] on div "Shapes L" at bounding box center [86, 233] width 17 height 14
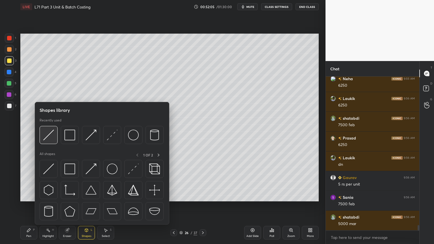
click at [50, 137] on img at bounding box center [48, 135] width 11 height 11
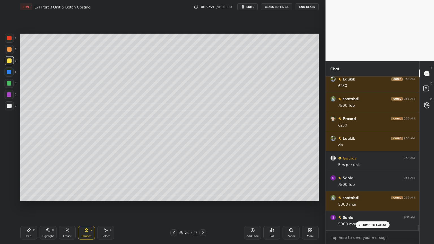
scroll to position [4199, 0]
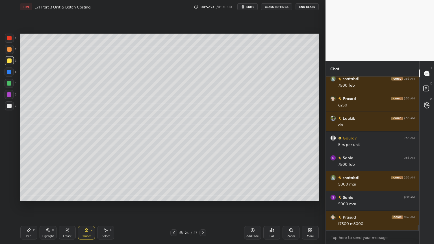
click at [11, 51] on div at bounding box center [9, 49] width 5 height 5
click at [29, 196] on div "Pen P" at bounding box center [28, 233] width 17 height 14
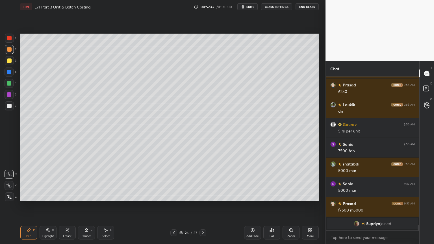
click at [86, 196] on icon at bounding box center [86, 230] width 3 height 3
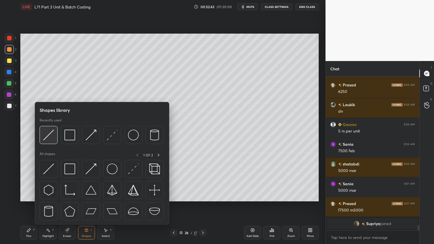
click at [52, 141] on div at bounding box center [49, 135] width 18 height 18
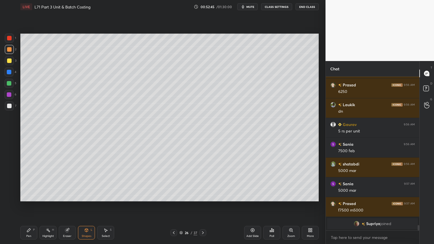
click at [8, 106] on div at bounding box center [9, 106] width 5 height 5
click at [26, 196] on div "Pen P" at bounding box center [28, 233] width 17 height 14
click at [11, 87] on div at bounding box center [9, 83] width 9 height 9
click at [172, 196] on div at bounding box center [174, 233] width 7 height 7
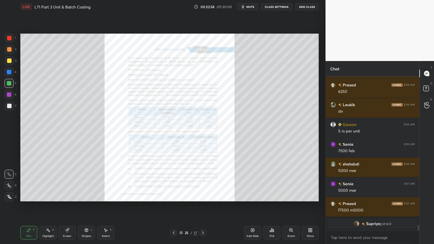
click at [202, 196] on icon at bounding box center [203, 233] width 5 height 5
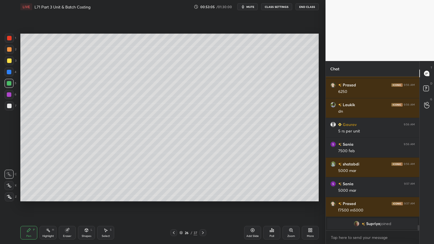
click at [13, 110] on div at bounding box center [9, 106] width 9 height 9
click at [85, 196] on icon at bounding box center [86, 230] width 5 height 5
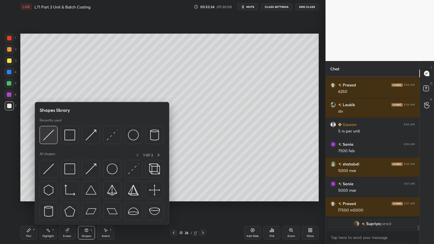
click at [48, 142] on div at bounding box center [49, 135] width 18 height 18
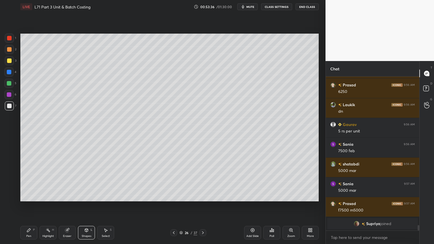
click at [29, 196] on icon at bounding box center [28, 230] width 3 height 3
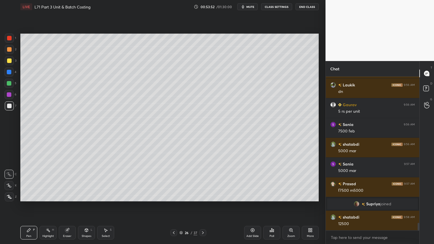
click at [81, 196] on div "Shapes L" at bounding box center [86, 233] width 17 height 14
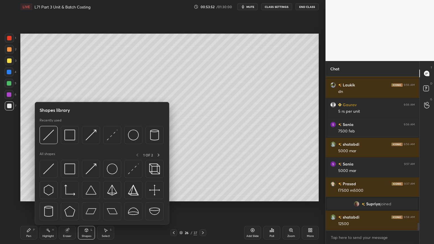
click at [49, 144] on div at bounding box center [102, 136] width 124 height 21
click at [46, 136] on img at bounding box center [48, 135] width 11 height 11
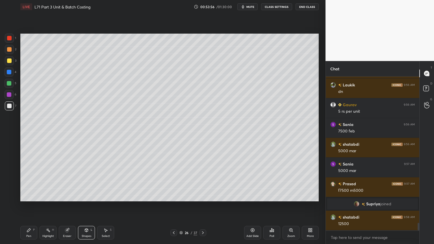
click at [28, 196] on div "Pen P" at bounding box center [28, 233] width 17 height 14
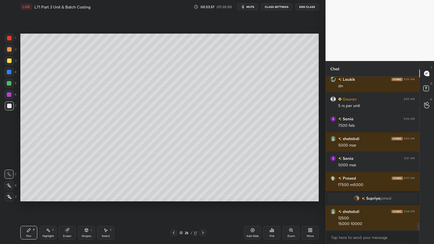
click at [174, 196] on icon at bounding box center [174, 233] width 5 height 5
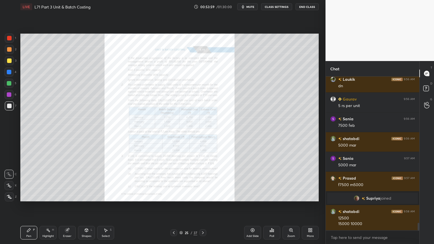
click at [68, 196] on icon at bounding box center [67, 229] width 3 height 3
click at [7, 193] on div "Erase all" at bounding box center [9, 197] width 9 height 9
click at [29, 196] on div "Pen P Highlight H Eraser Shapes L Select S 25 / 37 Add Slide Poll Zoom More" at bounding box center [169, 233] width 299 height 23
click at [290, 196] on icon at bounding box center [291, 230] width 5 height 5
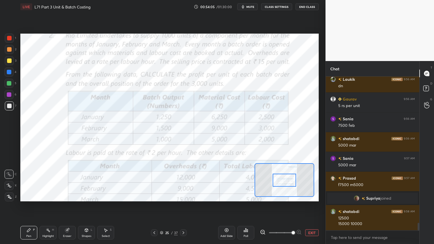
click at [184, 196] on icon at bounding box center [183, 233] width 5 height 5
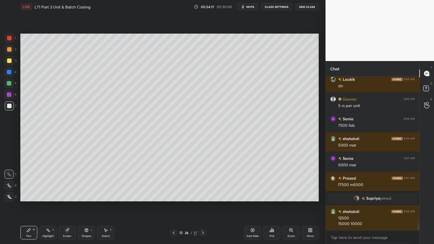
click at [172, 196] on icon at bounding box center [174, 233] width 5 height 5
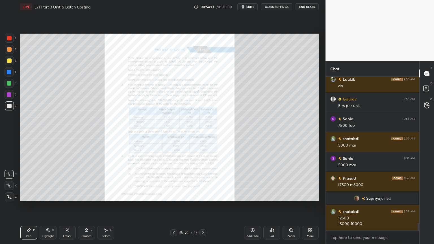
click at [202, 196] on icon at bounding box center [203, 233] width 5 height 5
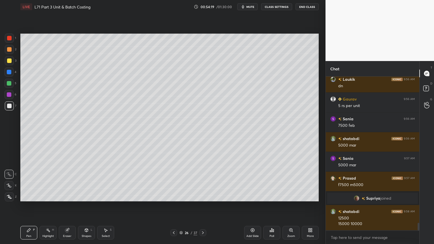
click at [174, 196] on icon at bounding box center [174, 233] width 5 height 5
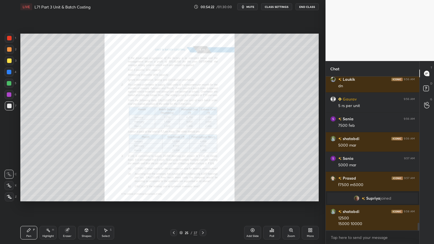
click at [203, 196] on icon at bounding box center [203, 233] width 5 height 5
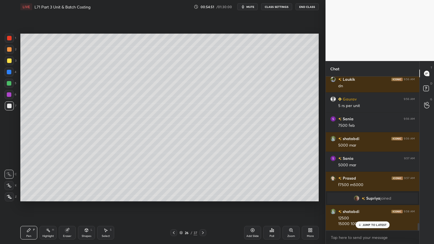
scroll to position [3023, 0]
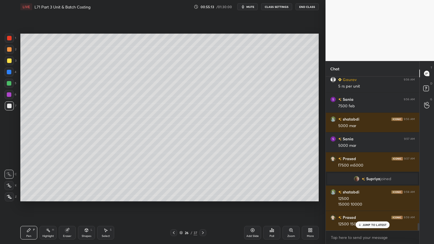
click at [9, 40] on div at bounding box center [9, 38] width 5 height 5
click at [9, 106] on div at bounding box center [9, 106] width 5 height 5
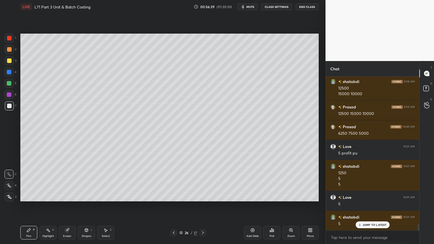
scroll to position [3153, 0]
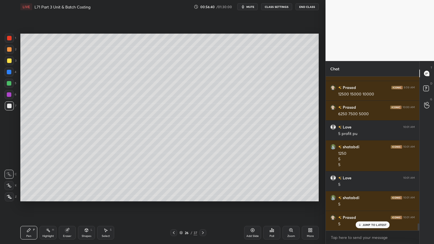
click at [13, 85] on div at bounding box center [9, 83] width 9 height 9
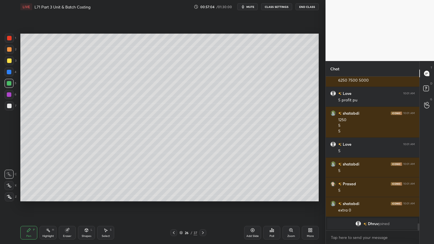
scroll to position [3111, 0]
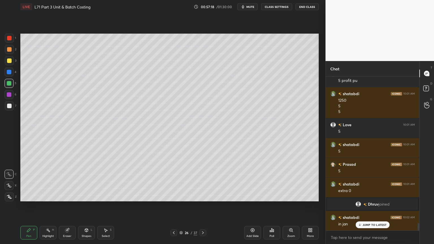
click at [64, 196] on div "Eraser" at bounding box center [67, 233] width 17 height 14
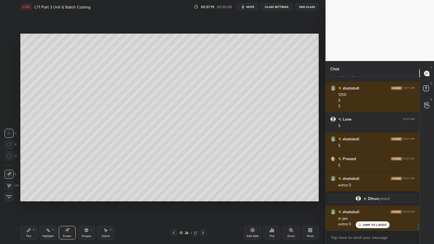
click at [7, 184] on icon at bounding box center [9, 186] width 5 height 5
click at [8, 176] on icon at bounding box center [9, 175] width 4 height 4
click at [27, 196] on div "Pen" at bounding box center [28, 236] width 5 height 3
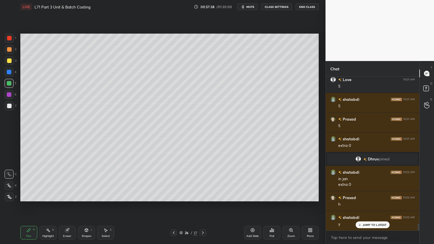
scroll to position [3176, 0]
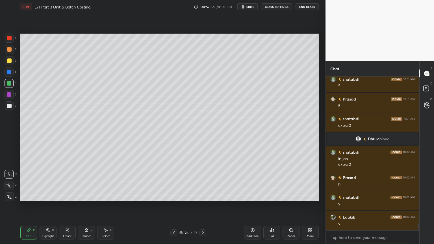
click at [204, 196] on icon at bounding box center [203, 233] width 5 height 5
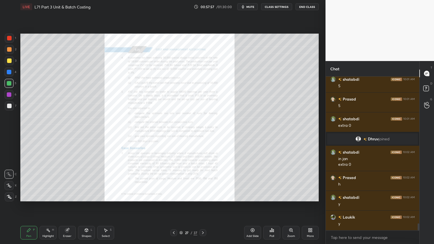
click at [172, 196] on icon at bounding box center [174, 233] width 5 height 5
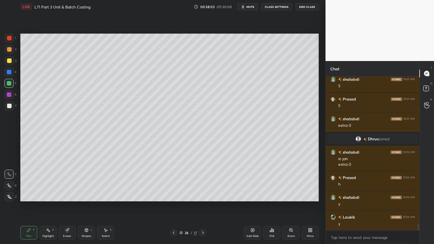
click at [174, 196] on div at bounding box center [174, 233] width 7 height 7
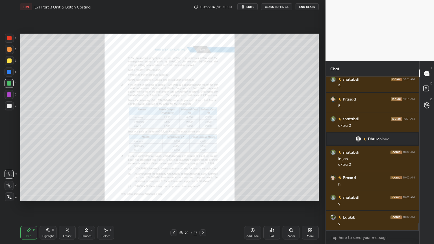
click at [293, 196] on div "Zoom" at bounding box center [292, 236] width 8 height 3
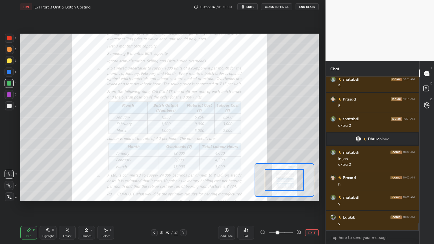
click at [279, 196] on span at bounding box center [277, 232] width 3 height 3
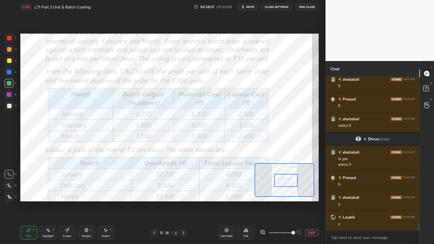
click at [9, 39] on div at bounding box center [9, 38] width 5 height 5
click at [81, 196] on div "Shapes L" at bounding box center [86, 233] width 17 height 14
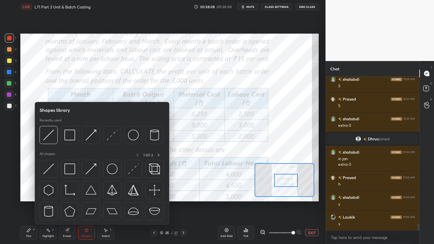
click at [70, 136] on img at bounding box center [69, 135] width 11 height 11
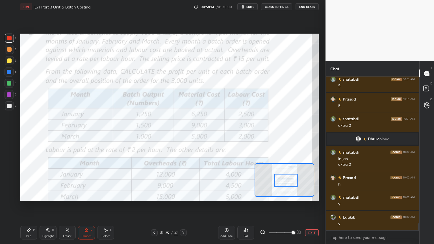
click at [29, 196] on icon at bounding box center [28, 230] width 3 height 3
click at [83, 196] on div "Shapes" at bounding box center [87, 236] width 10 height 3
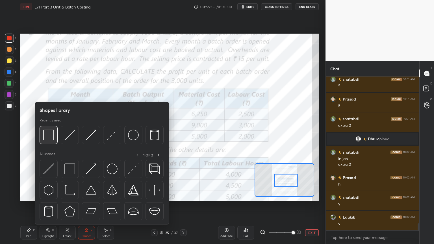
click at [51, 142] on div at bounding box center [49, 135] width 18 height 18
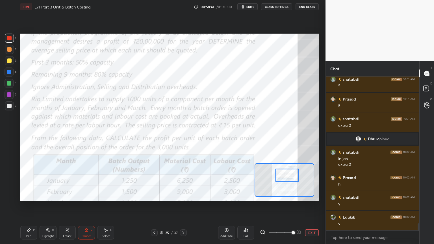
click at [31, 196] on div "Pen" at bounding box center [28, 236] width 5 height 3
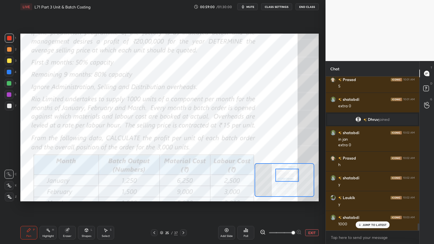
click at [182, 196] on icon at bounding box center [183, 233] width 5 height 5
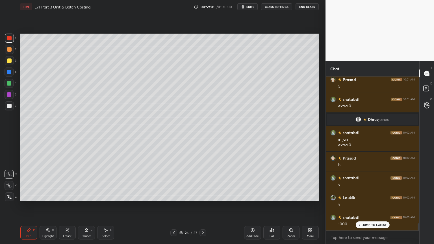
click at [249, 196] on div "Add Slide" at bounding box center [252, 233] width 17 height 14
click at [9, 75] on div at bounding box center [9, 72] width 9 height 9
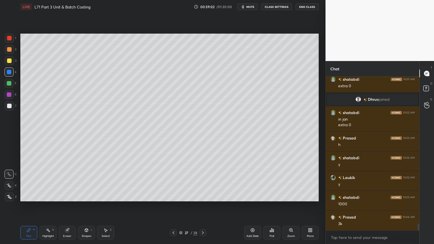
click at [85, 196] on div "Shapes L" at bounding box center [86, 233] width 17 height 14
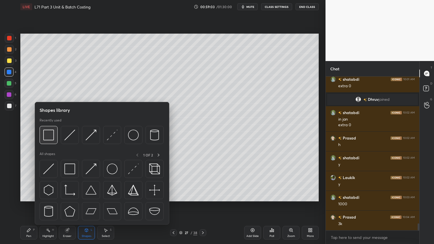
click at [51, 133] on img at bounding box center [48, 135] width 11 height 11
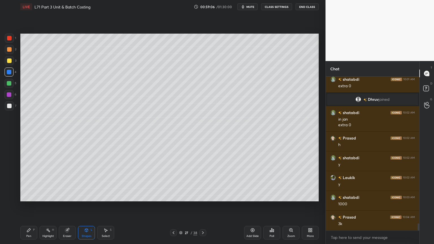
click at [26, 196] on div "Pen" at bounding box center [28, 236] width 5 height 3
click at [5, 63] on div at bounding box center [9, 60] width 9 height 9
click at [90, 196] on div "Shapes L" at bounding box center [86, 233] width 17 height 14
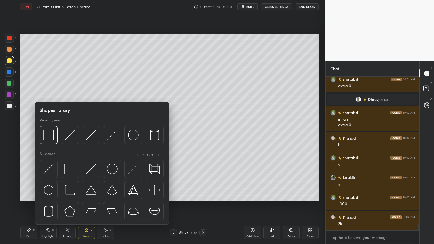
click at [70, 135] on img at bounding box center [69, 135] width 11 height 11
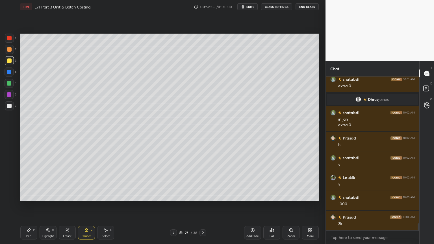
click at [29, 196] on icon at bounding box center [28, 230] width 3 height 3
click at [10, 109] on div at bounding box center [9, 106] width 9 height 9
click at [173, 196] on icon at bounding box center [173, 233] width 5 height 5
click at [10, 86] on div at bounding box center [9, 83] width 9 height 9
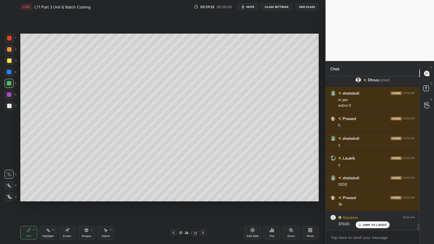
click at [170, 196] on div "26 / 38" at bounding box center [188, 233] width 112 height 7
click at [174, 196] on icon at bounding box center [174, 233] width 2 height 3
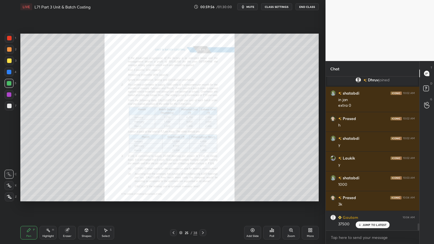
scroll to position [3255, 0]
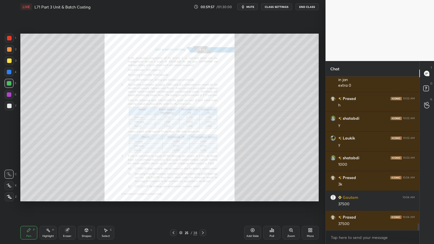
click at [203, 196] on icon at bounding box center [203, 233] width 5 height 5
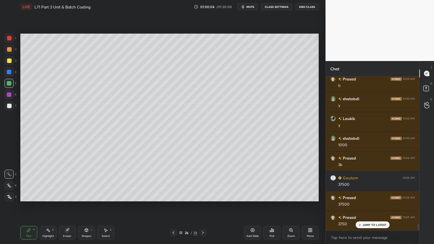
scroll to position [3295, 0]
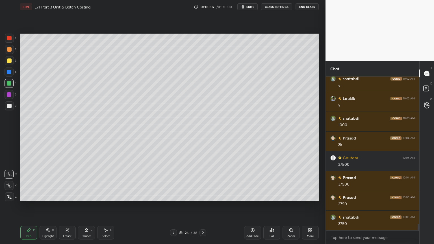
click at [12, 104] on div at bounding box center [9, 106] width 9 height 9
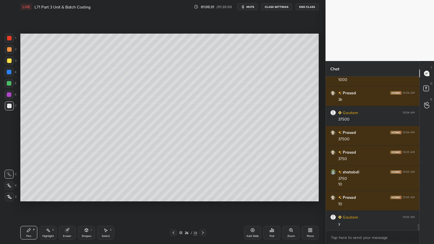
scroll to position [3359, 0]
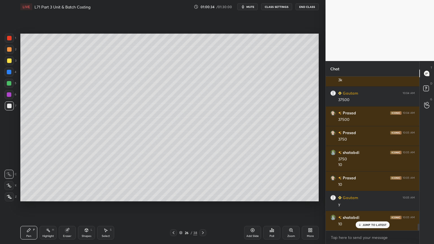
click at [200, 196] on div at bounding box center [203, 233] width 7 height 7
click at [36, 196] on div "Pen P" at bounding box center [28, 233] width 17 height 14
click at [10, 51] on div at bounding box center [9, 49] width 5 height 5
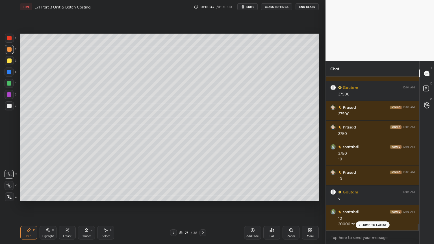
click at [9, 83] on div at bounding box center [9, 83] width 5 height 5
click at [10, 107] on div at bounding box center [9, 106] width 5 height 5
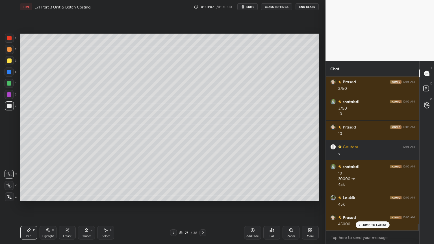
scroll to position [3430, 0]
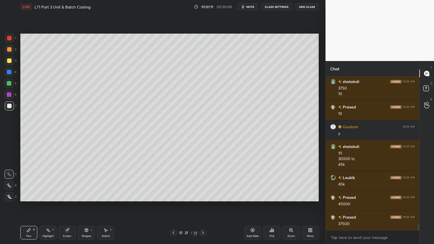
click at [9, 84] on div at bounding box center [9, 83] width 5 height 5
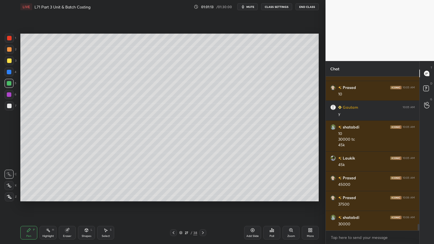
click at [11, 105] on div at bounding box center [9, 106] width 5 height 5
click at [8, 80] on div at bounding box center [9, 83] width 9 height 9
click at [89, 196] on div "Shapes L" at bounding box center [86, 233] width 17 height 14
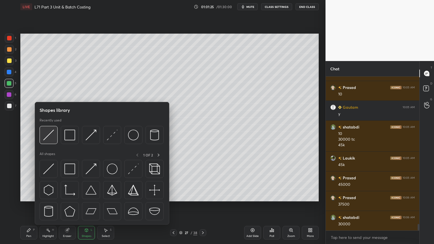
click at [51, 138] on img at bounding box center [48, 135] width 11 height 11
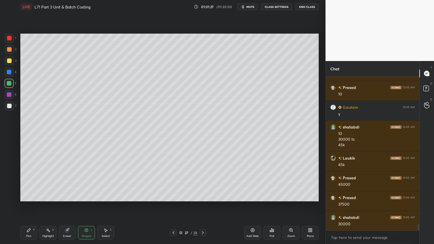
click at [30, 196] on icon at bounding box center [29, 230] width 5 height 5
click at [170, 196] on div at bounding box center [173, 233] width 7 height 7
click at [204, 196] on icon at bounding box center [203, 233] width 5 height 5
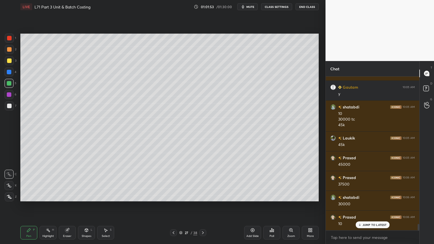
scroll to position [3489, 0]
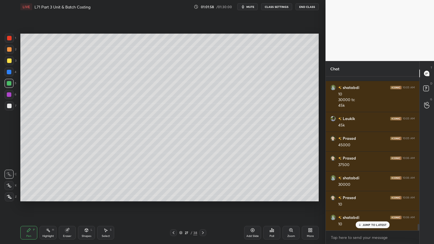
click at [9, 109] on div at bounding box center [9, 106] width 9 height 9
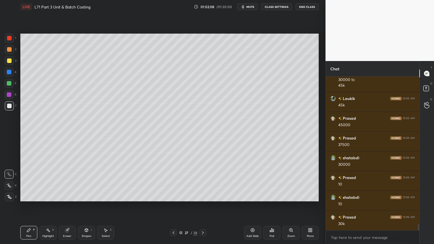
scroll to position [3529, 0]
click at [10, 76] on div at bounding box center [9, 72] width 9 height 9
click at [87, 196] on icon at bounding box center [87, 231] width 0 height 2
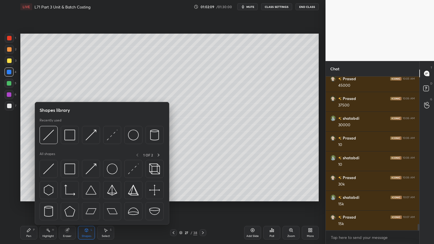
click at [52, 145] on div at bounding box center [102, 136] width 124 height 21
click at [49, 129] on div at bounding box center [49, 135] width 18 height 18
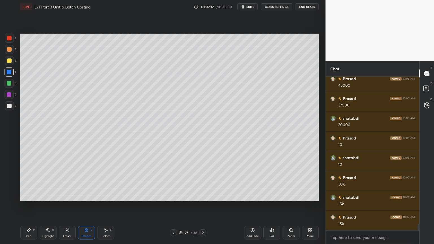
click at [13, 107] on div at bounding box center [9, 106] width 9 height 9
click at [37, 196] on div "Pen P" at bounding box center [28, 233] width 17 height 14
click at [174, 196] on div at bounding box center [173, 233] width 7 height 7
click at [205, 196] on icon at bounding box center [203, 233] width 5 height 5
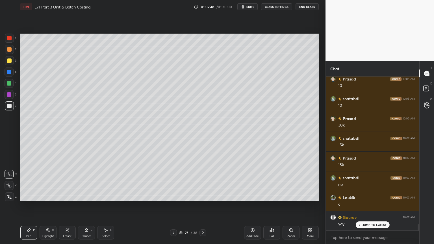
scroll to position [3628, 0]
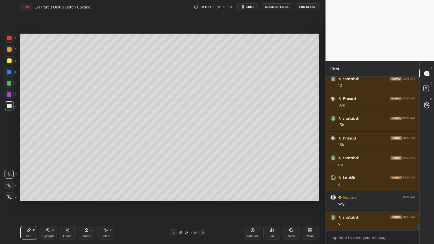
click at [175, 196] on icon at bounding box center [173, 233] width 5 height 5
click at [174, 196] on icon at bounding box center [173, 233] width 5 height 5
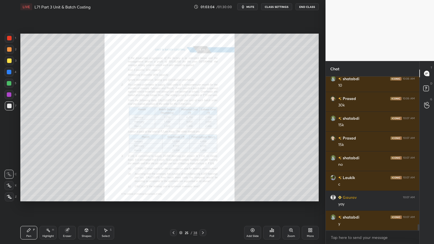
click at [174, 196] on icon at bounding box center [173, 233] width 5 height 5
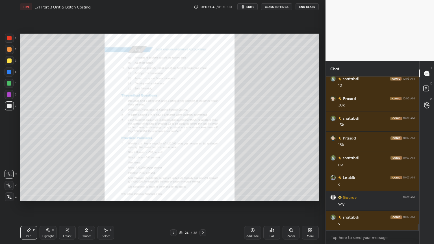
click at [175, 196] on icon at bounding box center [173, 233] width 5 height 5
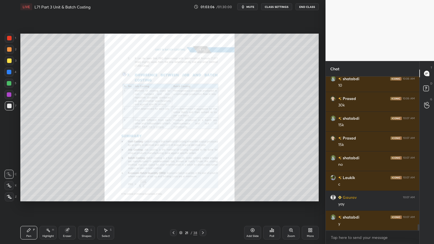
click at [175, 196] on icon at bounding box center [173, 233] width 5 height 5
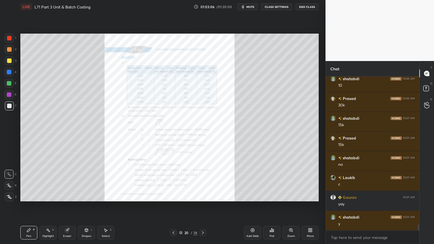
click at [175, 196] on icon at bounding box center [173, 233] width 5 height 5
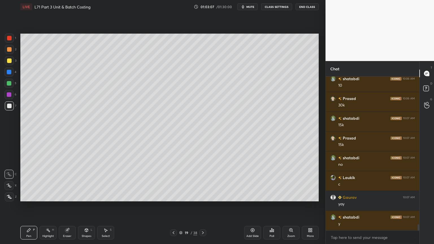
click at [174, 196] on icon at bounding box center [173, 233] width 5 height 5
click at [170, 196] on div at bounding box center [173, 233] width 7 height 7
click at [174, 196] on icon at bounding box center [173, 233] width 5 height 5
click at [172, 196] on icon at bounding box center [173, 233] width 5 height 5
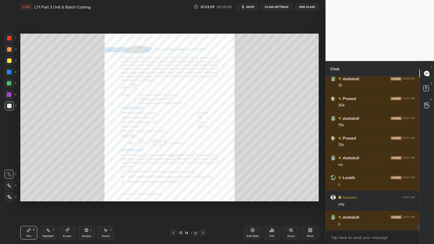
click at [173, 196] on icon at bounding box center [173, 233] width 5 height 5
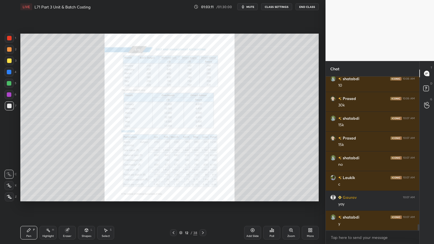
click at [173, 196] on icon at bounding box center [173, 233] width 5 height 5
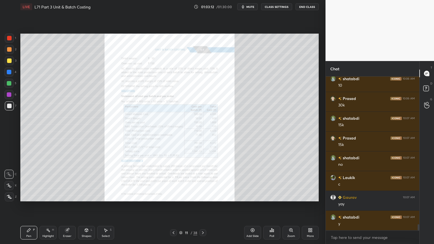
scroll to position [3648, 0]
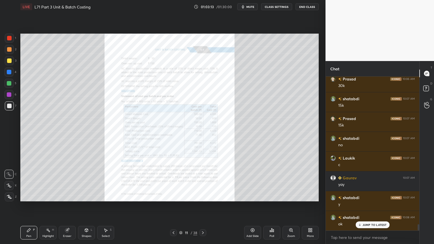
click at [289, 196] on icon at bounding box center [291, 230] width 5 height 5
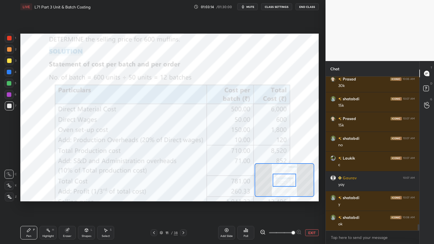
scroll to position [3668, 0]
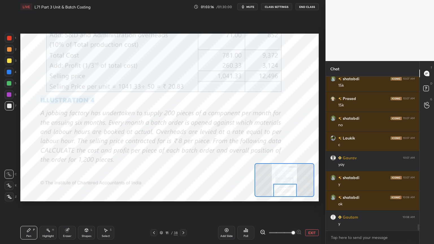
click at [38, 196] on div "Pen P Highlight H Eraser Shapes L Select S" at bounding box center [69, 233] width 99 height 14
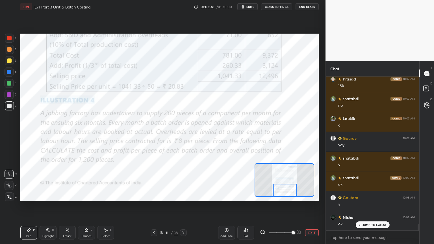
click at [9, 42] on div at bounding box center [9, 38] width 9 height 9
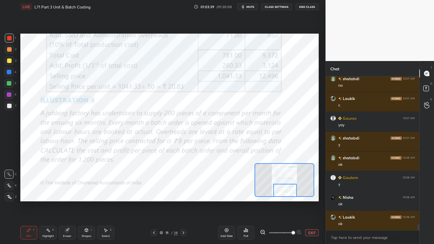
click at [84, 196] on icon at bounding box center [86, 230] width 5 height 5
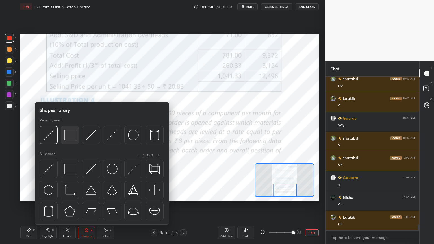
click at [70, 137] on img at bounding box center [69, 135] width 11 height 11
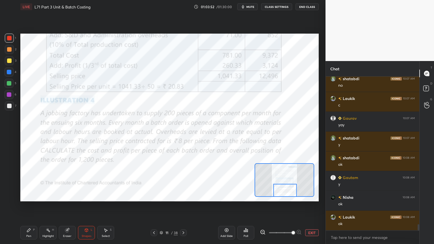
click at [30, 196] on div "Pen P" at bounding box center [28, 233] width 17 height 14
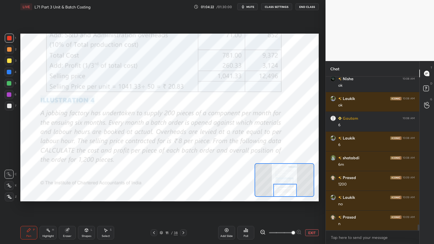
scroll to position [3846, 0]
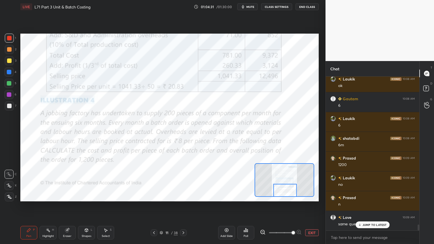
click at [184, 196] on div at bounding box center [183, 233] width 7 height 7
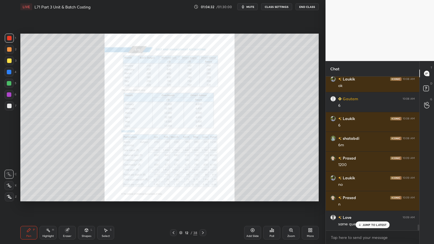
click at [289, 196] on icon at bounding box center [291, 230] width 5 height 5
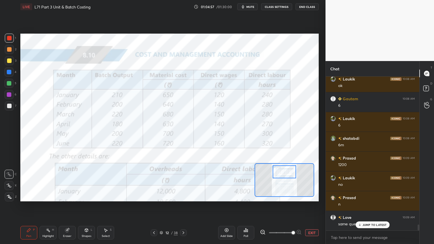
click at [64, 196] on div "Eraser" at bounding box center [67, 236] width 8 height 3
click at [155, 196] on icon at bounding box center [154, 233] width 5 height 5
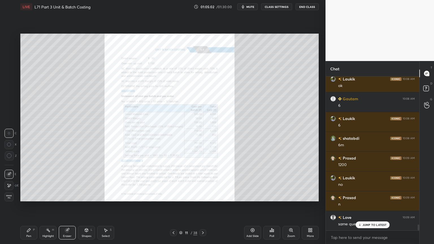
click at [294, 196] on div "Zoom" at bounding box center [291, 233] width 17 height 14
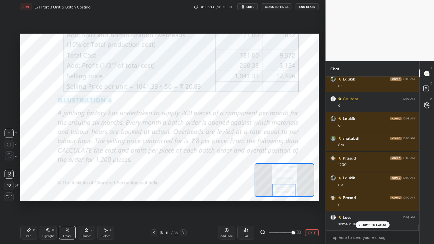
click at [29, 196] on div "Pen" at bounding box center [28, 236] width 5 height 3
click at [183, 196] on icon at bounding box center [183, 233] width 5 height 5
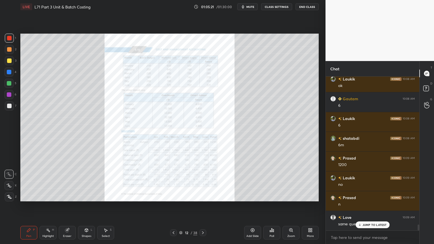
click at [293, 196] on icon at bounding box center [291, 230] width 5 height 5
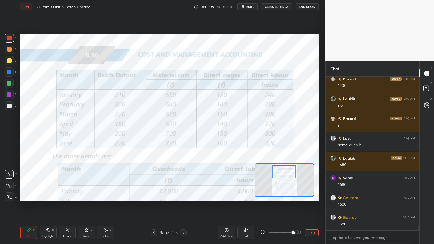
scroll to position [3945, 0]
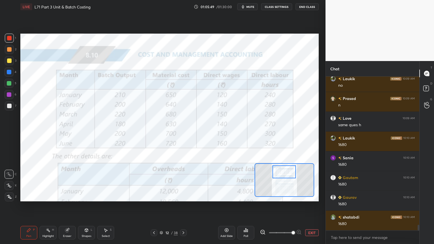
click at [83, 196] on div "Shapes L" at bounding box center [86, 233] width 17 height 14
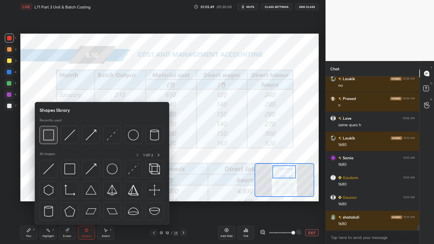
click at [49, 138] on img at bounding box center [48, 135] width 11 height 11
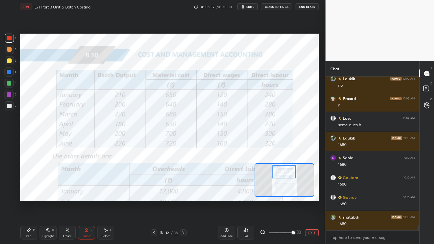
click at [27, 196] on icon at bounding box center [29, 230] width 5 height 5
click at [154, 196] on icon at bounding box center [154, 233] width 5 height 5
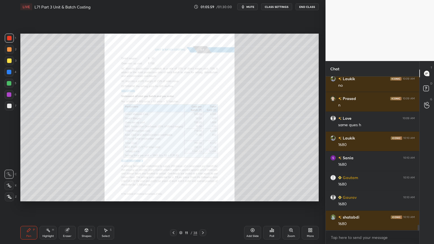
click at [289, 196] on icon at bounding box center [291, 230] width 5 height 5
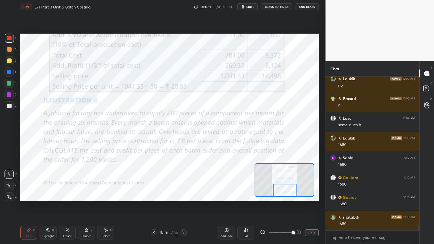
scroll to position [3964, 0]
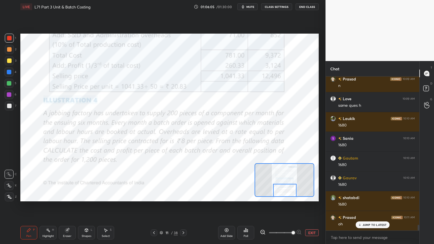
click at [185, 196] on icon at bounding box center [183, 233] width 5 height 5
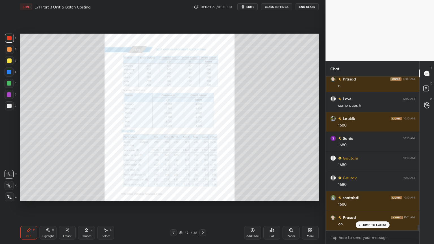
click at [293, 196] on icon at bounding box center [291, 230] width 5 height 5
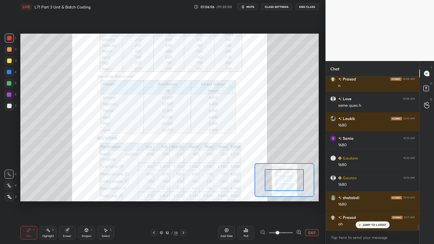
click at [279, 196] on span at bounding box center [277, 232] width 3 height 3
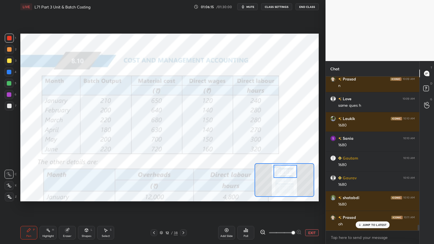
click at [68, 196] on div "Eraser" at bounding box center [67, 233] width 17 height 14
click at [29, 196] on div "Pen P" at bounding box center [28, 233] width 17 height 14
click at [66, 196] on div "Eraser" at bounding box center [67, 233] width 17 height 14
click at [26, 196] on div "Pen P" at bounding box center [28, 233] width 17 height 14
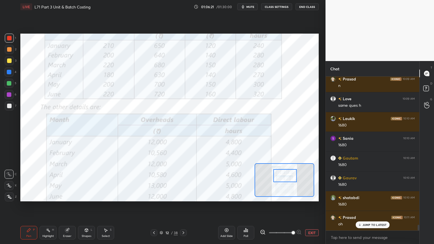
click at [28, 196] on icon at bounding box center [28, 230] width 3 height 3
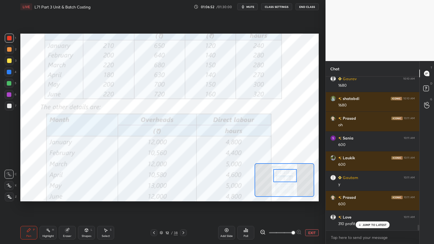
scroll to position [4083, 0]
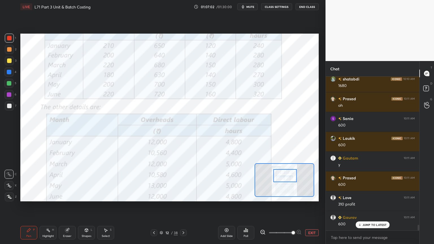
click at [65, 196] on div "Eraser" at bounding box center [67, 236] width 8 height 3
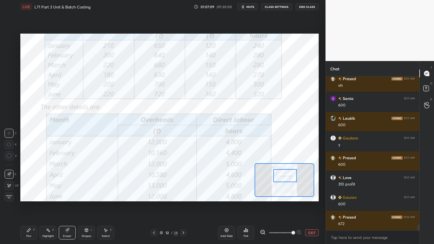
click at [29, 196] on div "Pen" at bounding box center [28, 236] width 5 height 3
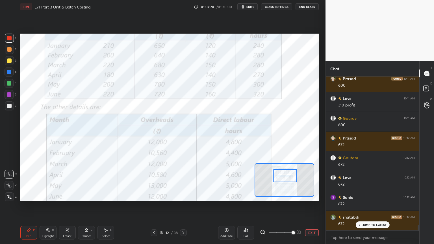
scroll to position [4202, 0]
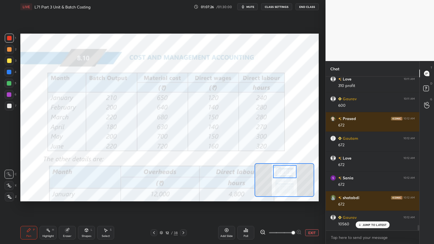
click at [45, 196] on div "Highlight" at bounding box center [48, 236] width 12 height 3
click at [28, 196] on icon at bounding box center [29, 230] width 5 height 5
click at [9, 109] on div at bounding box center [9, 106] width 9 height 9
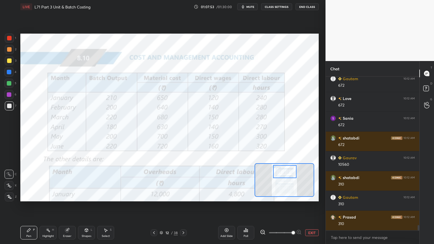
scroll to position [4281, 0]
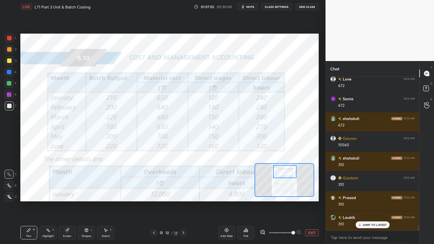
click at [25, 196] on div "Pen P" at bounding box center [28, 233] width 17 height 14
click at [7, 38] on div at bounding box center [9, 38] width 5 height 5
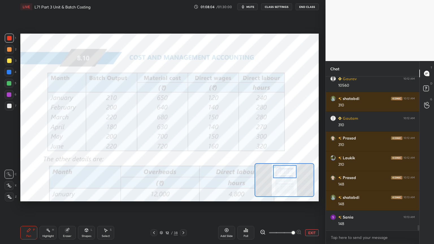
scroll to position [4360, 0]
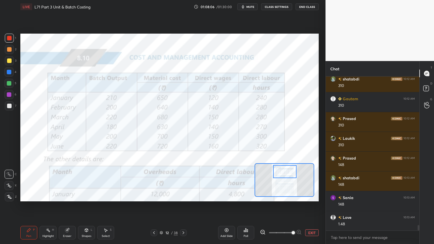
click at [71, 196] on div "Eraser" at bounding box center [67, 233] width 17 height 14
click at [28, 196] on icon at bounding box center [28, 230] width 3 height 3
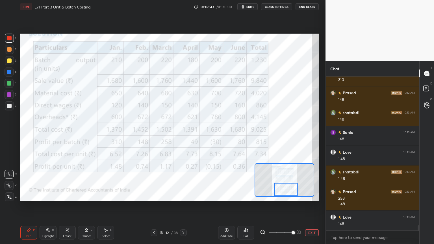
scroll to position [4431, 0]
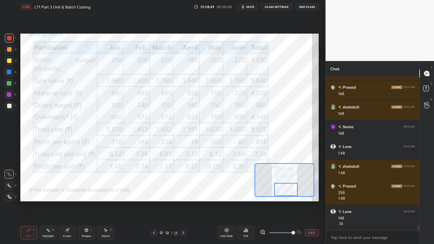
click at [68, 196] on icon at bounding box center [67, 231] width 4 height 4
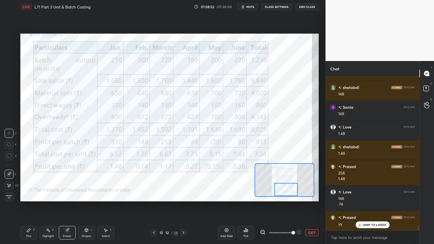
click at [10, 185] on icon at bounding box center [9, 186] width 5 height 5
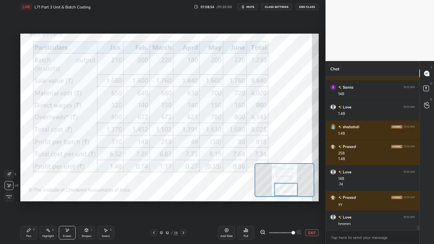
click at [29, 196] on div "Pen P" at bounding box center [28, 233] width 17 height 14
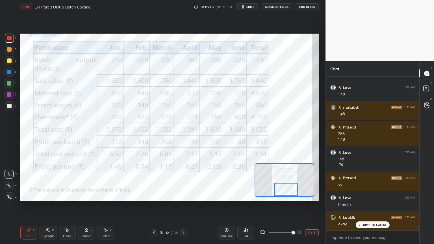
click at [64, 196] on div "Eraser" at bounding box center [67, 233] width 17 height 14
click at [7, 196] on span "Erase all" at bounding box center [9, 197] width 8 height 4
click at [25, 196] on div "Setting up your live class Poll for secs No correct answer Start poll" at bounding box center [169, 118] width 303 height 208
click at [154, 196] on icon at bounding box center [154, 233] width 2 height 3
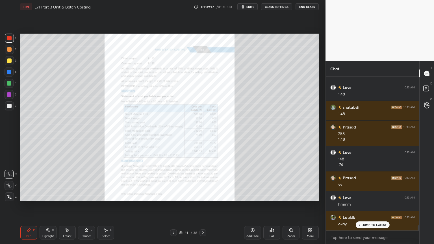
click at [294, 196] on div "Zoom" at bounding box center [291, 233] width 17 height 14
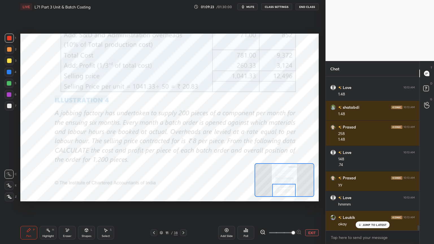
click at [184, 196] on icon at bounding box center [183, 233] width 5 height 5
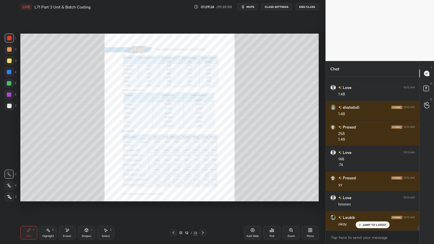
click at [290, 196] on icon at bounding box center [291, 230] width 3 height 3
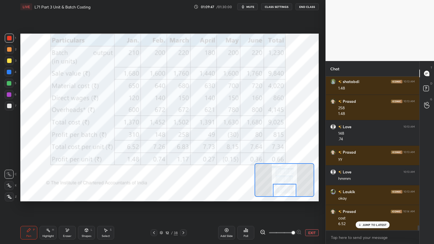
scroll to position [4536, 0]
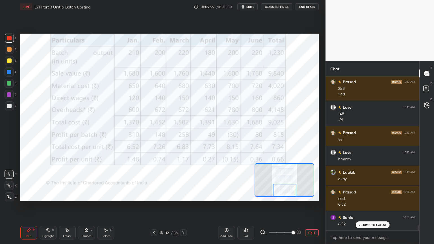
click at [63, 196] on div "Eraser" at bounding box center [67, 233] width 17 height 14
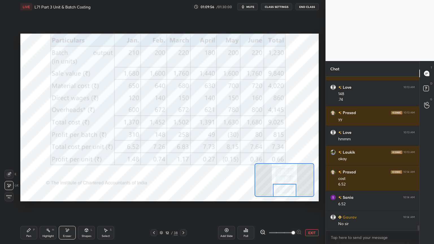
click at [11, 196] on span "Erase all" at bounding box center [9, 197] width 8 height 4
click at [23, 196] on div "Setting up your live class Poll for secs No correct answer Start poll" at bounding box center [169, 118] width 303 height 208
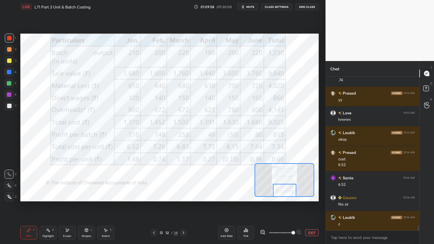
click at [183, 196] on icon at bounding box center [184, 233] width 2 height 3
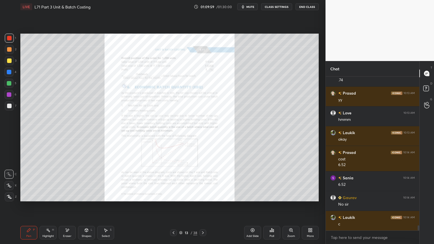
scroll to position [4595, 0]
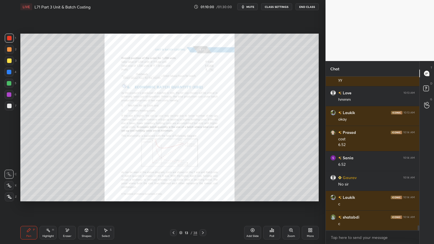
click at [290, 196] on div "Zoom" at bounding box center [291, 233] width 17 height 14
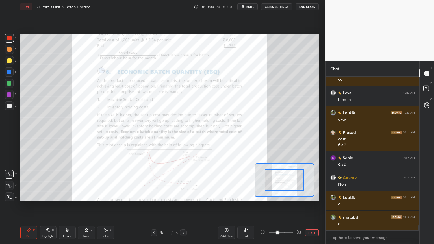
scroll to position [4615, 0]
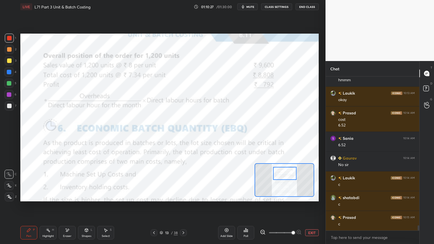
click at [14, 196] on div "Z" at bounding box center [11, 197] width 12 height 9
click at [68, 196] on div "Eraser" at bounding box center [67, 233] width 17 height 14
click at [8, 196] on span "Erase all" at bounding box center [9, 197] width 8 height 4
click at [25, 196] on div "Pen P" at bounding box center [28, 233] width 17 height 14
click at [154, 196] on icon at bounding box center [154, 233] width 5 height 5
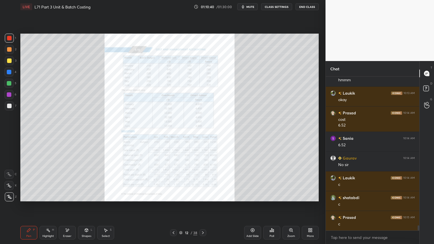
click at [288, 196] on div "Zoom" at bounding box center [291, 233] width 17 height 14
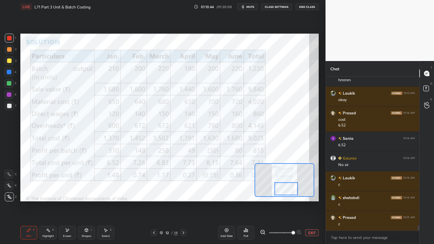
click at [86, 196] on div "Shapes L" at bounding box center [86, 233] width 17 height 14
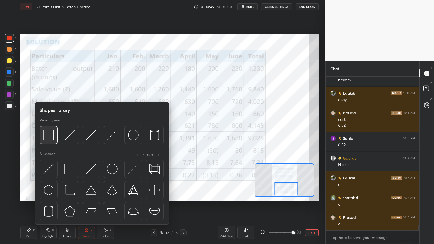
click at [42, 144] on div at bounding box center [49, 135] width 18 height 18
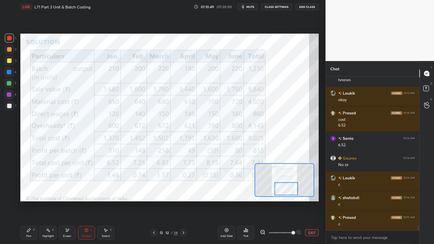
click at [27, 196] on icon at bounding box center [28, 230] width 3 height 3
click at [85, 196] on icon at bounding box center [86, 230] width 3 height 3
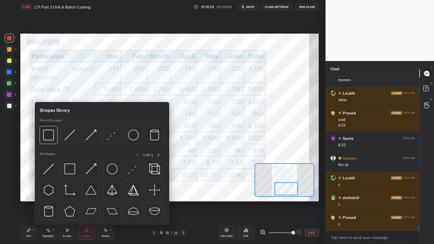
click at [47, 136] on img at bounding box center [48, 135] width 11 height 11
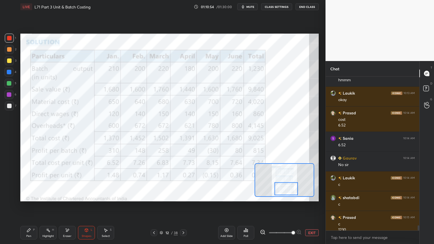
scroll to position [4621, 0]
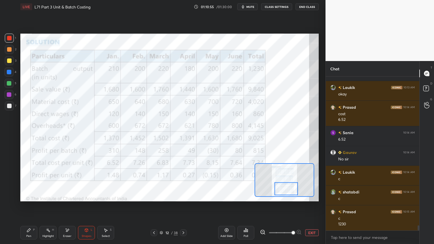
click at [30, 196] on icon at bounding box center [29, 230] width 5 height 5
click at [92, 196] on div "Shapes L" at bounding box center [86, 233] width 17 height 14
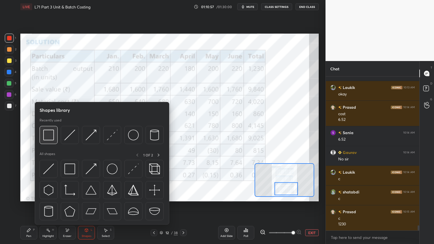
click at [51, 138] on img at bounding box center [48, 135] width 11 height 11
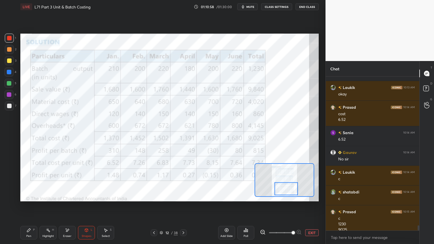
scroll to position [4626, 0]
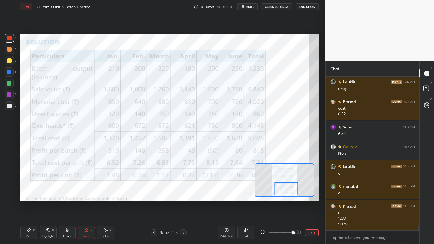
click at [27, 196] on icon at bounding box center [29, 230] width 5 height 5
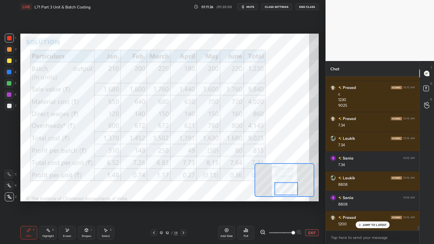
scroll to position [4765, 0]
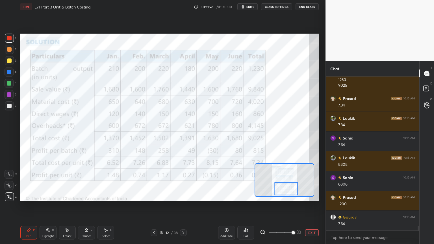
click at [186, 196] on div at bounding box center [183, 233] width 7 height 7
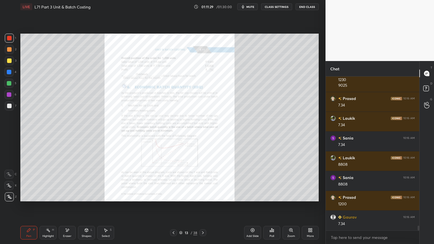
click at [289, 196] on icon at bounding box center [291, 230] width 5 height 5
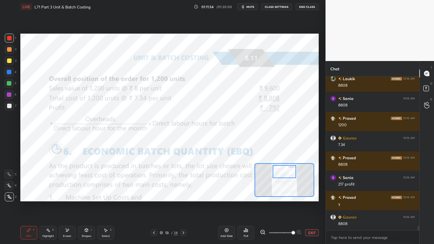
scroll to position [4850, 0]
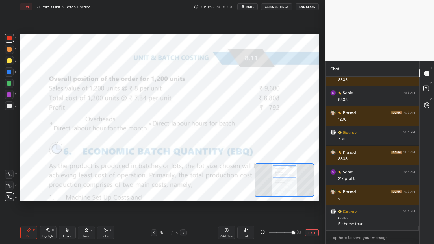
click at [64, 196] on div "Eraser" at bounding box center [67, 233] width 17 height 14
click at [13, 196] on span "Erase all" at bounding box center [9, 197] width 8 height 4
click at [29, 196] on div "Pen P Highlight H Eraser Shapes L Select S 13 / 38 Add Slide Poll EXIT" at bounding box center [169, 233] width 299 height 23
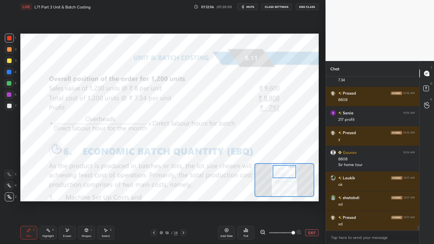
scroll to position [4929, 0]
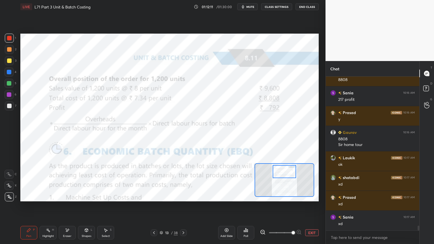
click at [152, 196] on icon at bounding box center [154, 233] width 5 height 5
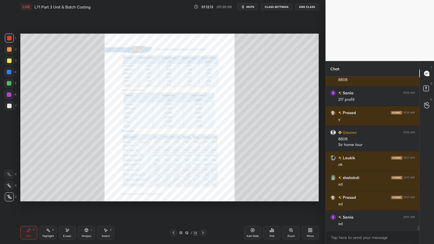
click at [11, 60] on div at bounding box center [9, 60] width 9 height 9
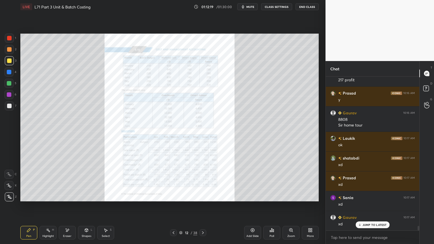
click at [63, 196] on div "Eraser" at bounding box center [67, 233] width 17 height 14
click at [12, 196] on span "Erase all" at bounding box center [9, 197] width 8 height 4
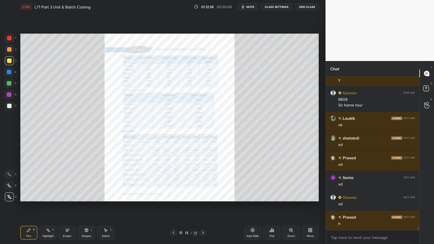
click at [66, 196] on icon at bounding box center [66, 229] width 1 height 1
click at [12, 196] on span "Erase all" at bounding box center [9, 197] width 8 height 4
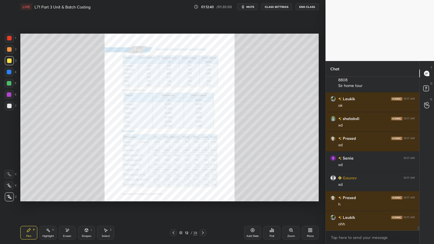
click at [31, 196] on div "Pen P Highlight H Eraser Shapes L Select S 12 / 38 Add Slide Poll Zoom More" at bounding box center [169, 233] width 299 height 23
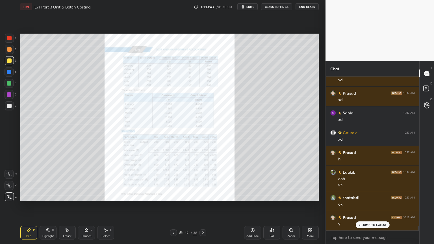
scroll to position [5039, 0]
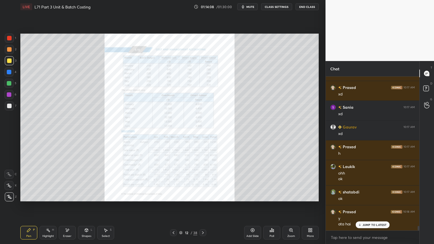
click at [68, 196] on icon at bounding box center [67, 230] width 5 height 5
click at [7, 196] on span "Erase all" at bounding box center [9, 197] width 8 height 4
click at [66, 196] on icon at bounding box center [67, 230] width 5 height 5
click at [8, 196] on span "Erase all" at bounding box center [9, 197] width 8 height 4
click at [33, 196] on div "Setting up your live class Poll for secs No correct answer Start poll" at bounding box center [169, 118] width 303 height 208
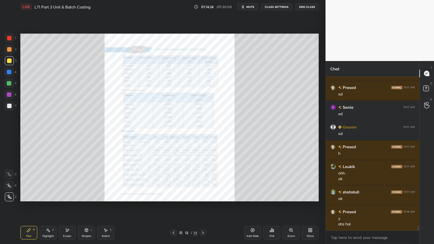
scroll to position [5059, 0]
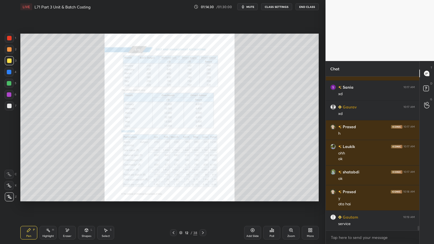
click at [62, 196] on div "Eraser" at bounding box center [67, 233] width 17 height 14
click at [13, 196] on span "Erase all" at bounding box center [9, 197] width 8 height 4
click at [29, 196] on icon at bounding box center [28, 230] width 3 height 3
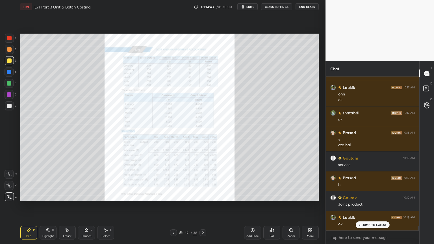
scroll to position [5138, 0]
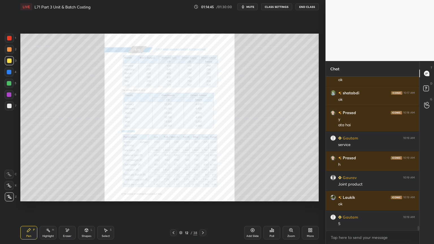
click at [10, 41] on div at bounding box center [9, 38] width 9 height 9
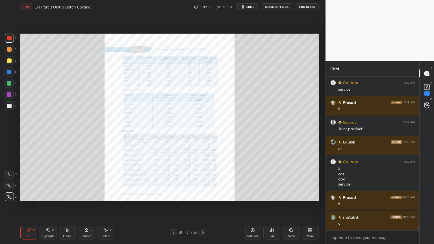
scroll to position [5213, 0]
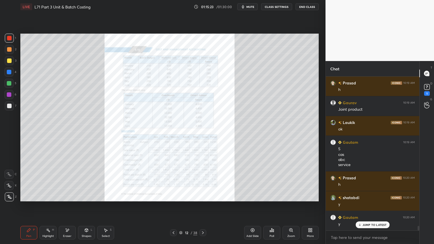
click at [431, 90] on icon at bounding box center [427, 87] width 8 height 8
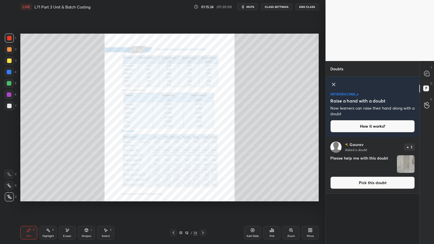
click at [404, 162] on img "grid" at bounding box center [406, 165] width 18 height 18
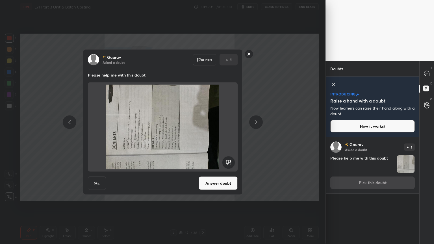
click at [228, 163] on rect at bounding box center [228, 162] width 13 height 13
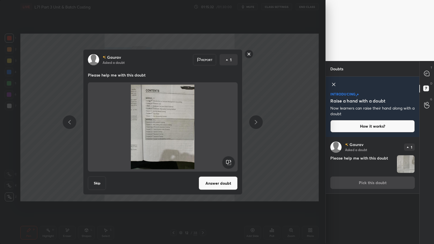
click at [218, 181] on button "Answer doubt" at bounding box center [218, 184] width 39 height 14
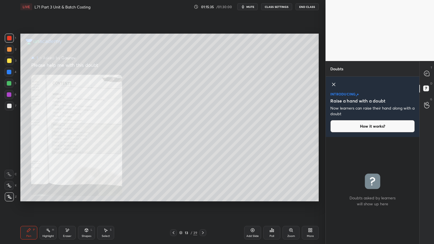
click at [294, 196] on div "Zoom" at bounding box center [291, 233] width 17 height 14
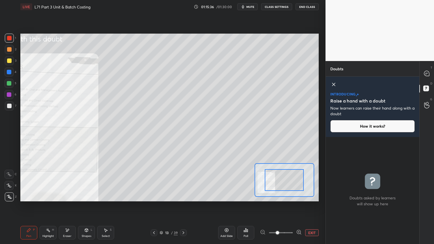
click at [279, 196] on span at bounding box center [277, 232] width 3 height 3
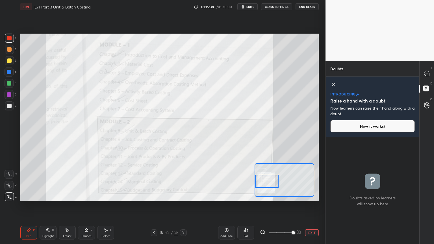
click at [426, 74] on icon at bounding box center [426, 73] width 5 height 5
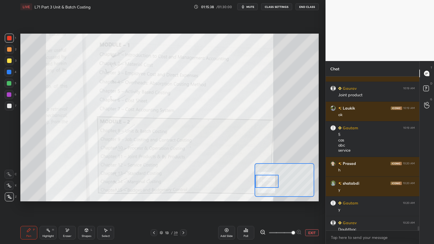
scroll to position [5354, 0]
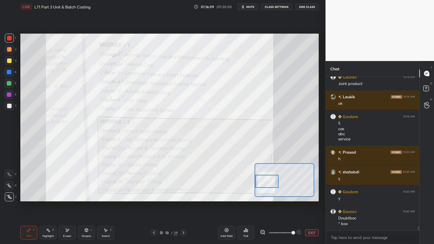
click at [156, 196] on icon at bounding box center [154, 233] width 5 height 5
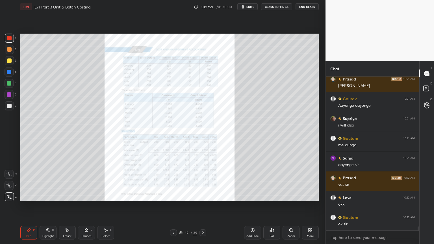
scroll to position [5711, 0]
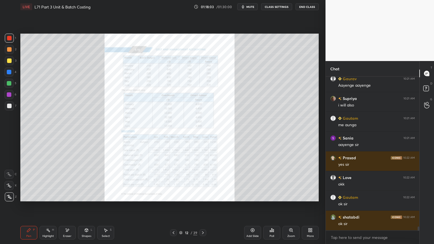
click at [310, 5] on button "End Class" at bounding box center [307, 6] width 23 height 7
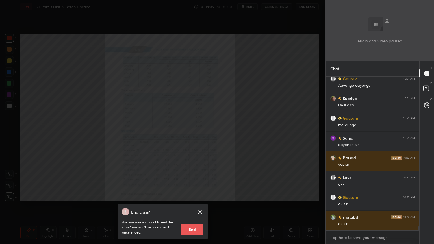
click at [183, 196] on button "End" at bounding box center [192, 229] width 23 height 11
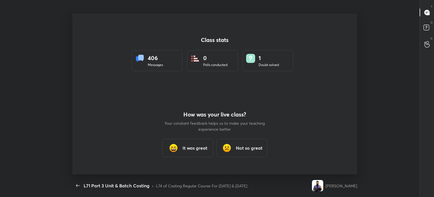
scroll to position [28117, 27848]
type textarea "x"
